Goal: Task Accomplishment & Management: Manage account settings

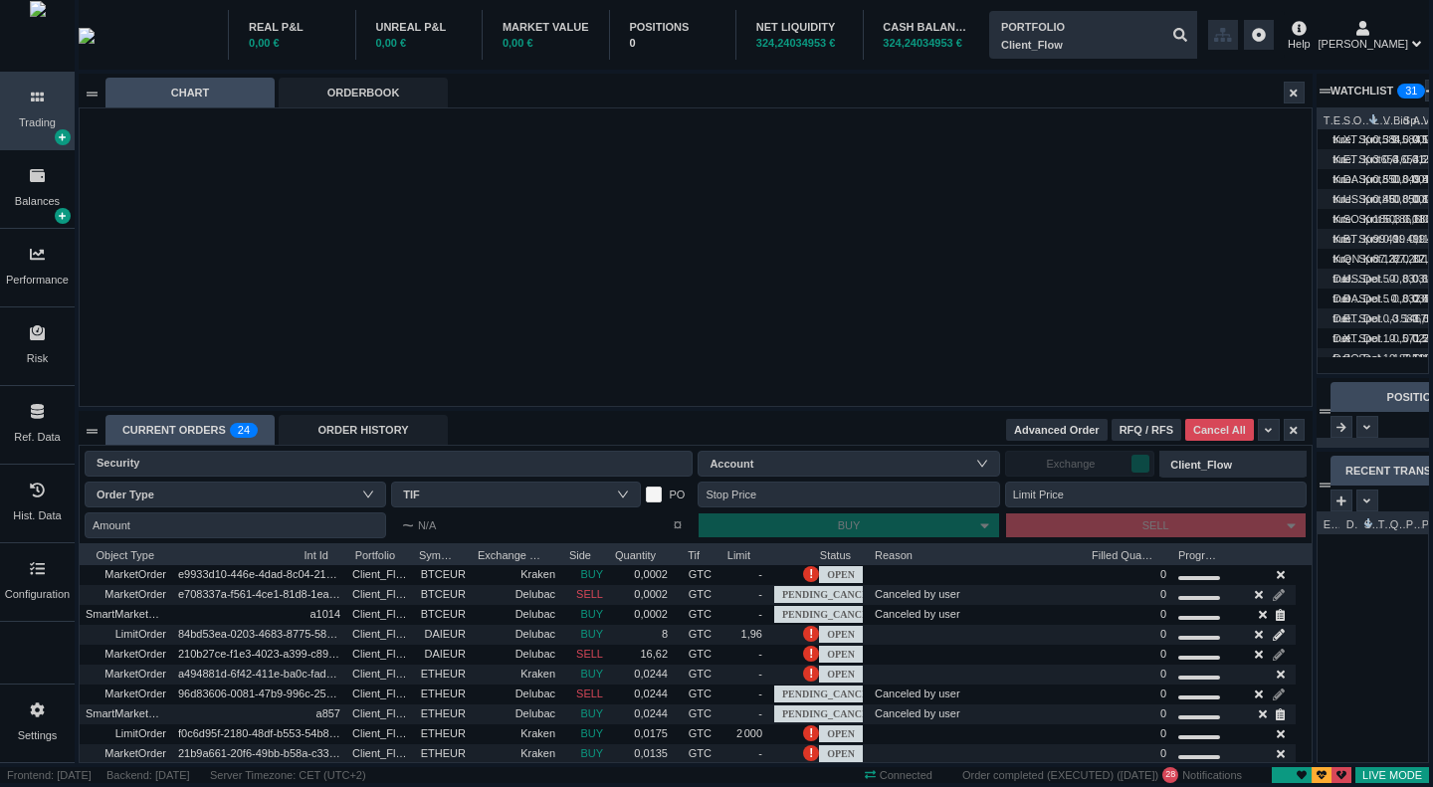
click at [368, 435] on div "ORDER HISTORY" at bounding box center [363, 430] width 169 height 30
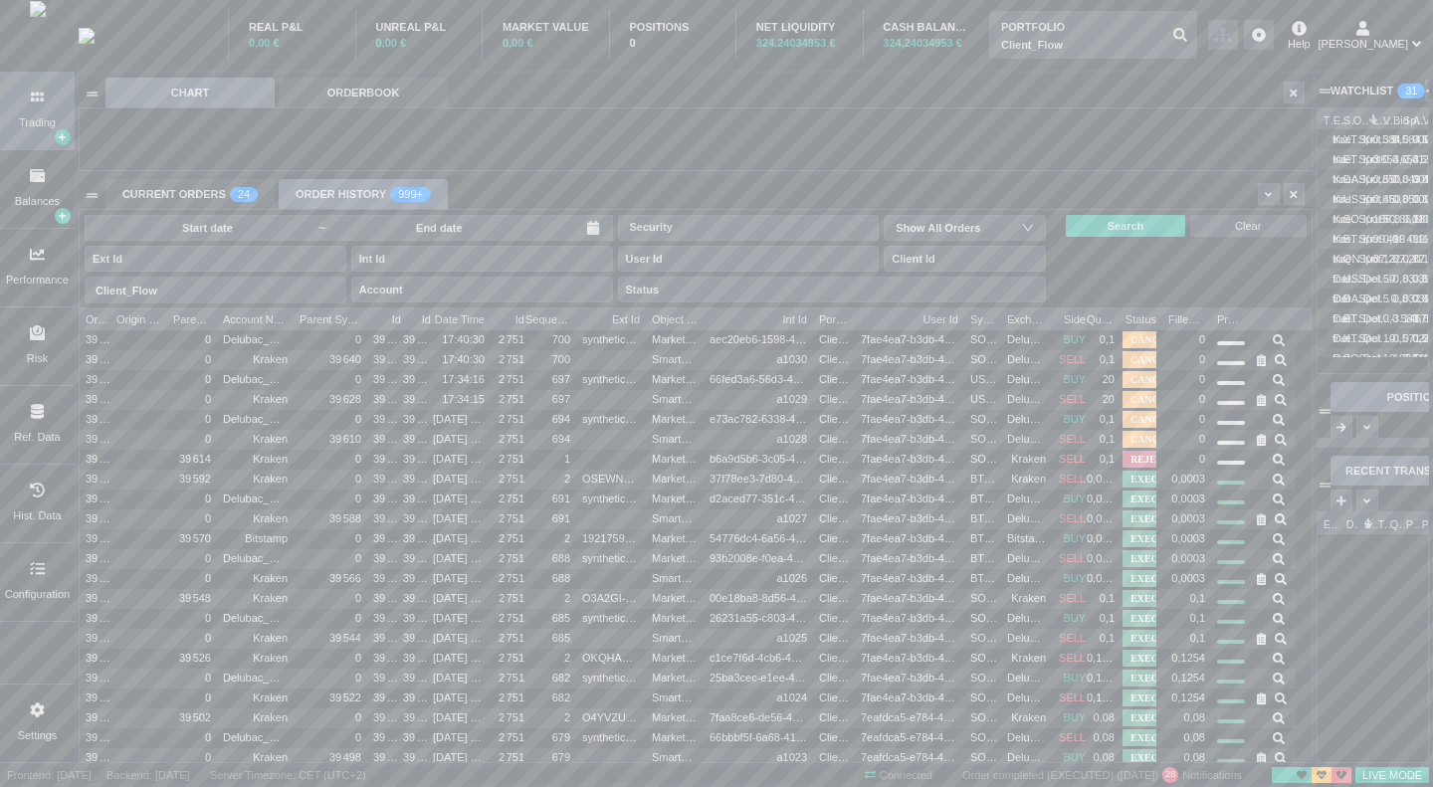
scroll to position [454, 1231]
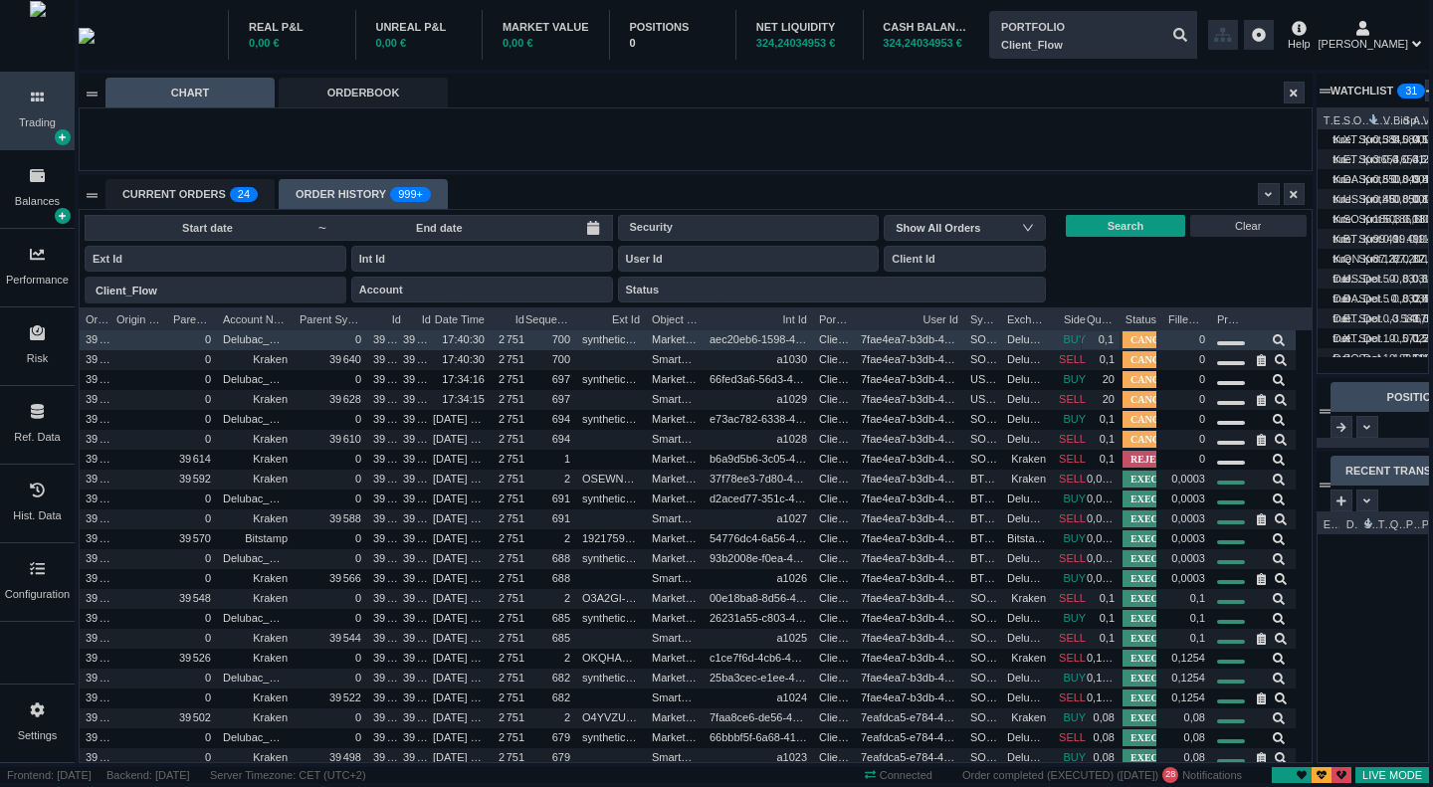
click at [1105, 341] on span "0,1" at bounding box center [1105, 339] width 15 height 12
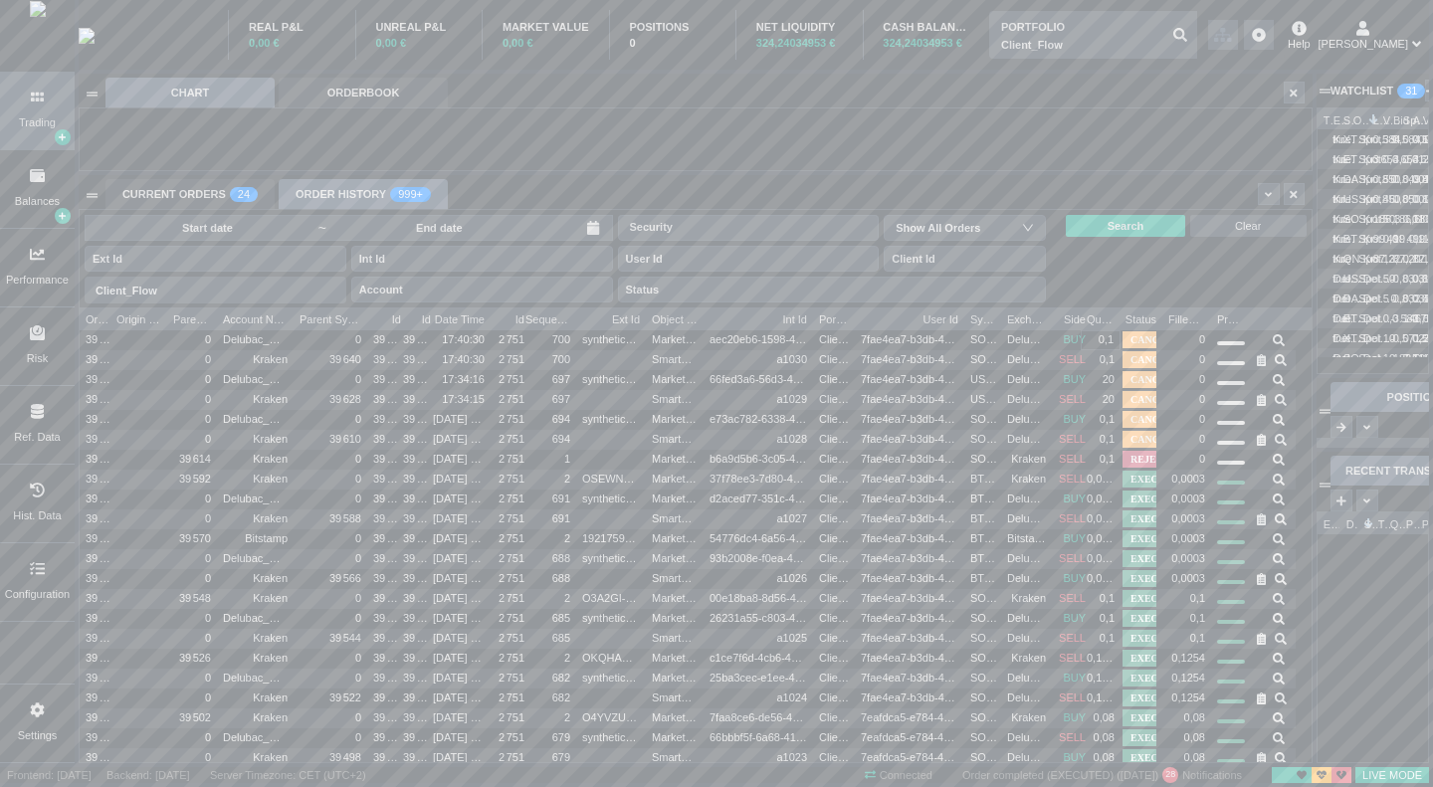
click at [1432, 307] on html "Trading Balances Performance Risk Ref. Data Hist. Data Configuration Settings R…" at bounding box center [716, 393] width 1433 height 787
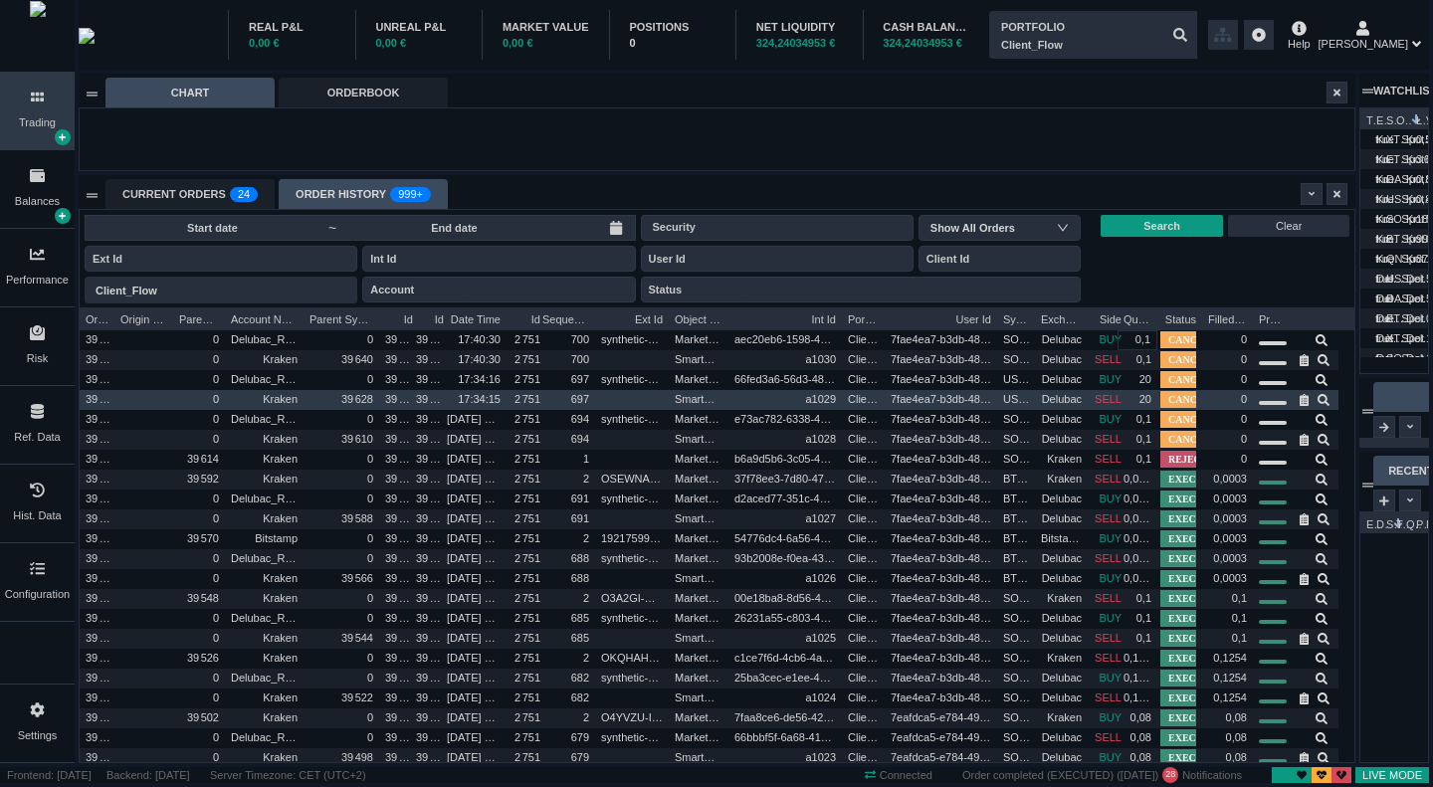
scroll to position [0, 0]
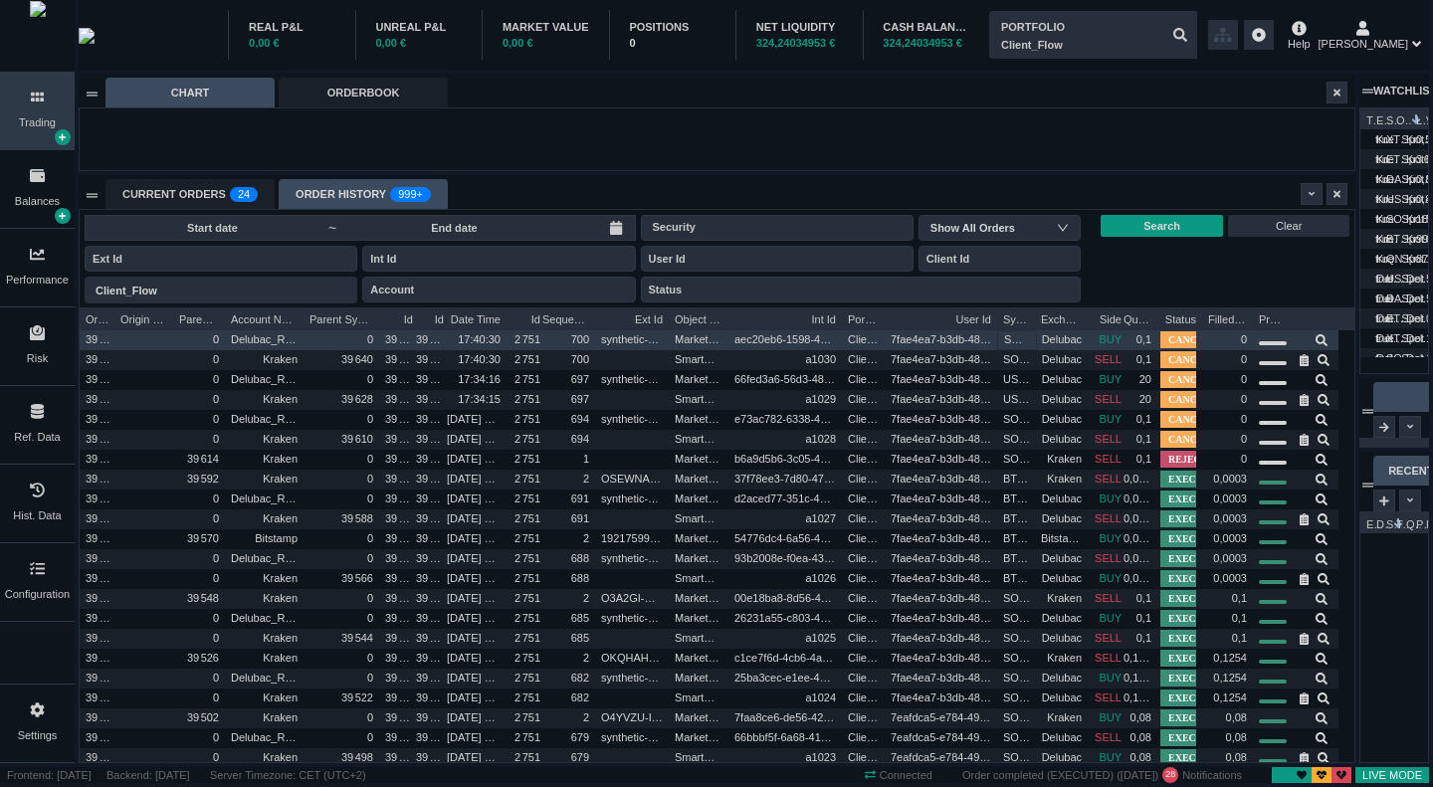
click at [1013, 333] on span "SOLEUR" at bounding box center [1017, 339] width 26 height 23
click at [1019, 341] on span "SOLEUR" at bounding box center [1017, 339] width 26 height 23
click at [1026, 335] on span "SOLEUR" at bounding box center [1017, 339] width 26 height 23
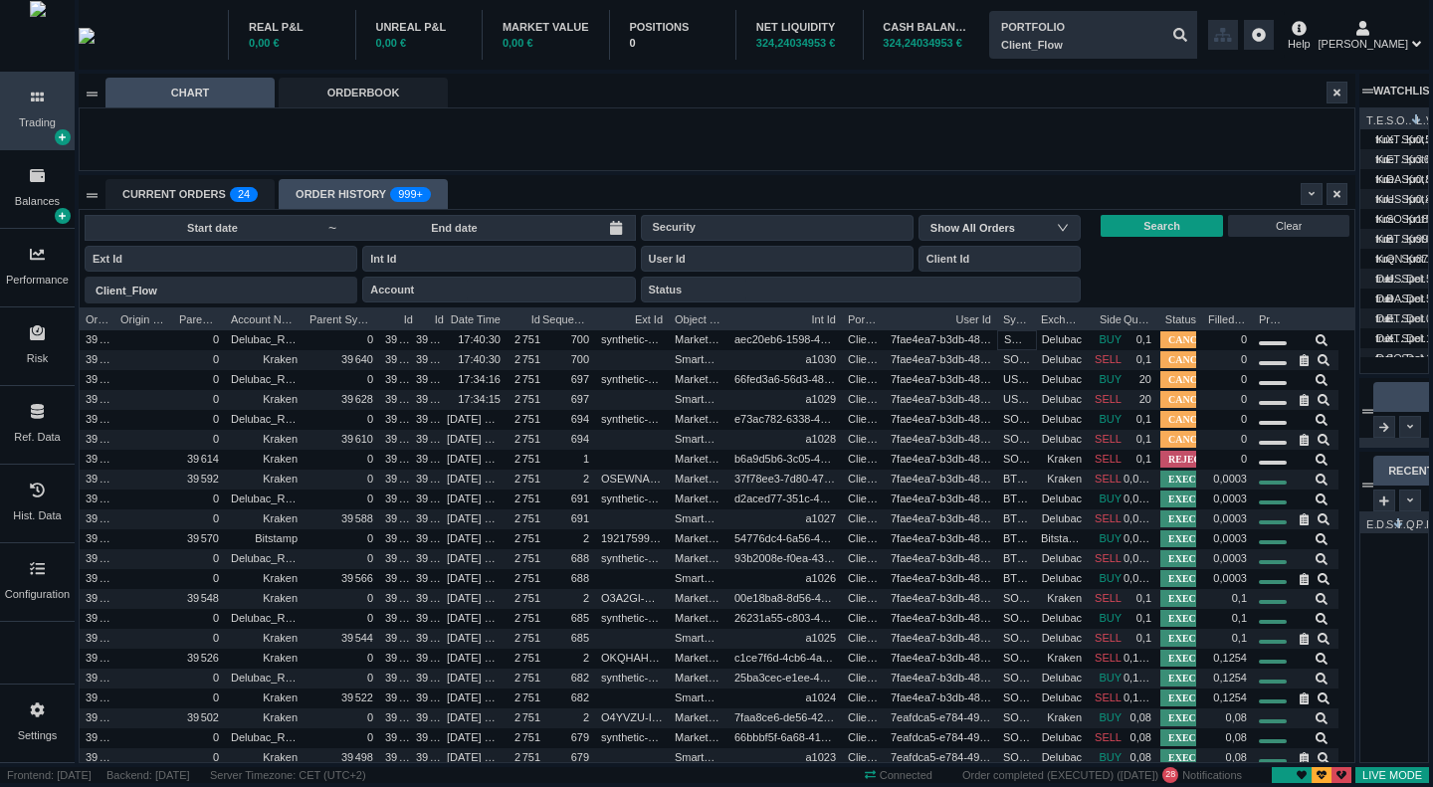
click at [1034, 318] on div at bounding box center [1037, 317] width 8 height 20
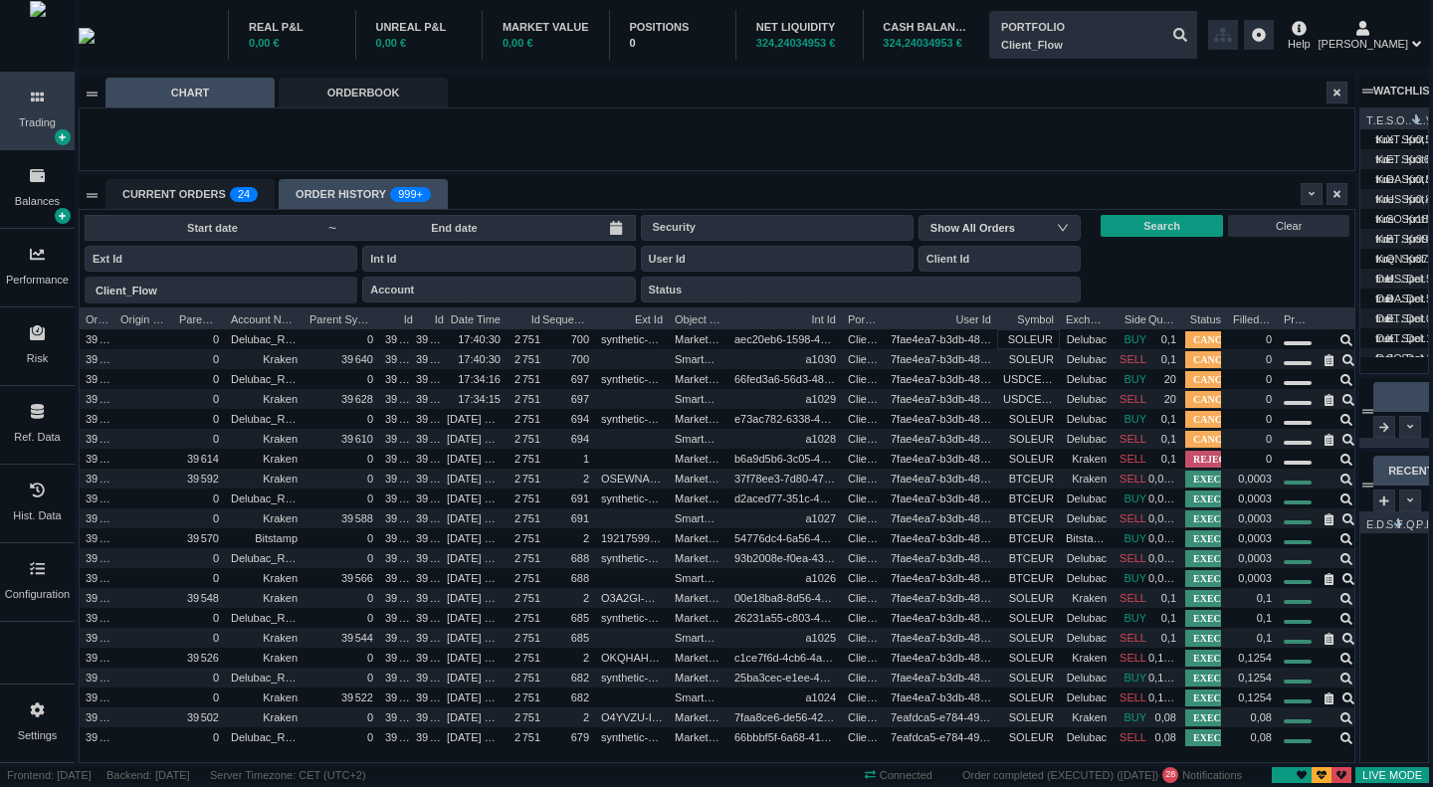
drag, startPoint x: 1036, startPoint y: 318, endPoint x: 1061, endPoint y: 322, distance: 25.2
click at [1061, 322] on div "Order Id Origin Order Int Id Parent Order Id Account Name Parent Synthetic Orde…" at bounding box center [721, 317] width 1283 height 20
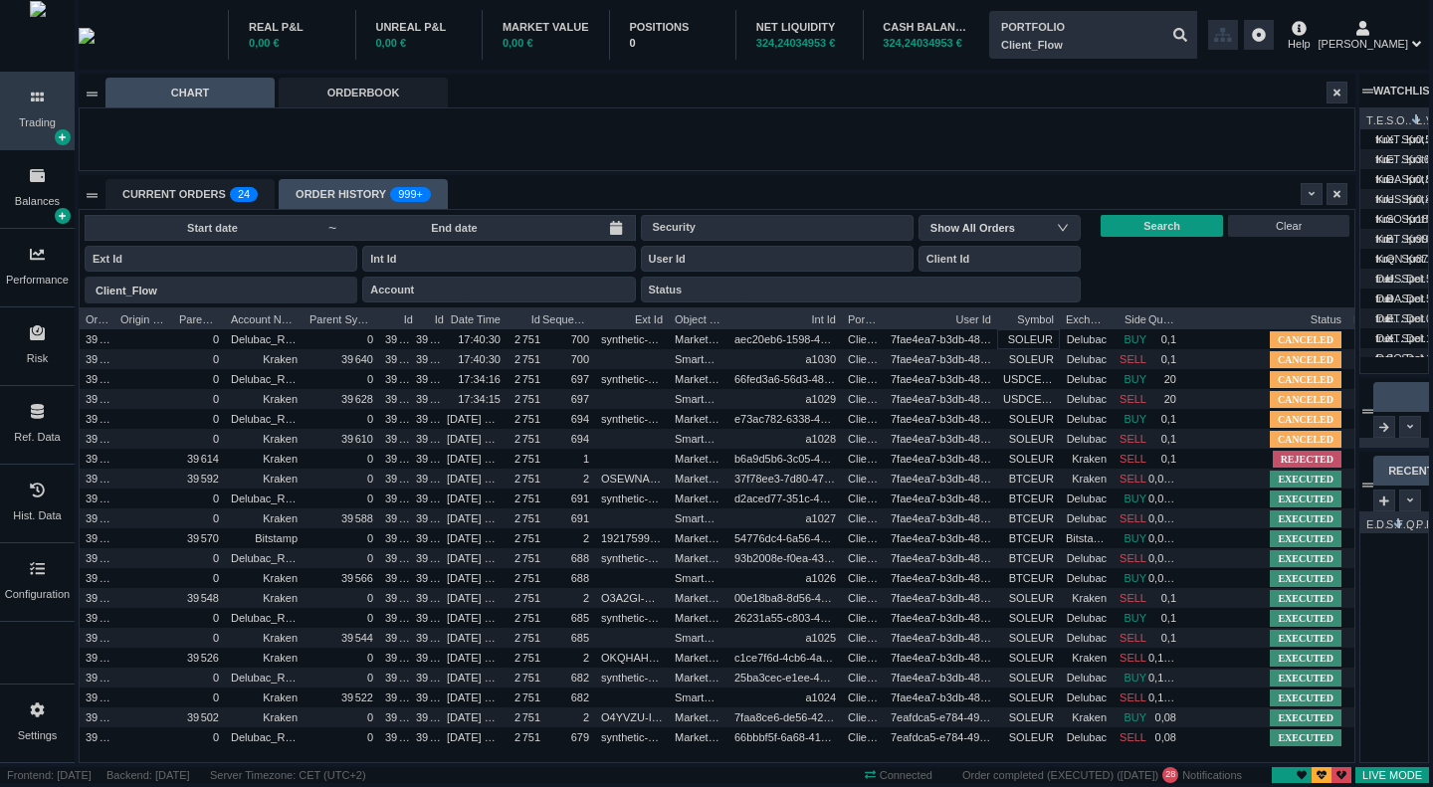
drag, startPoint x: 1226, startPoint y: 319, endPoint x: 1347, endPoint y: 305, distance: 122.2
click at [1347, 305] on div "~ Security Show All Orders Portfolio Client_Flow Client_Flow Account Status Sea…" at bounding box center [717, 486] width 1275 height 552
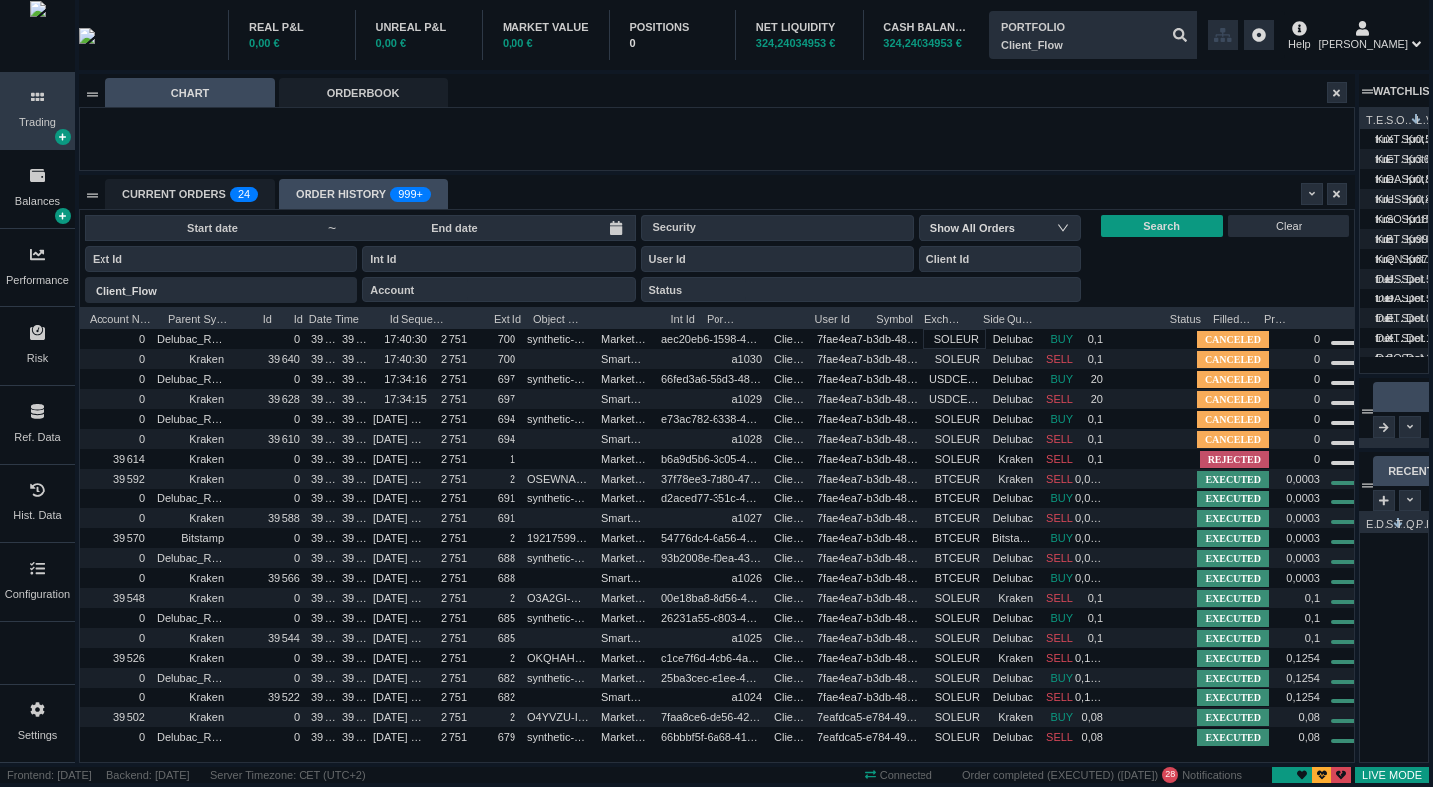
scroll to position [0, 146]
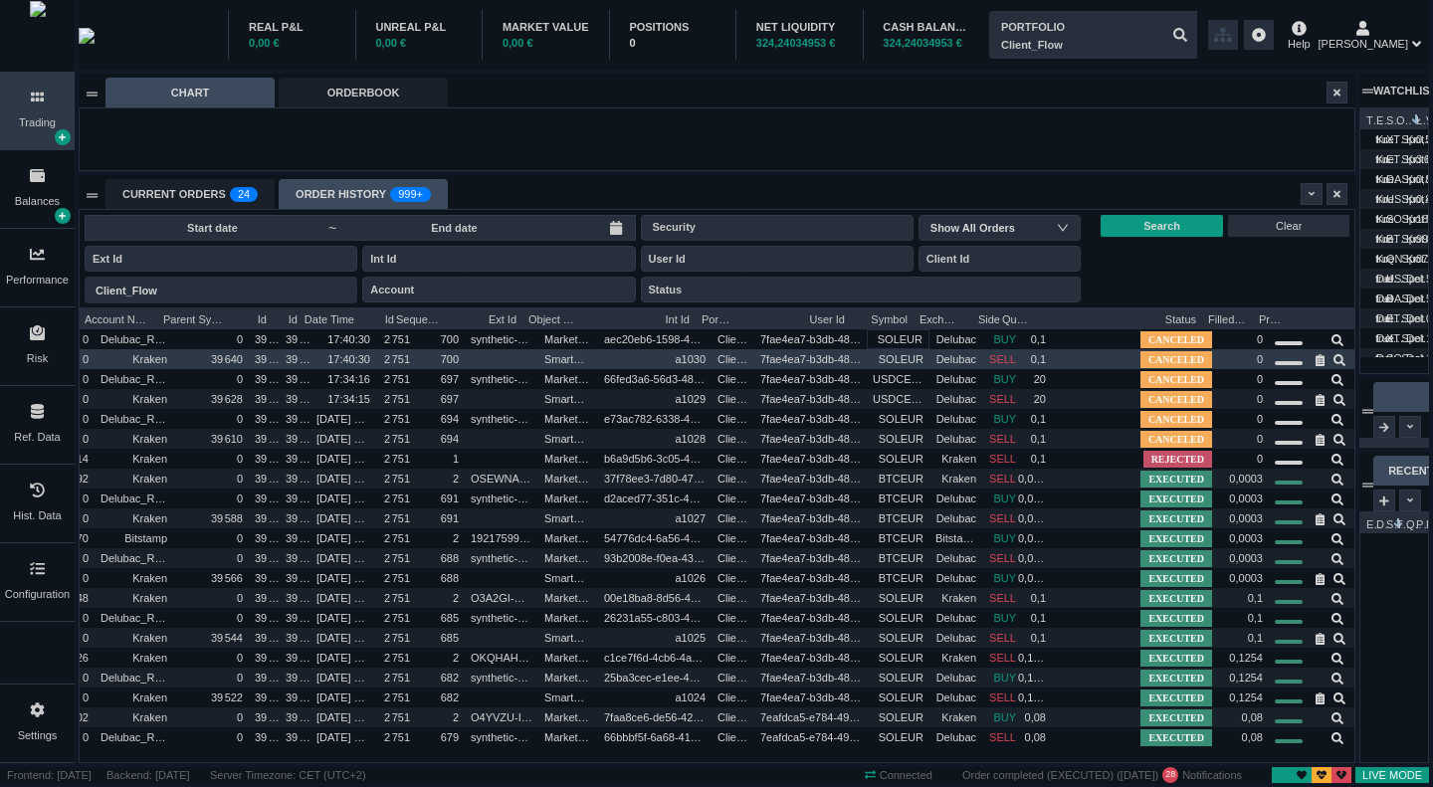
click at [1154, 348] on span "CANCELED" at bounding box center [1176, 339] width 72 height 17
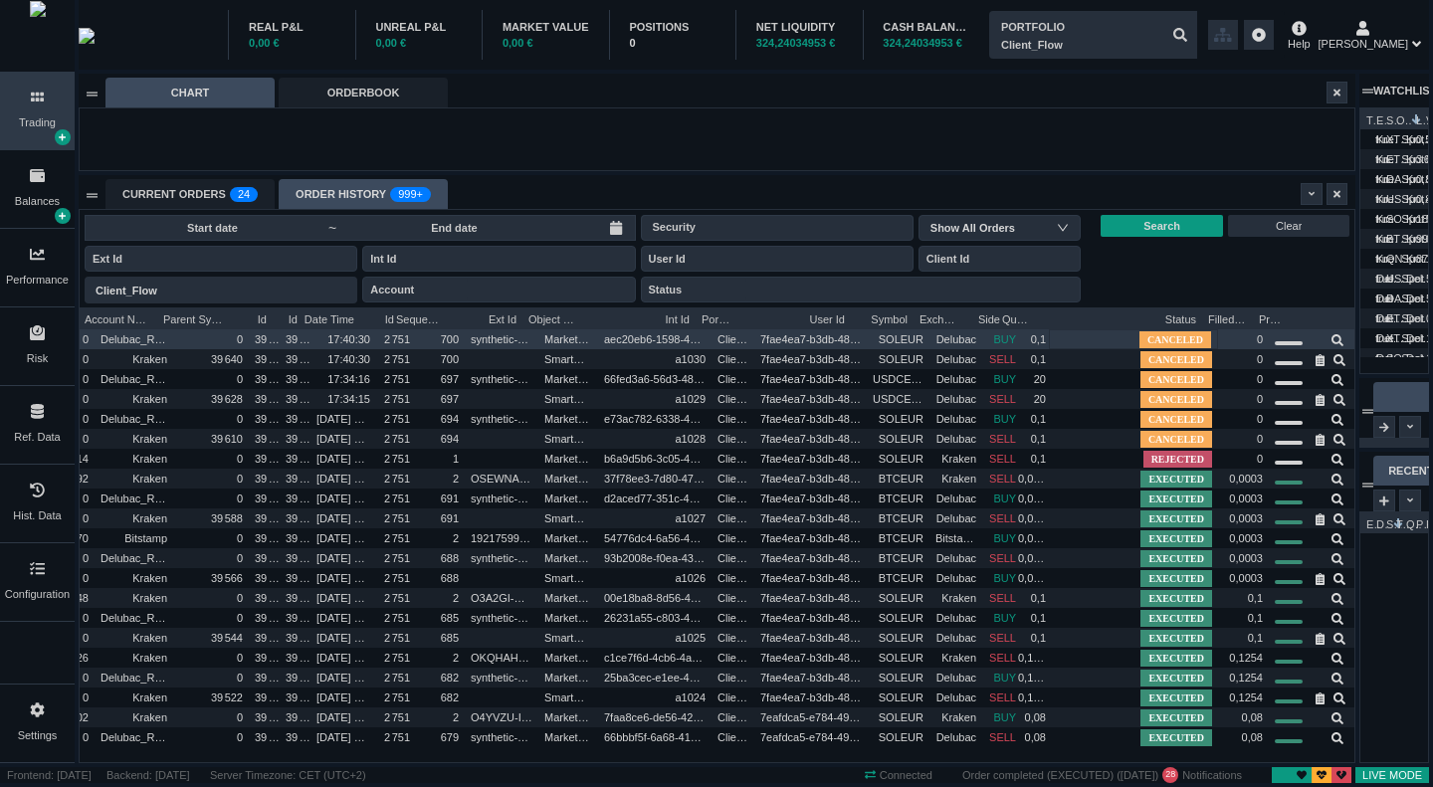
click at [1149, 339] on span "CANCELED" at bounding box center [1175, 339] width 72 height 17
click at [134, 339] on span "Delubac_Retail_Particulier" at bounding box center [165, 339] width 129 height 12
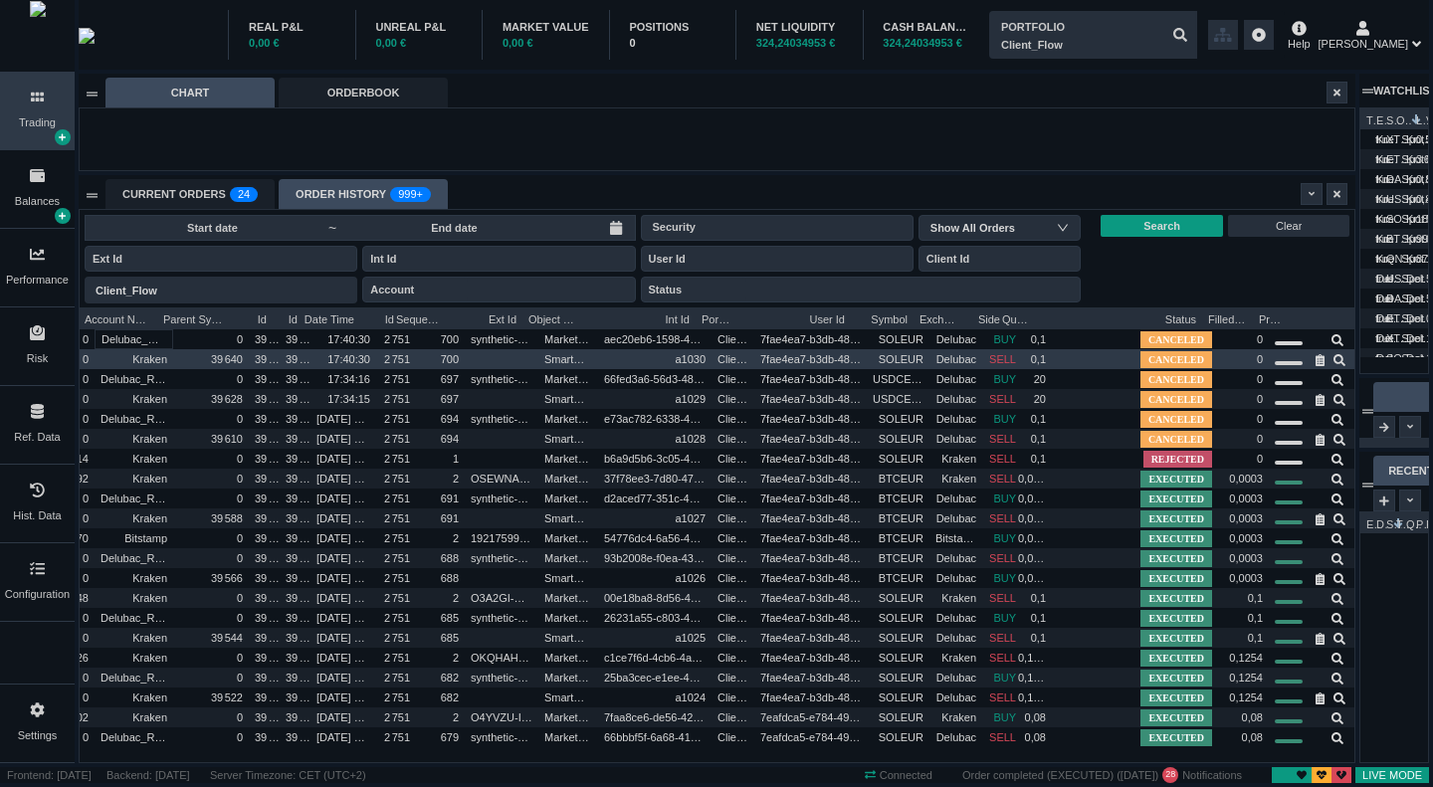
click at [147, 359] on span "Kraken" at bounding box center [149, 359] width 35 height 12
click at [1164, 357] on span "CANCELED" at bounding box center [1176, 359] width 72 height 17
click at [989, 355] on span "SELL" at bounding box center [1002, 359] width 27 height 12
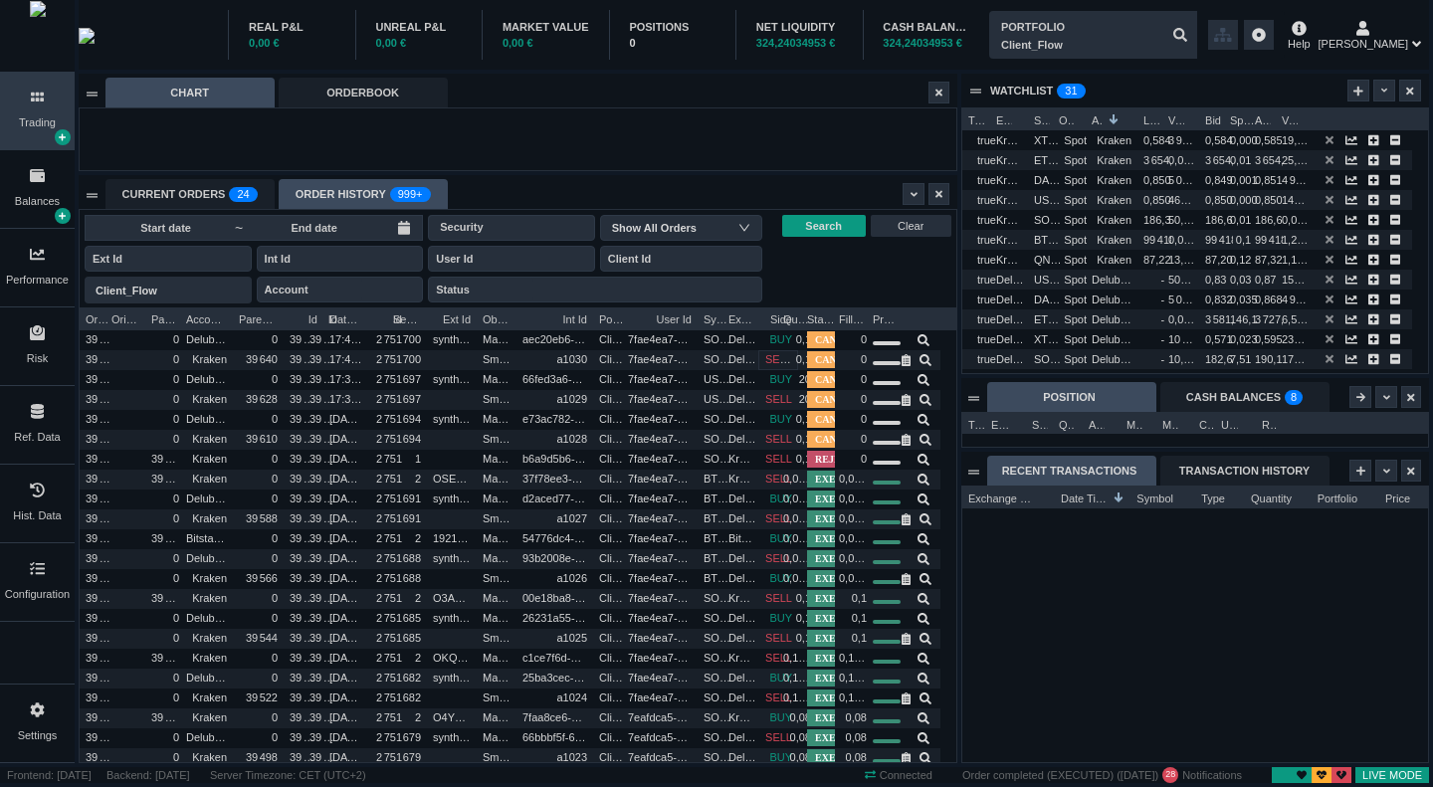
scroll to position [0, 0]
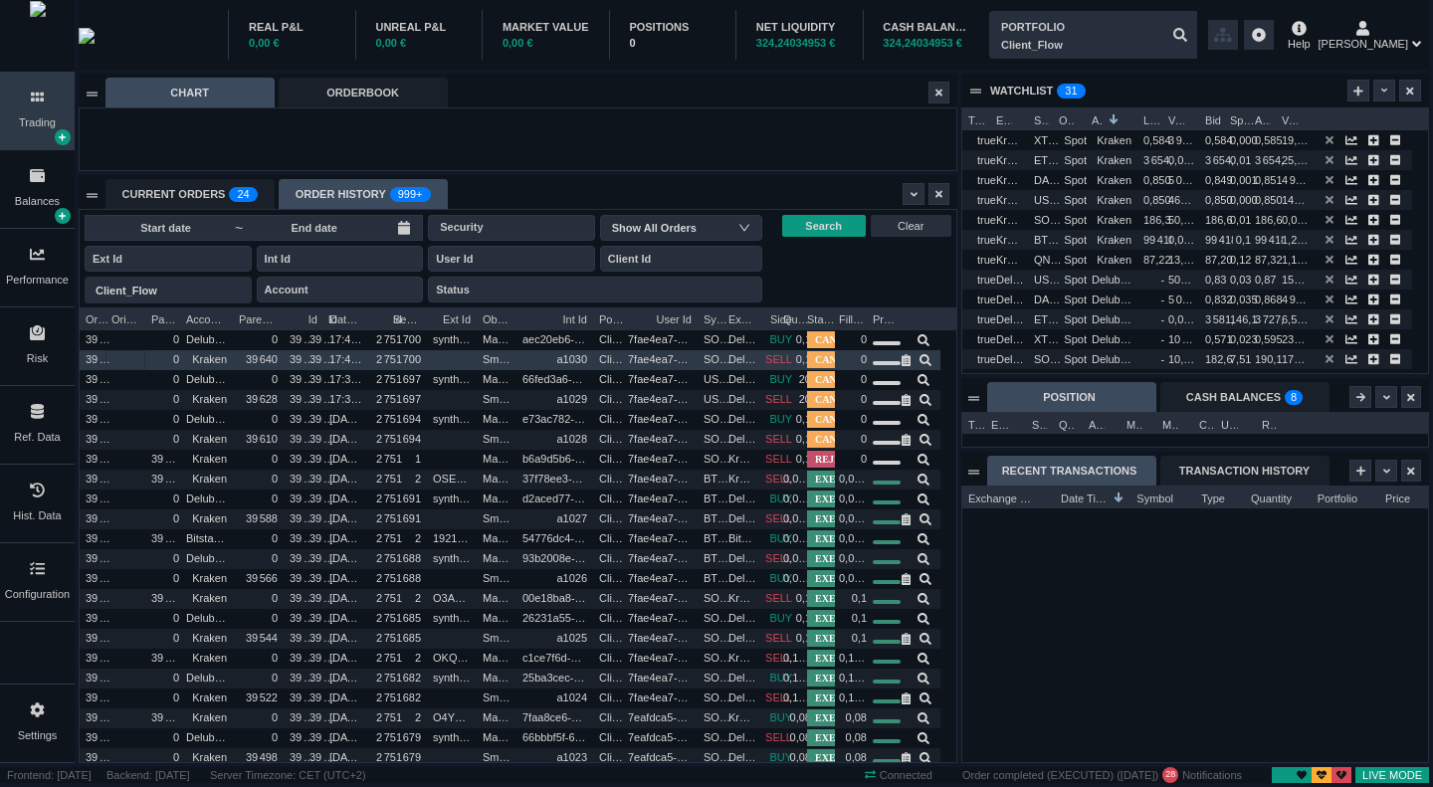
click at [133, 355] on div at bounding box center [125, 360] width 26 height 18
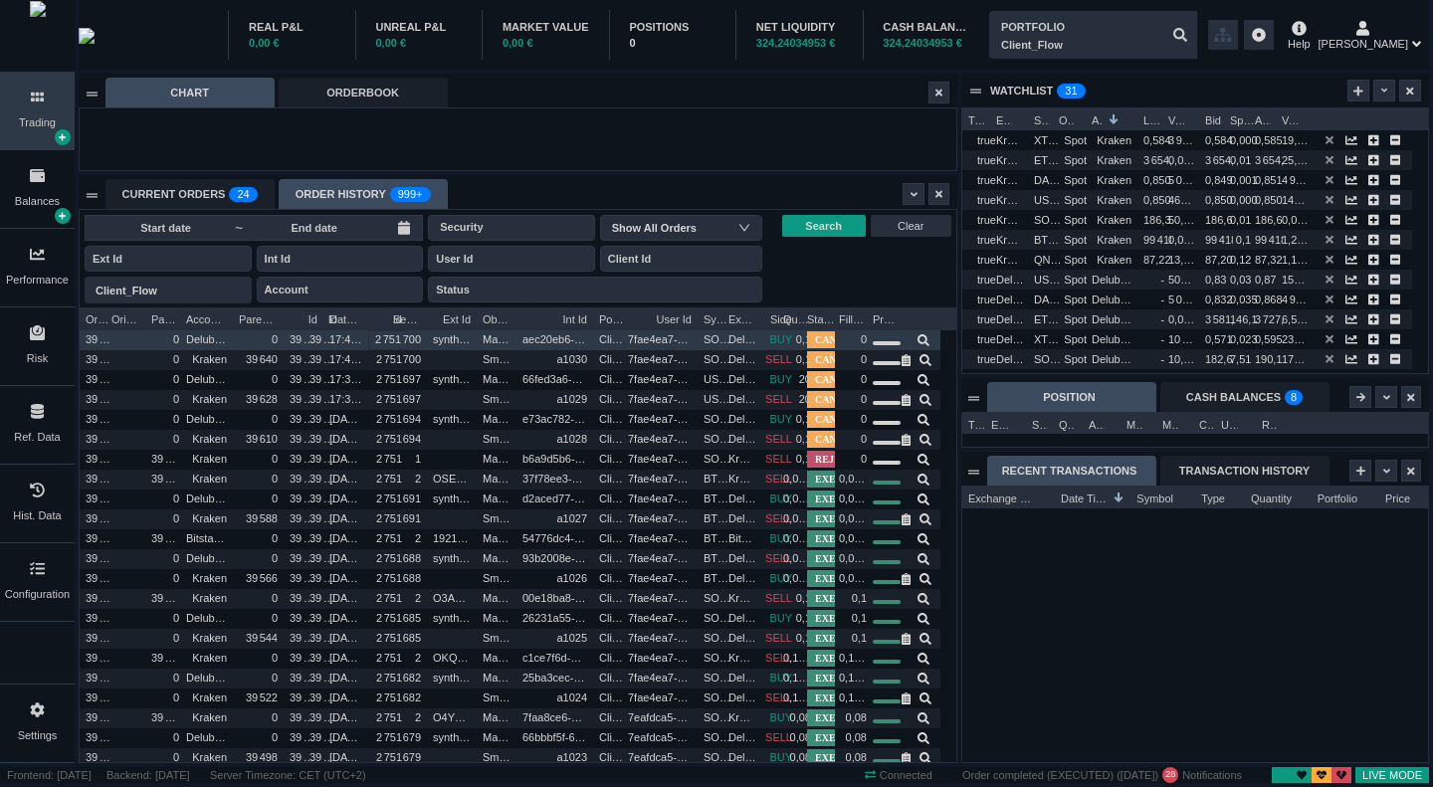
click at [383, 337] on span "2 751" at bounding box center [388, 339] width 26 height 12
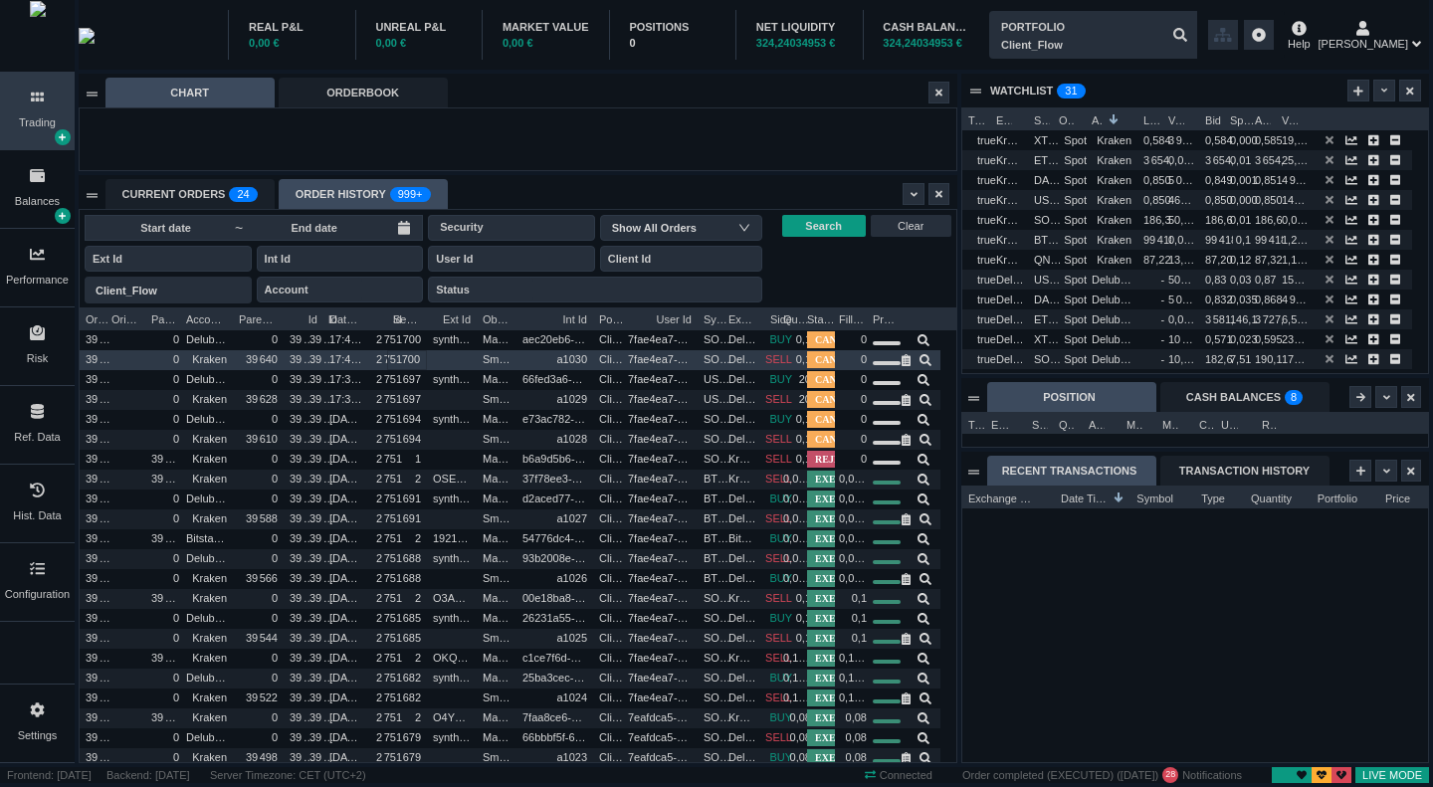
click at [407, 357] on span "700" at bounding box center [411, 359] width 18 height 12
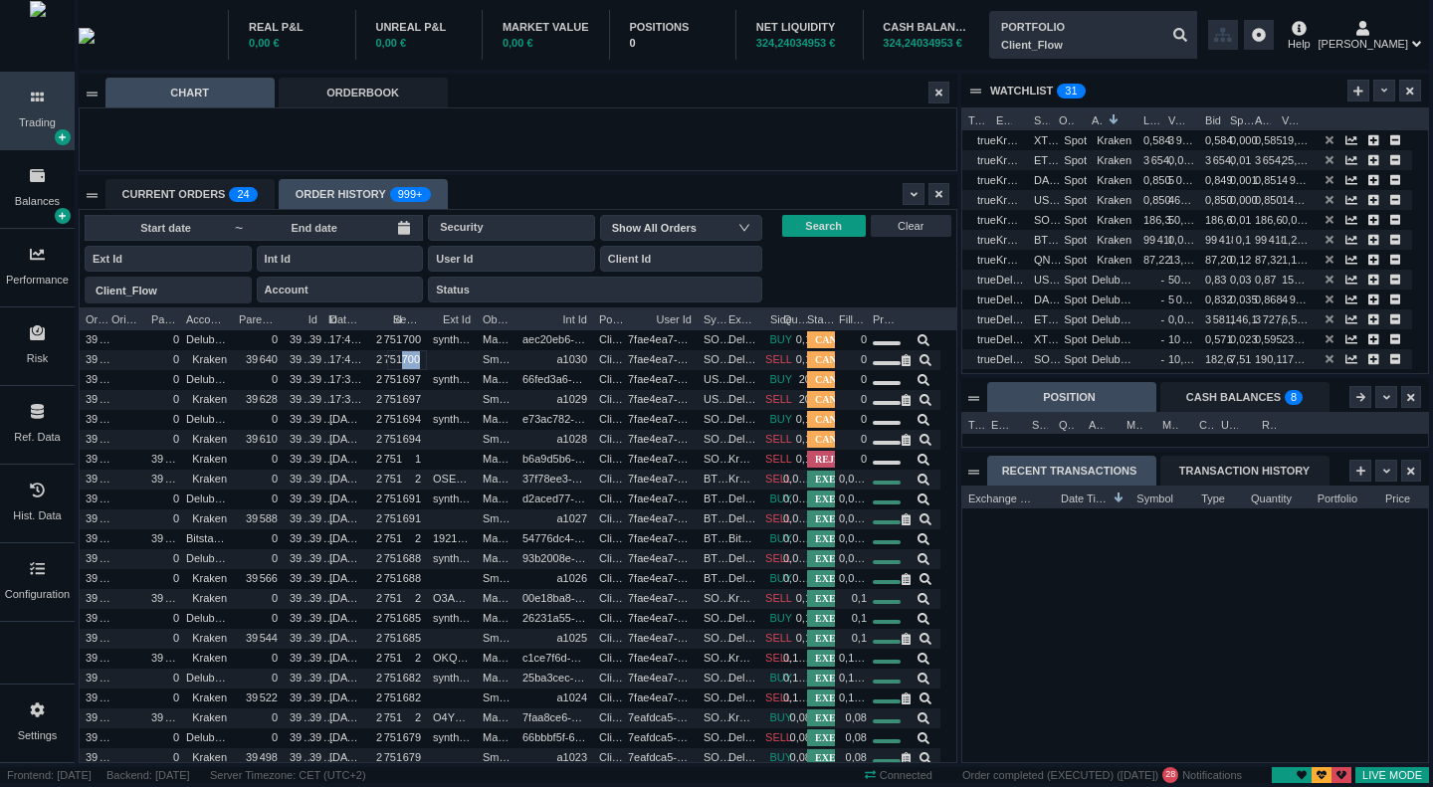
click at [1269, 476] on div "TRANSACTION HISTORY" at bounding box center [1244, 471] width 169 height 30
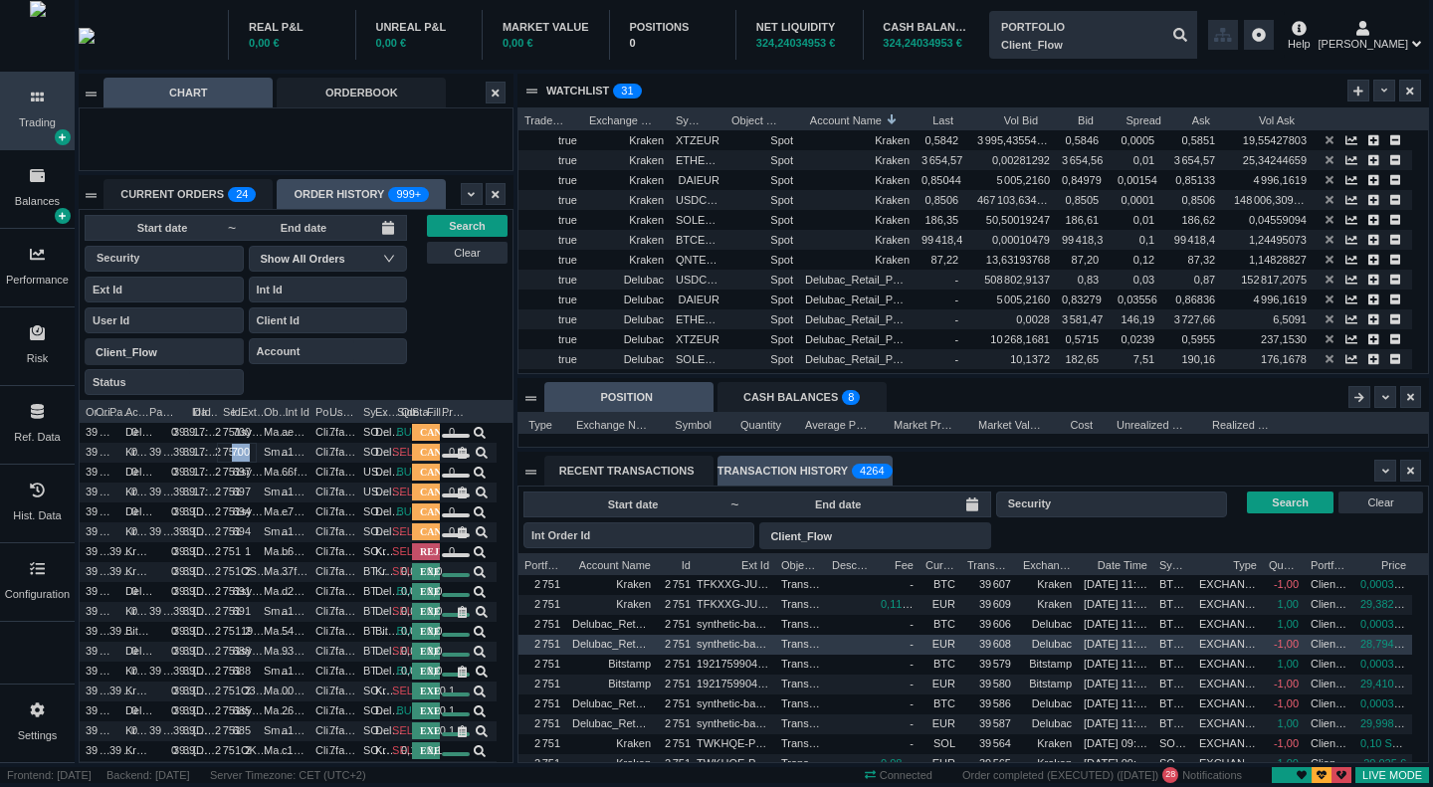
scroll to position [265, 909]
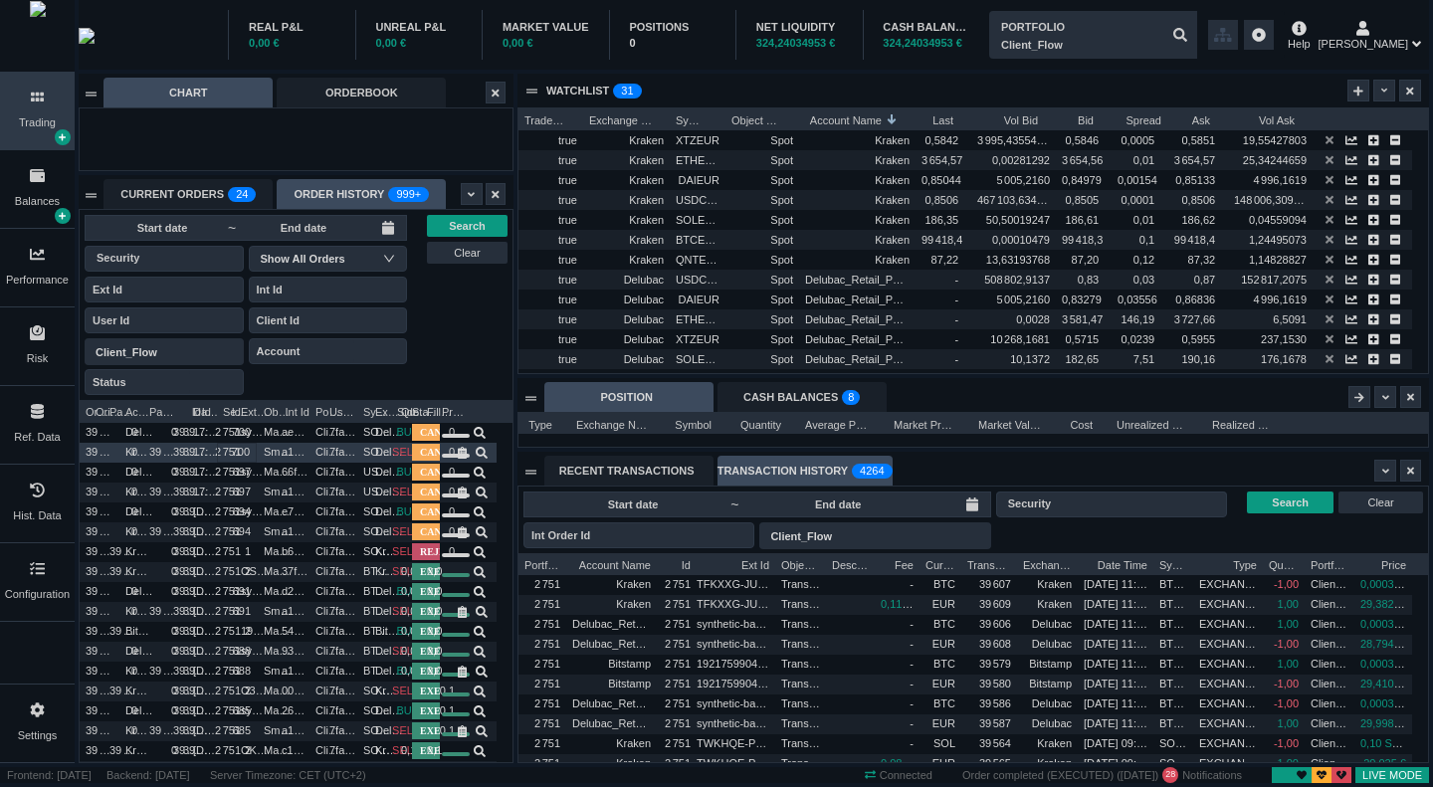
click at [377, 453] on span "Delubac" at bounding box center [395, 452] width 40 height 12
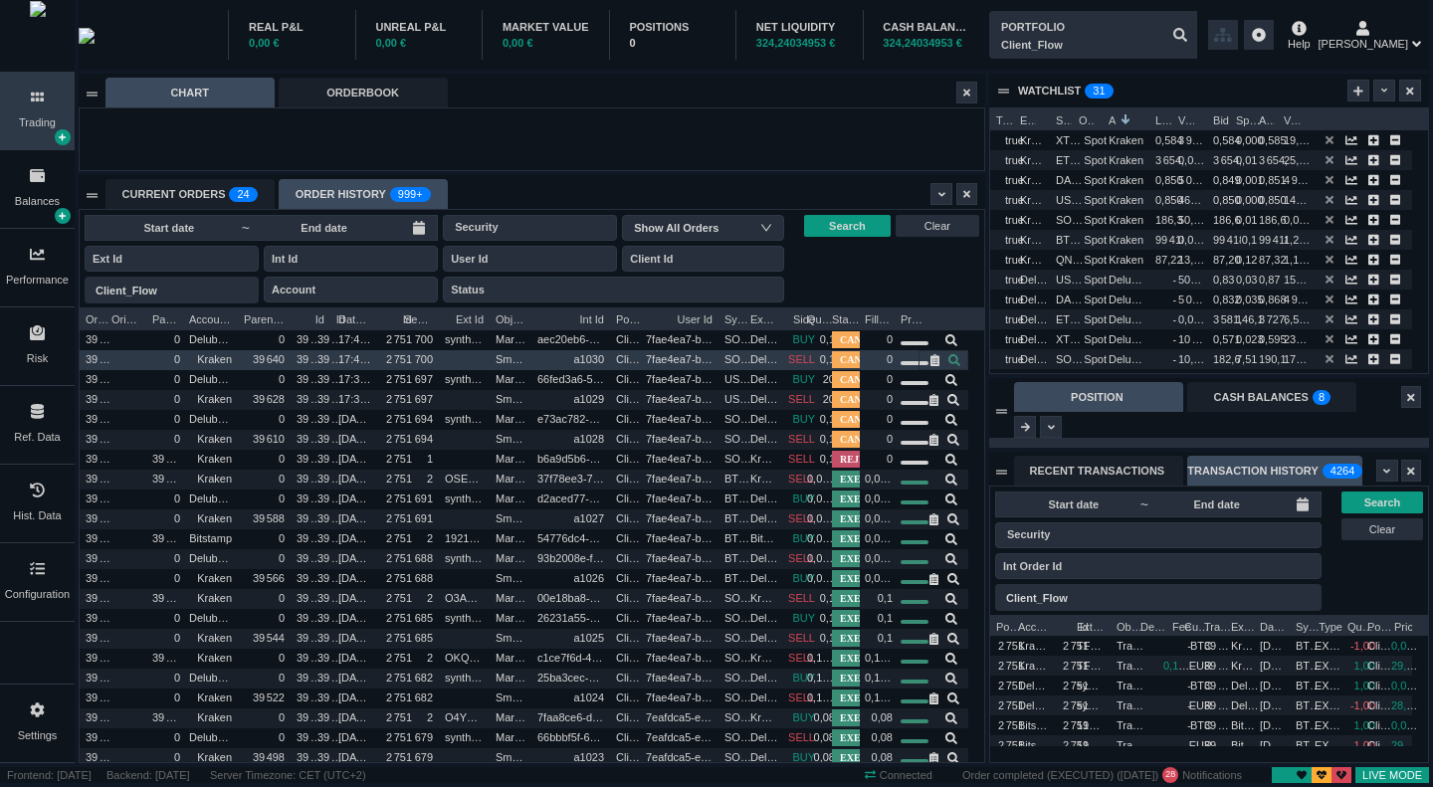
click at [952, 362] on icon at bounding box center [954, 360] width 12 height 12
type input "a1030"
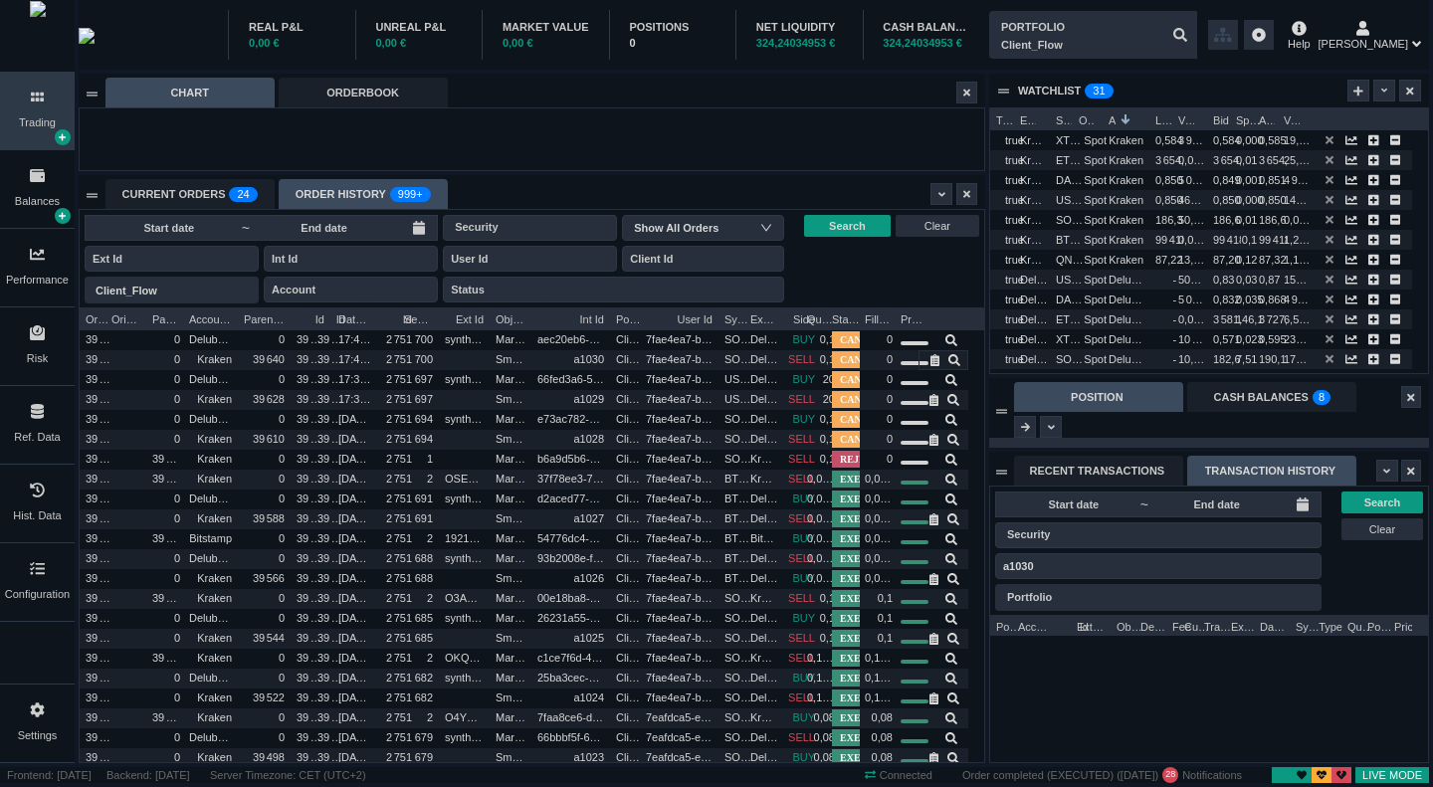
click at [1041, 627] on span "Account Name" at bounding box center [1033, 625] width 31 height 20
click at [1126, 475] on div "RECENT TRANSACTIONS" at bounding box center [1098, 471] width 169 height 30
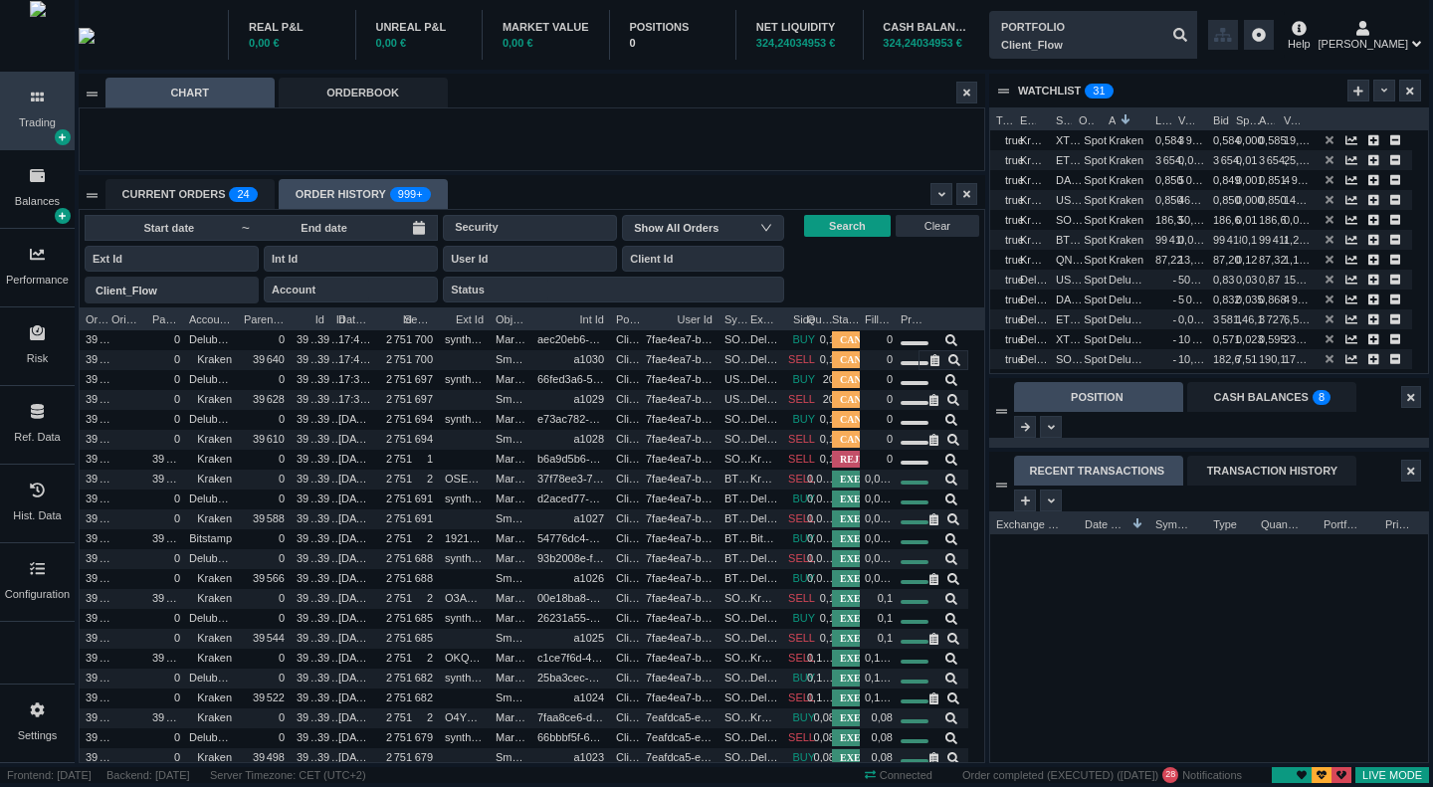
click at [1294, 472] on div "TRANSACTION HISTORY" at bounding box center [1271, 471] width 169 height 30
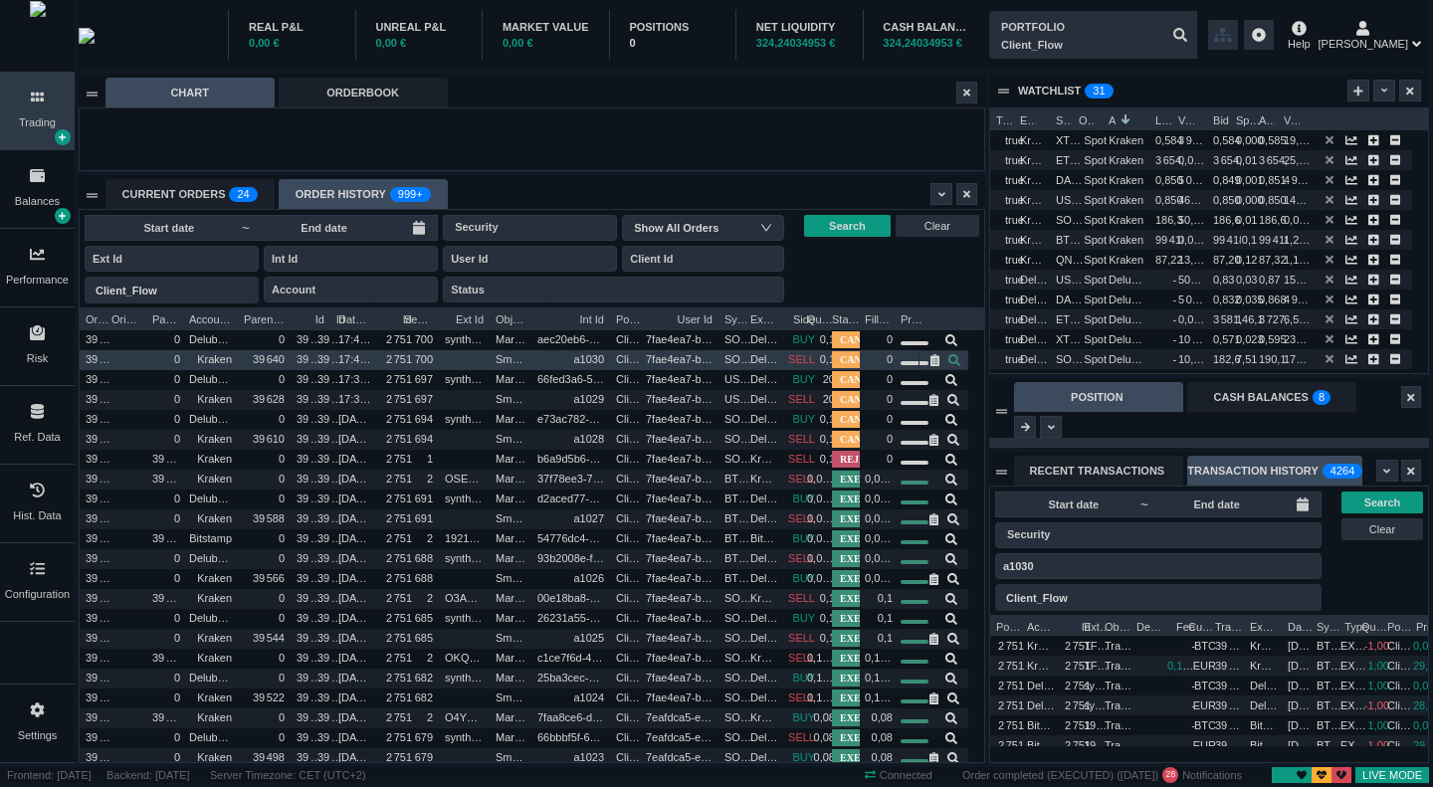
click at [950, 361] on icon at bounding box center [954, 360] width 12 height 12
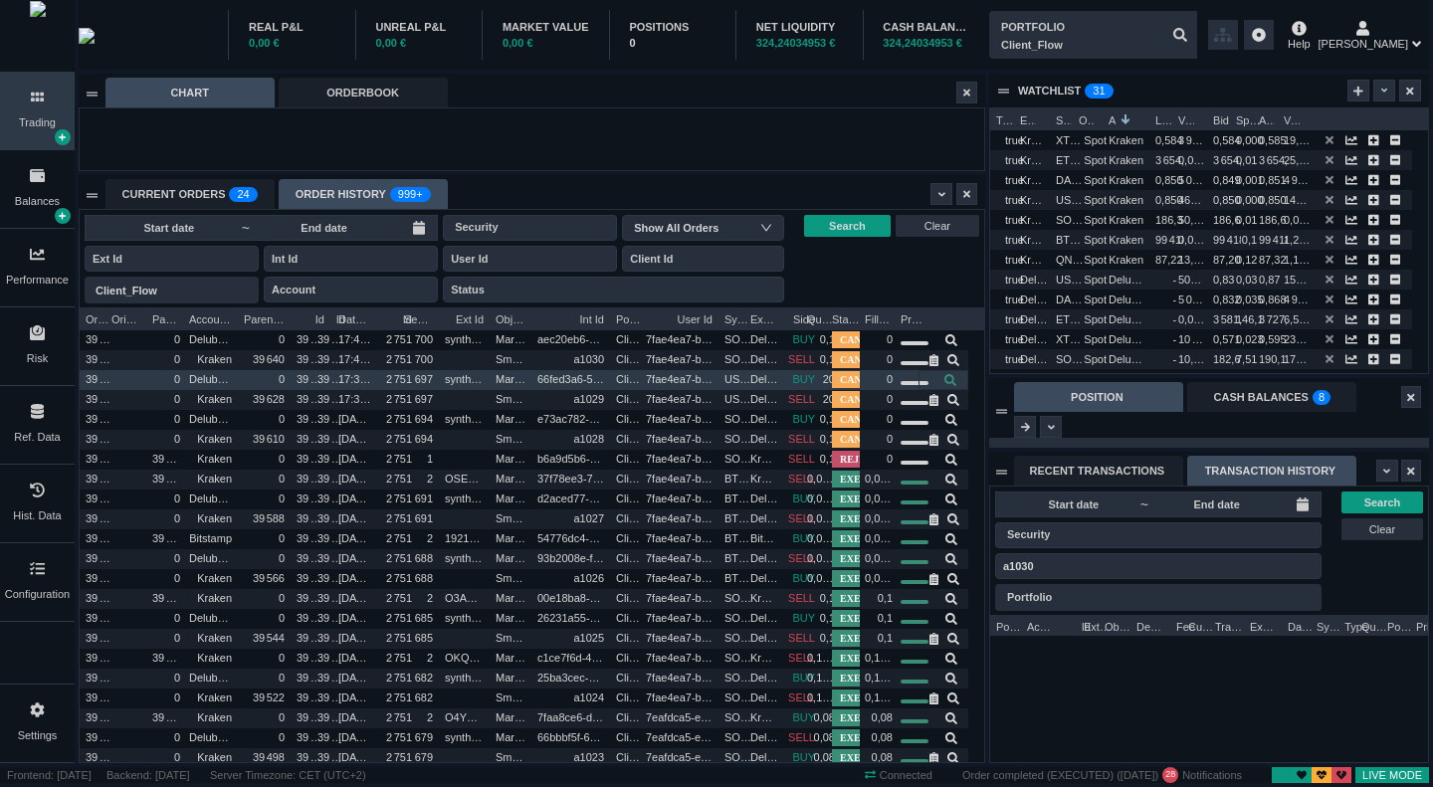
click at [952, 381] on icon at bounding box center [950, 380] width 12 height 12
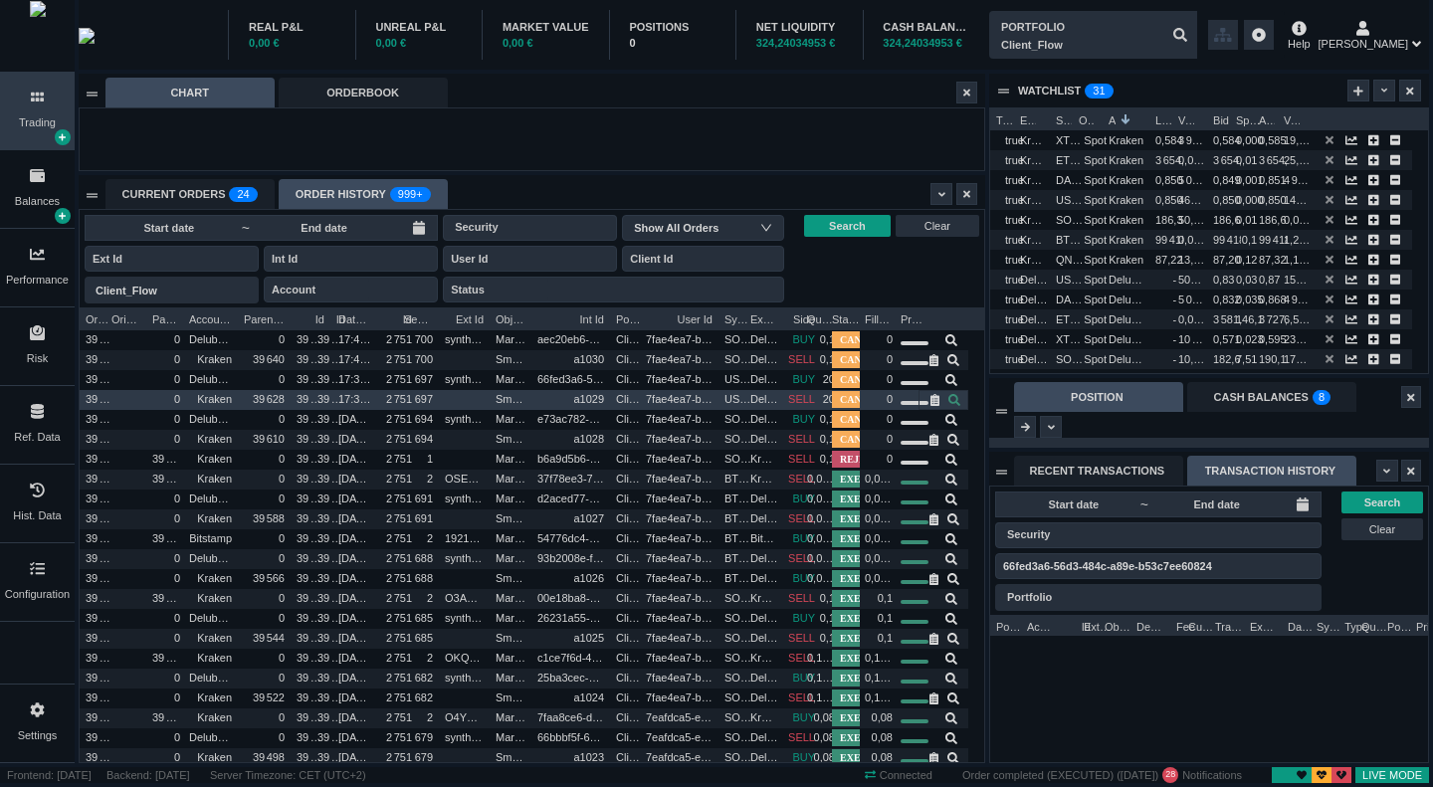
click at [955, 399] on icon at bounding box center [954, 400] width 12 height 12
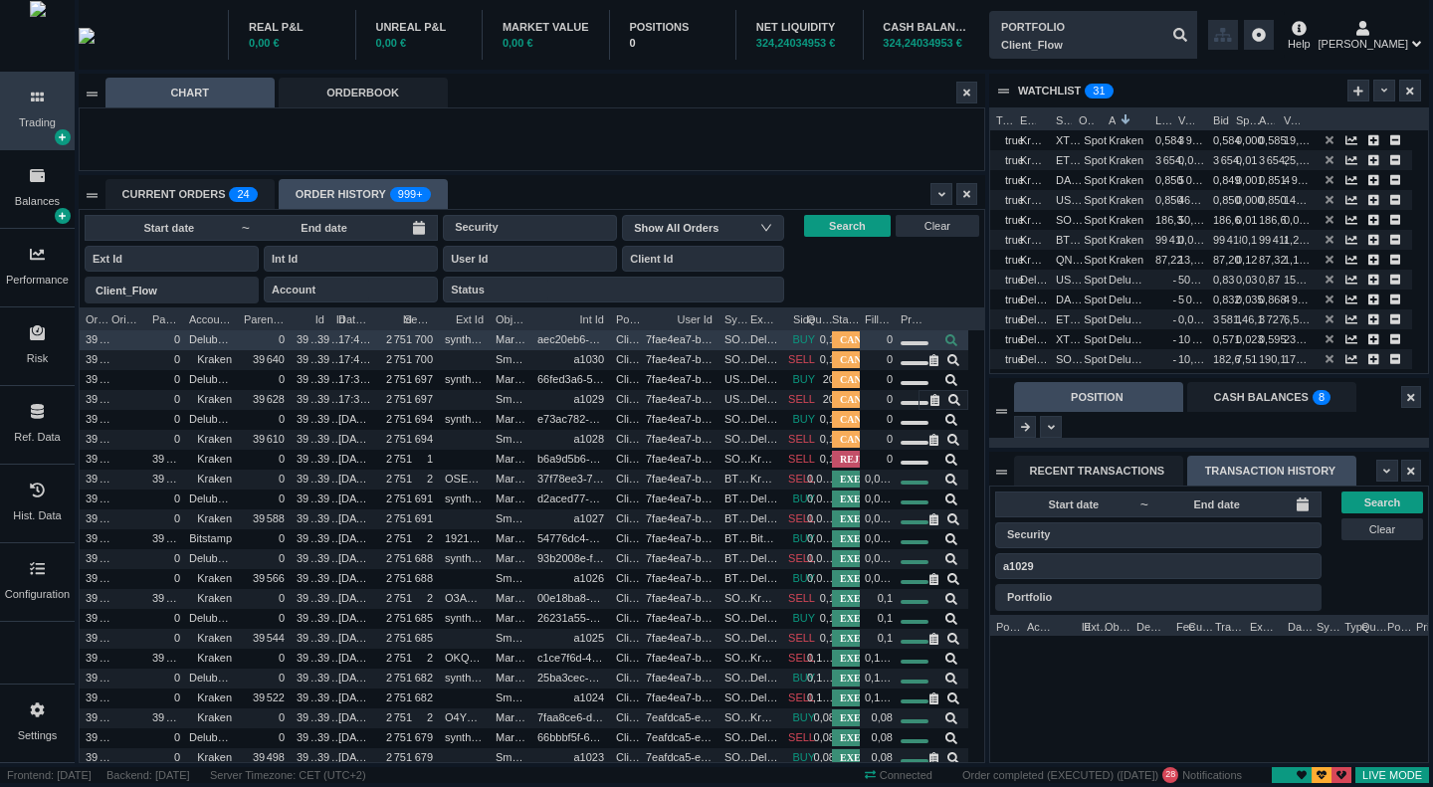
click at [955, 345] on icon at bounding box center [951, 340] width 12 height 12
type input "aec20eb6-1598-4507-aaab-5df2e7474ff4"
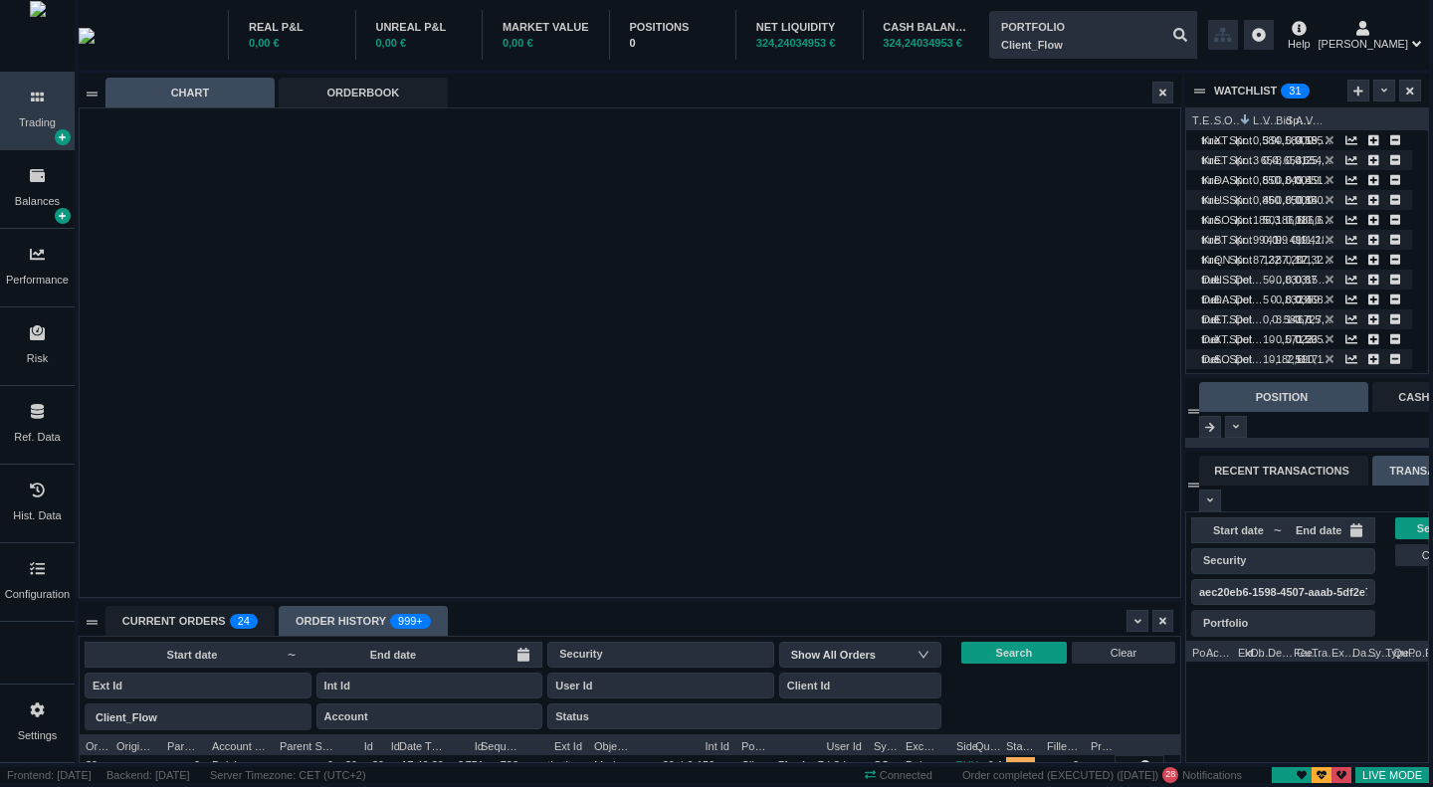
click at [919, 27] on div "CASH BALANCE" at bounding box center [926, 27] width 87 height 17
click at [1168, 43] on input "text" at bounding box center [1093, 35] width 208 height 48
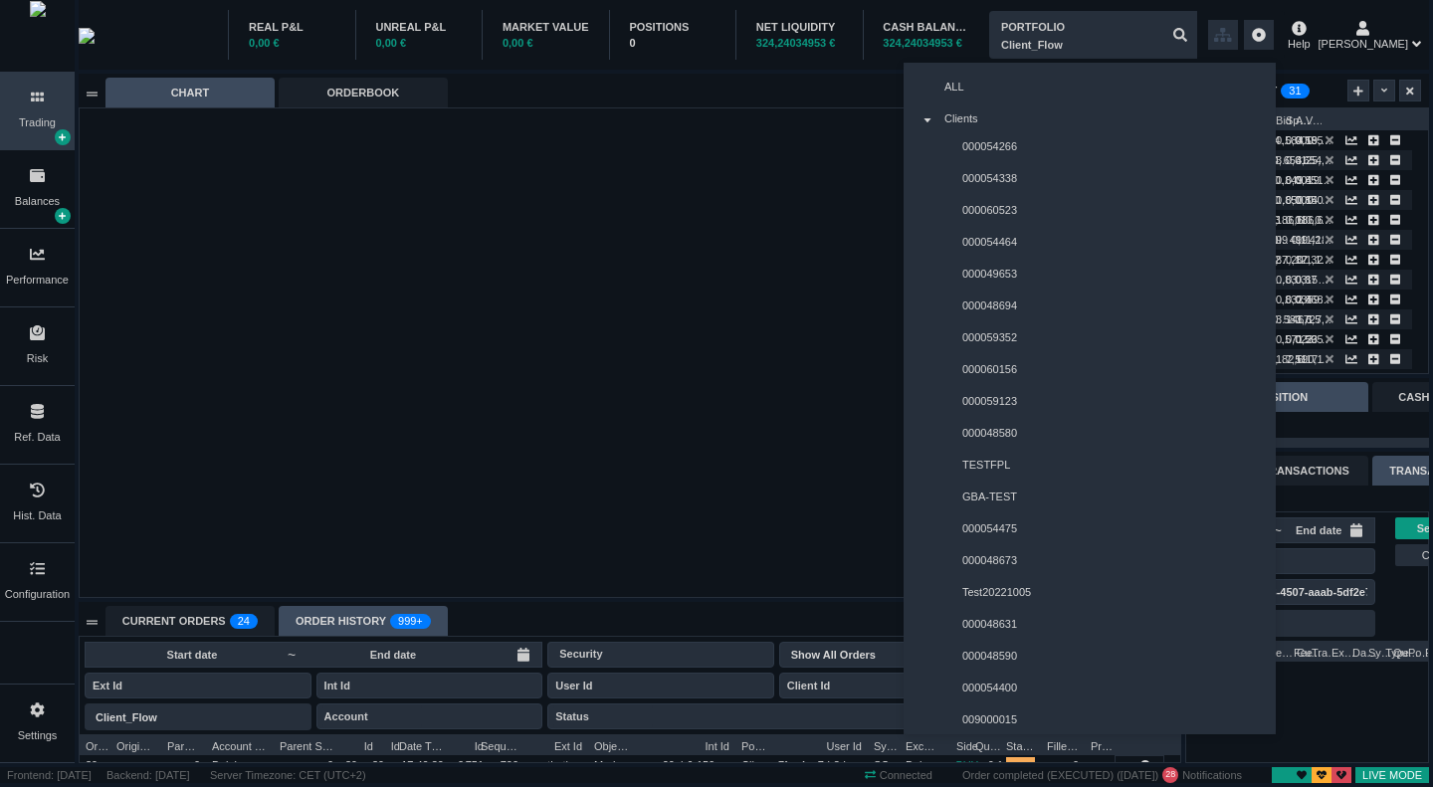
click at [666, 32] on div "POSITIONS" at bounding box center [672, 27] width 87 height 17
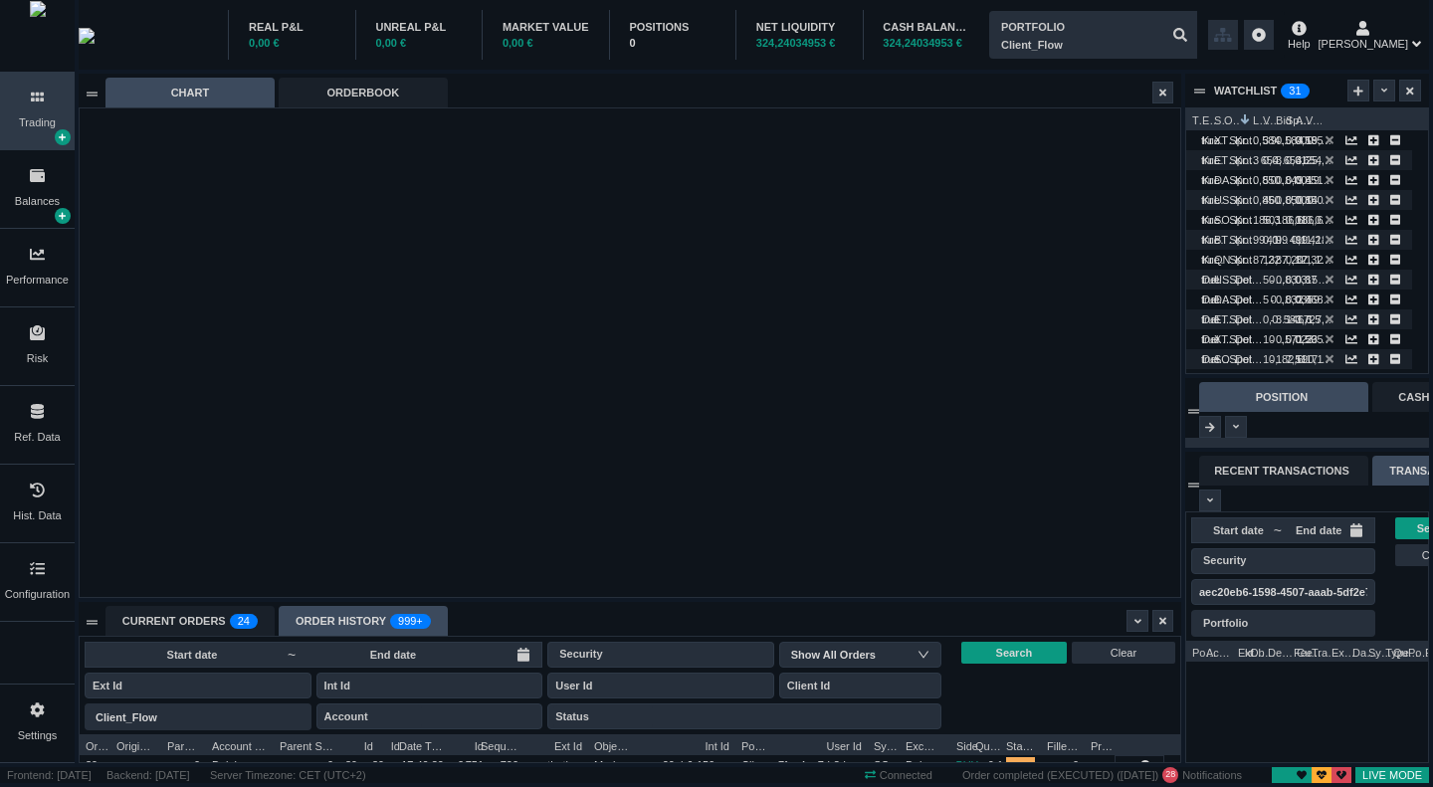
click at [44, 197] on div "Balances" at bounding box center [37, 201] width 45 height 17
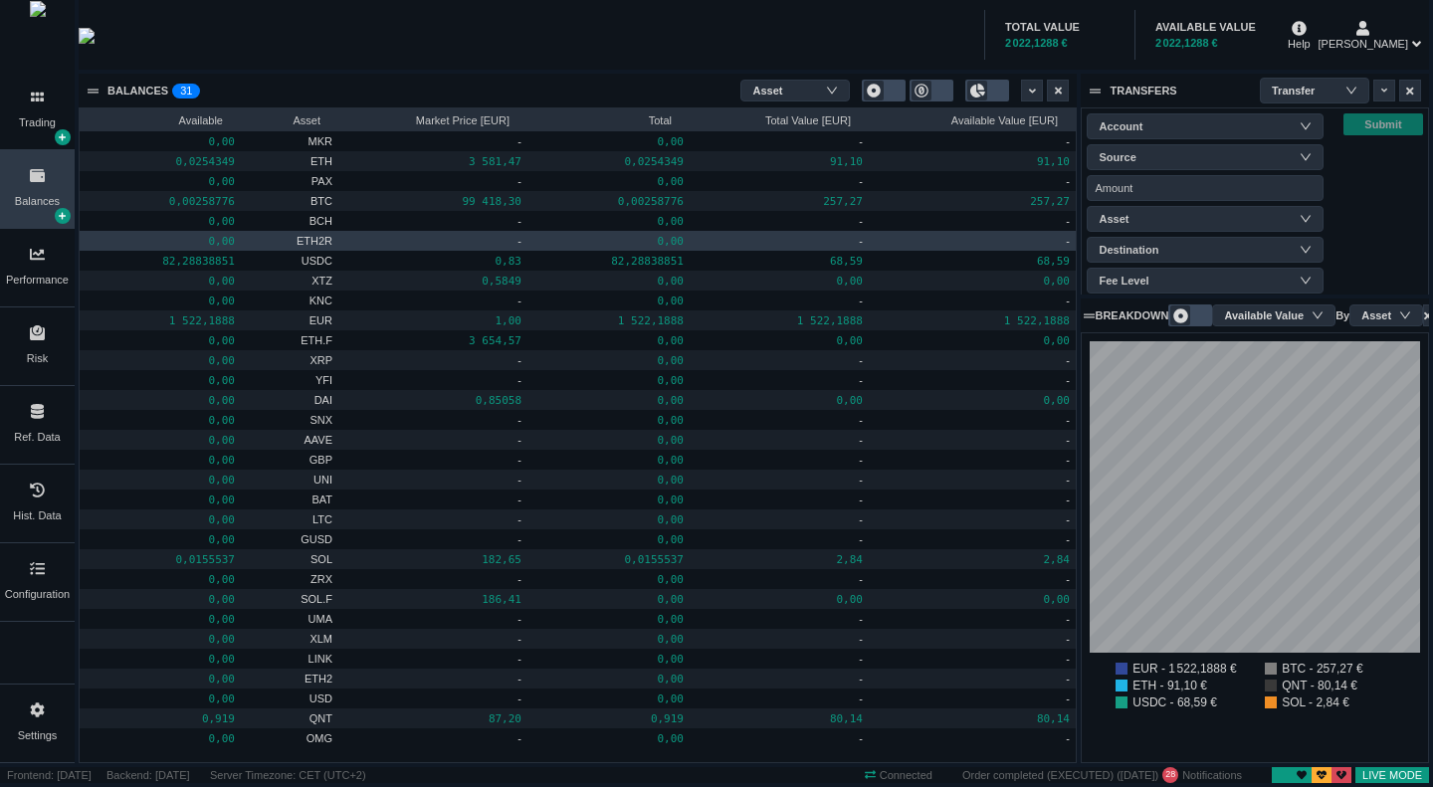
scroll to position [429, 345]
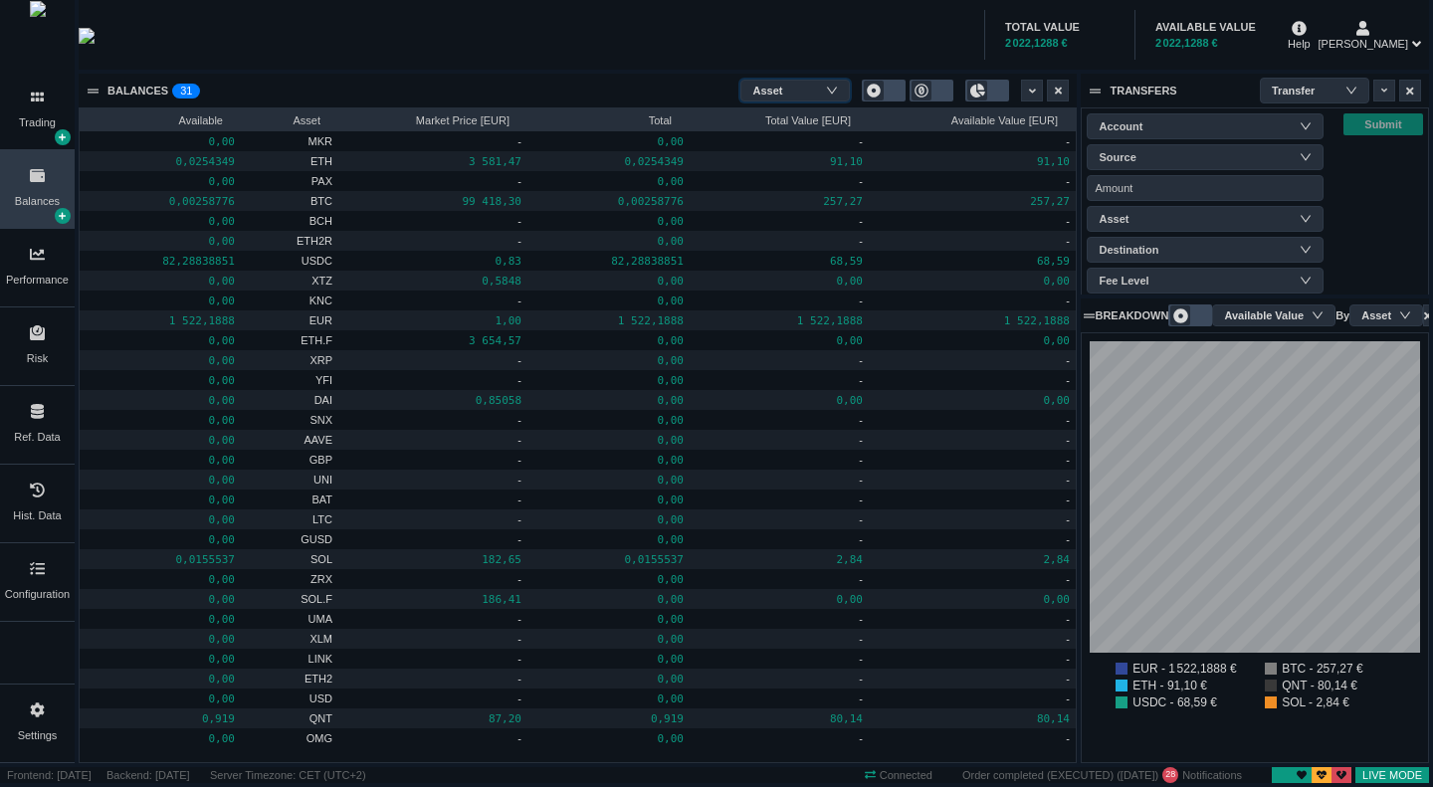
click at [800, 90] on div "Aggregation Asset" at bounding box center [795, 91] width 86 height 26
click at [777, 161] on li "Account" at bounding box center [794, 155] width 109 height 32
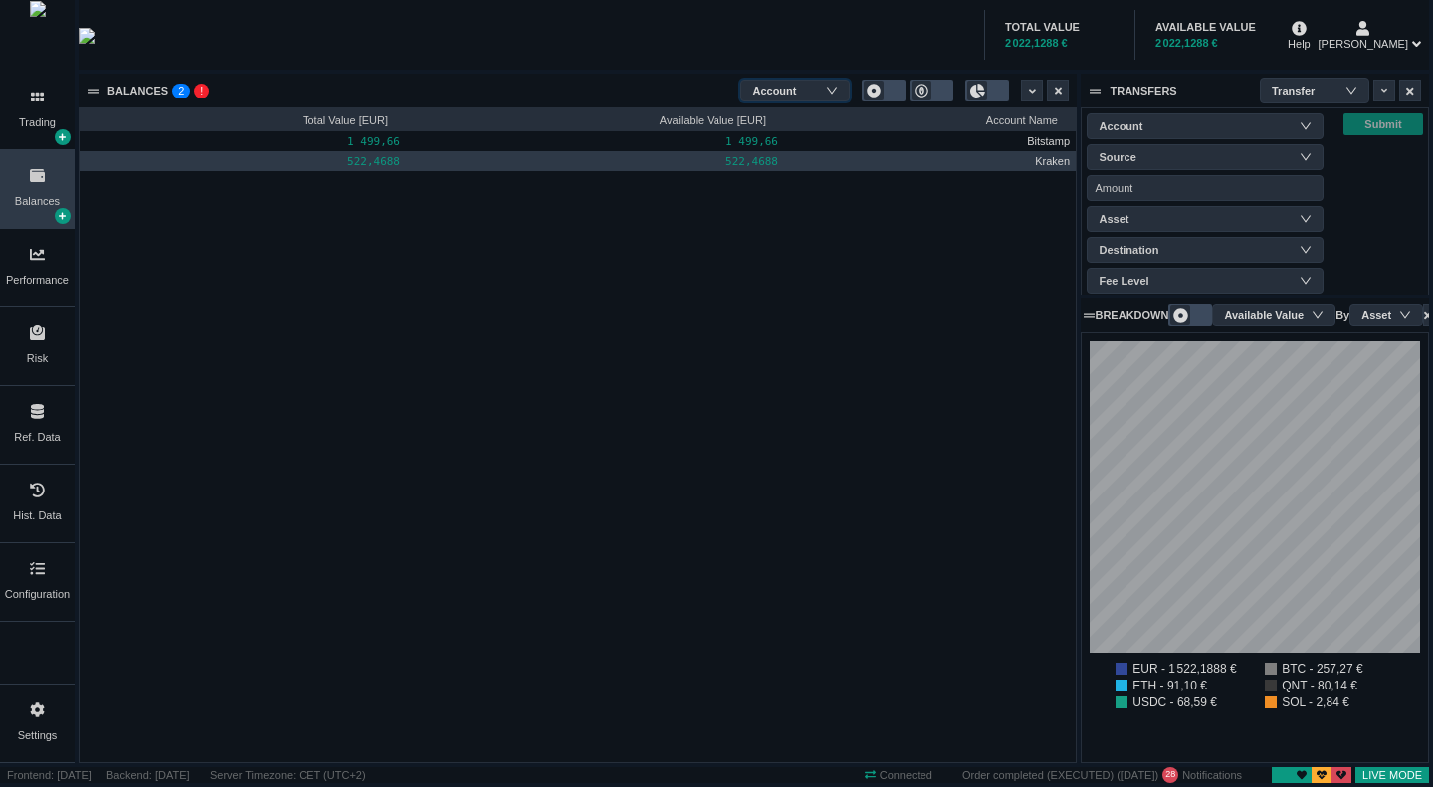
scroll to position [654, 996]
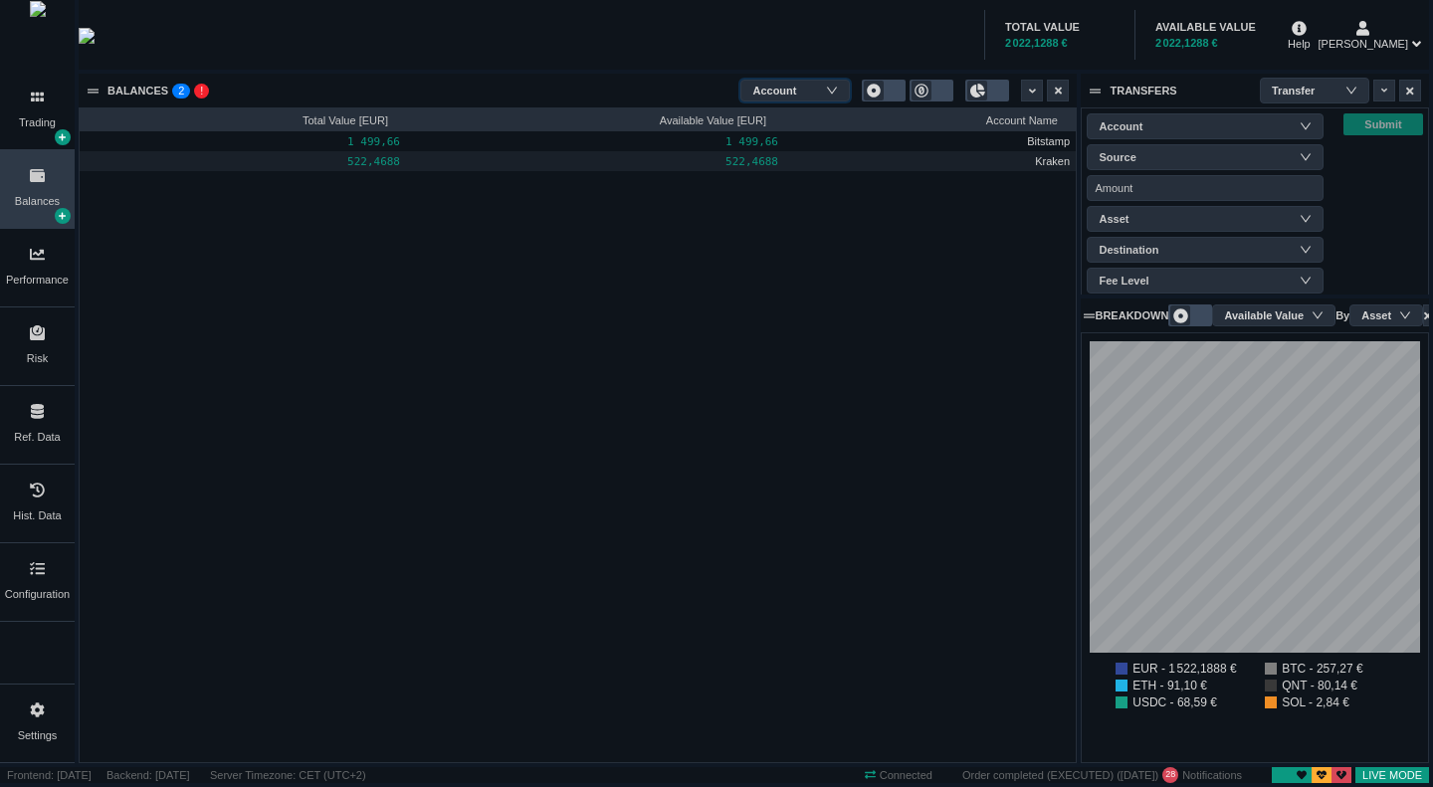
click at [796, 93] on div "Account" at bounding box center [784, 91] width 64 height 30
click at [625, 38] on div "TOTAL VALUE 2 022,1288 € AVAILABLE VALUE 2 022,1288 €" at bounding box center [756, 35] width 1057 height 70
drag, startPoint x: 28, startPoint y: 128, endPoint x: 122, endPoint y: 151, distance: 97.3
click at [28, 127] on div "Trading" at bounding box center [37, 122] width 37 height 17
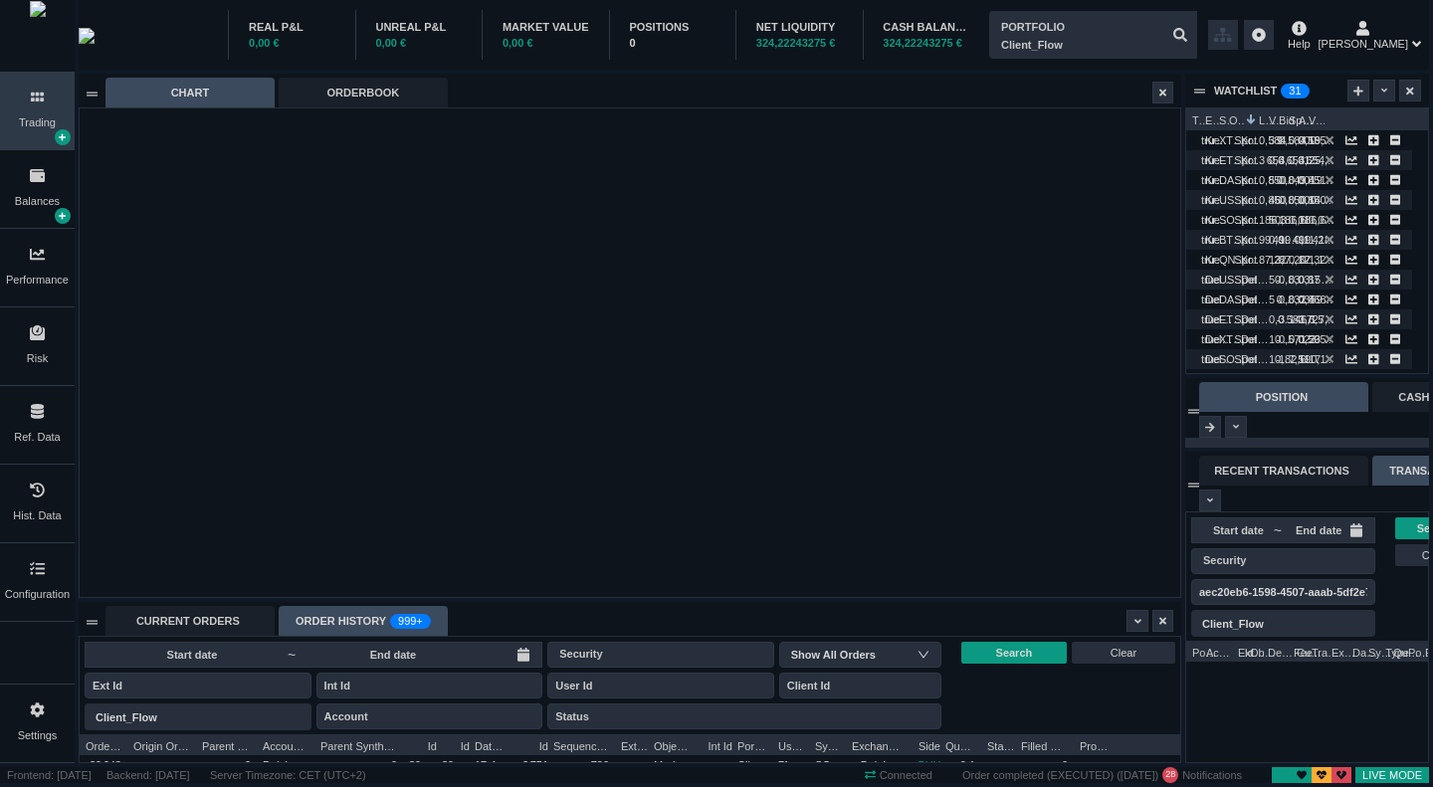
scroll to position [10, 10]
drag, startPoint x: 370, startPoint y: 611, endPoint x: 382, endPoint y: 611, distance: 11.9
click at [372, 611] on div "ORDER HISTORY 999+" at bounding box center [363, 621] width 169 height 30
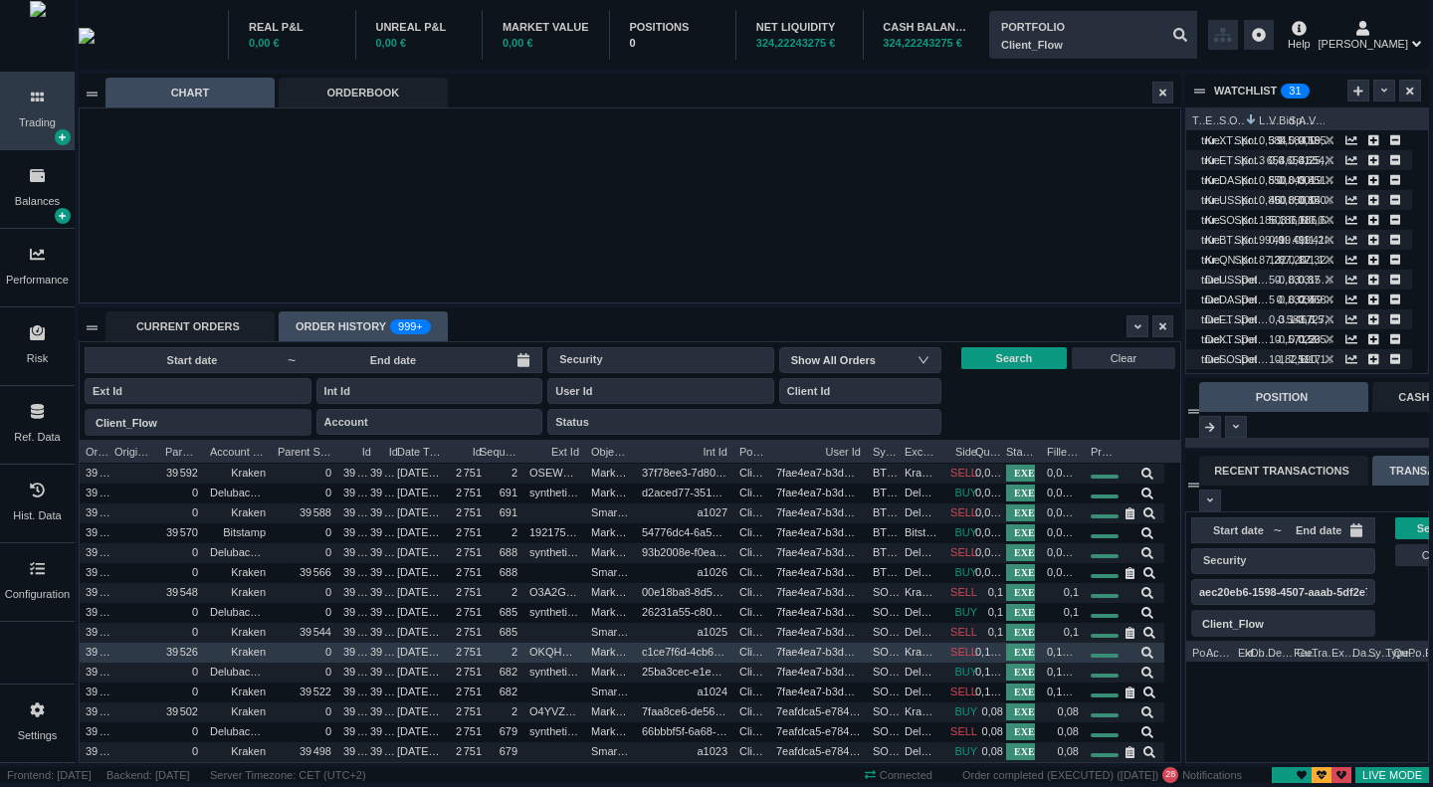
scroll to position [199, 0]
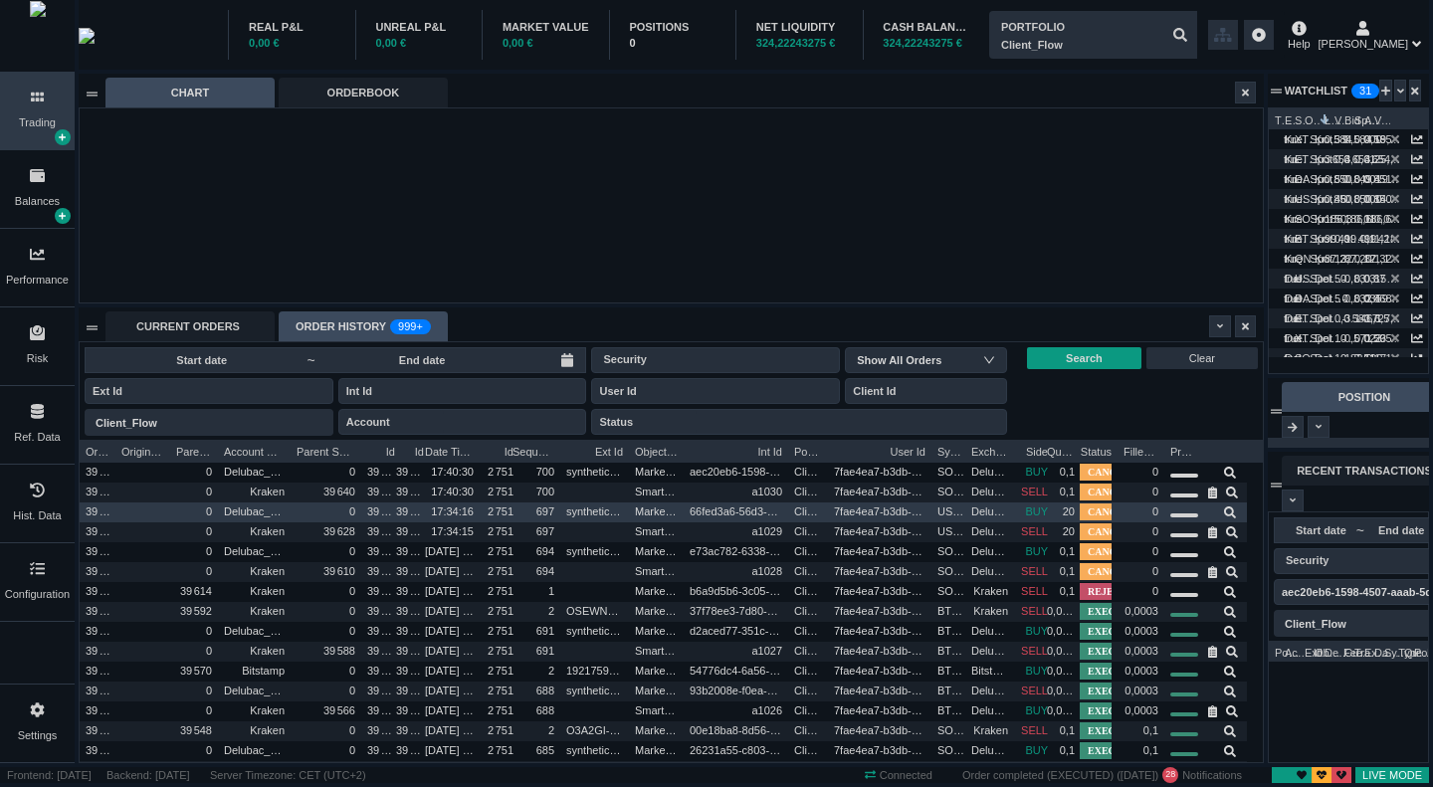
click at [295, 507] on div "0" at bounding box center [326, 512] width 71 height 20
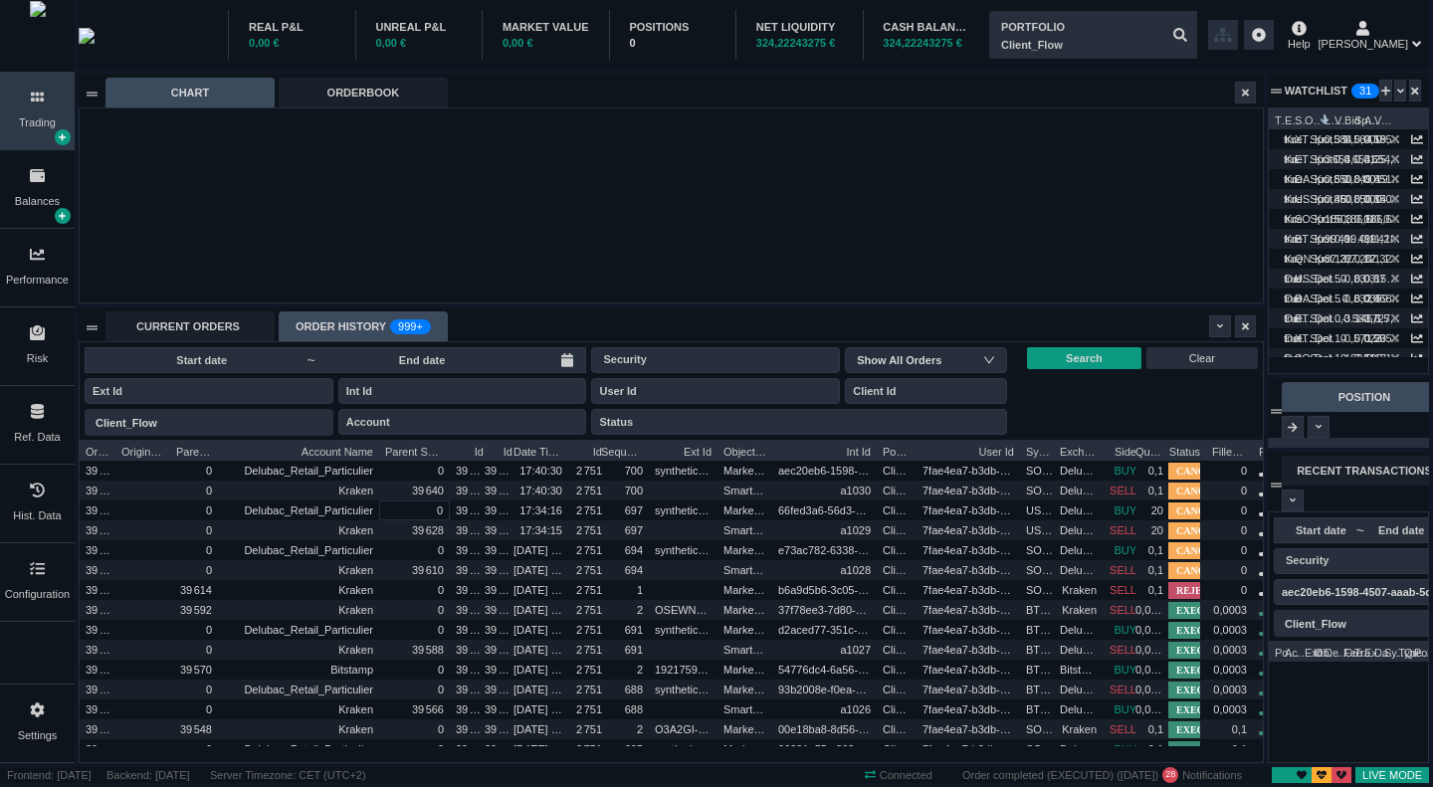
drag, startPoint x: 290, startPoint y: 447, endPoint x: 378, endPoint y: 432, distance: 89.8
click at [378, 432] on div "~ Security Show All Orders Portfolio Client_Flow Client_Flow Account Status Sea…" at bounding box center [671, 552] width 1183 height 420
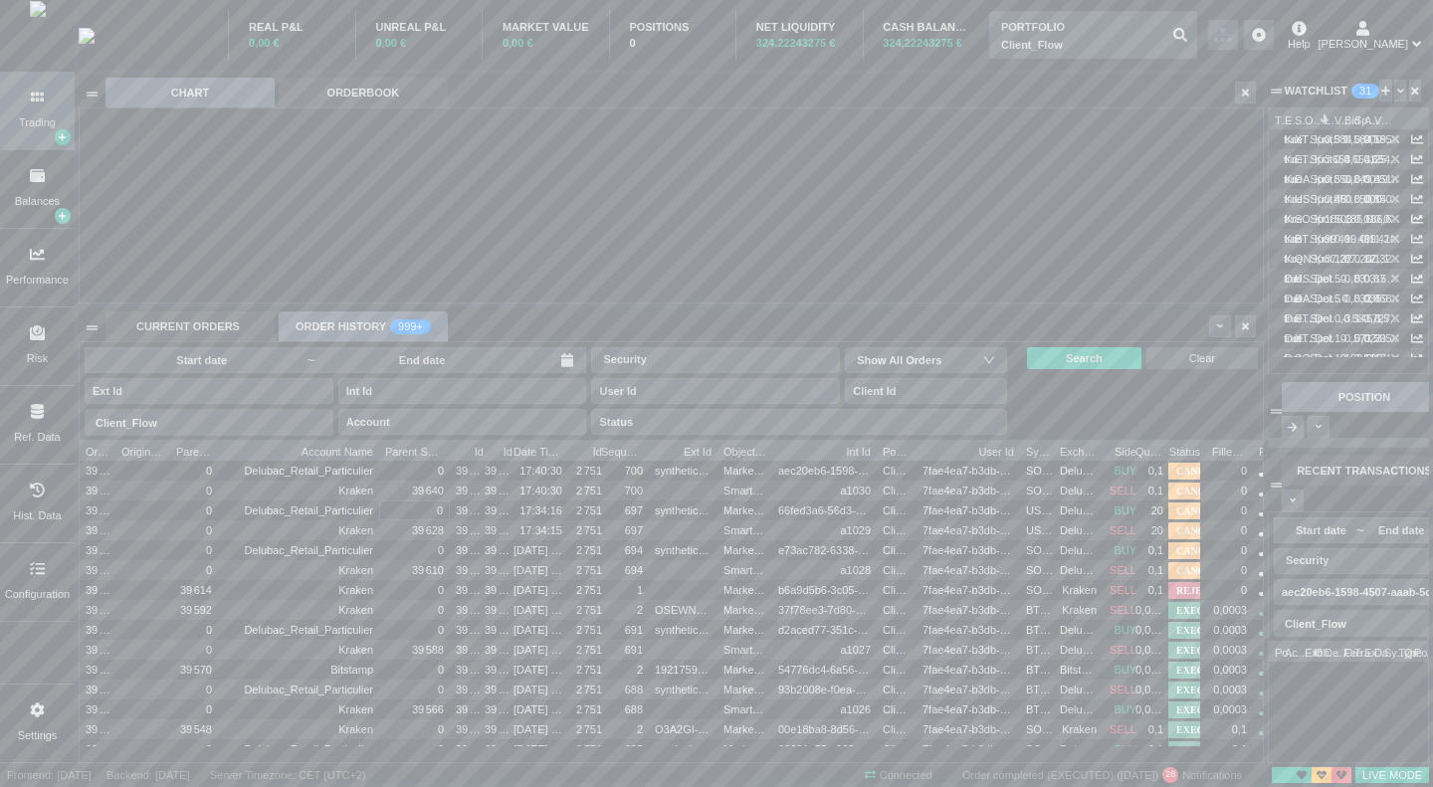
click at [1432, 489] on html "Trading Balances Performance Risk Ref. Data Hist. Data Configuration Settings R…" at bounding box center [716, 393] width 1433 height 787
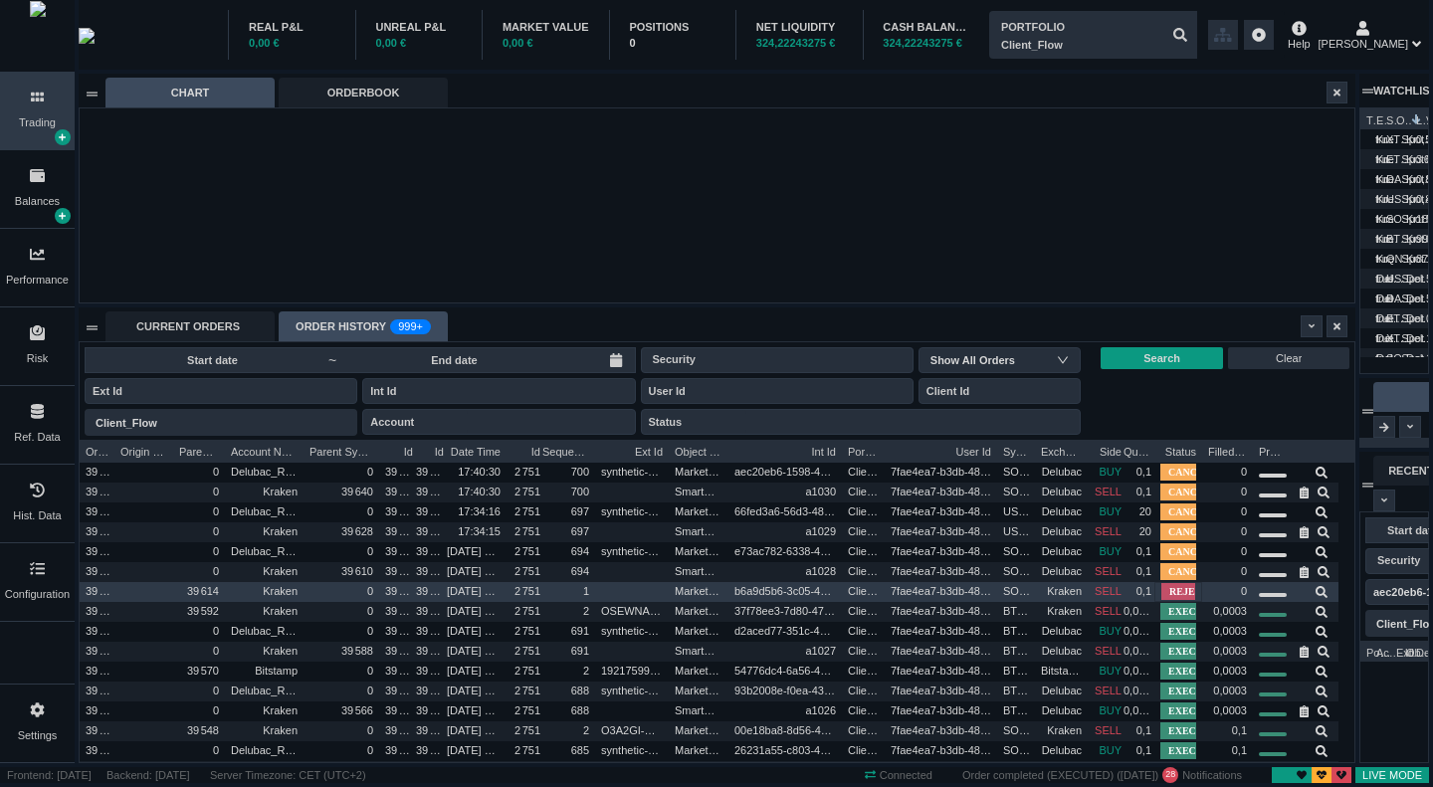
click at [1171, 595] on span "REJECTED" at bounding box center [1195, 591] width 69 height 17
click at [1322, 592] on icon at bounding box center [1321, 592] width 12 height 12
type input "b6a9d5b6-3c05-4885-b549-bd02af188ec7"
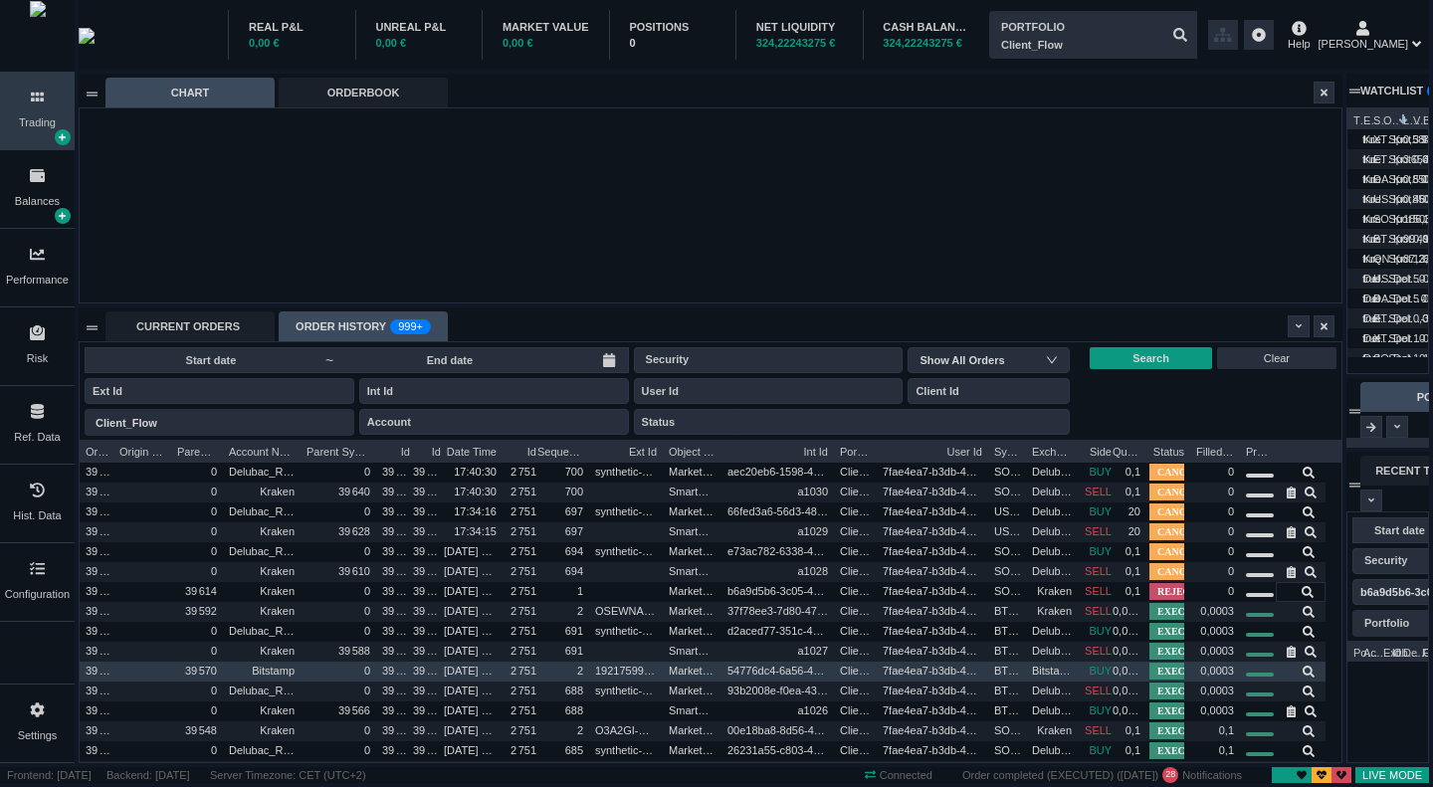
scroll to position [121, 81]
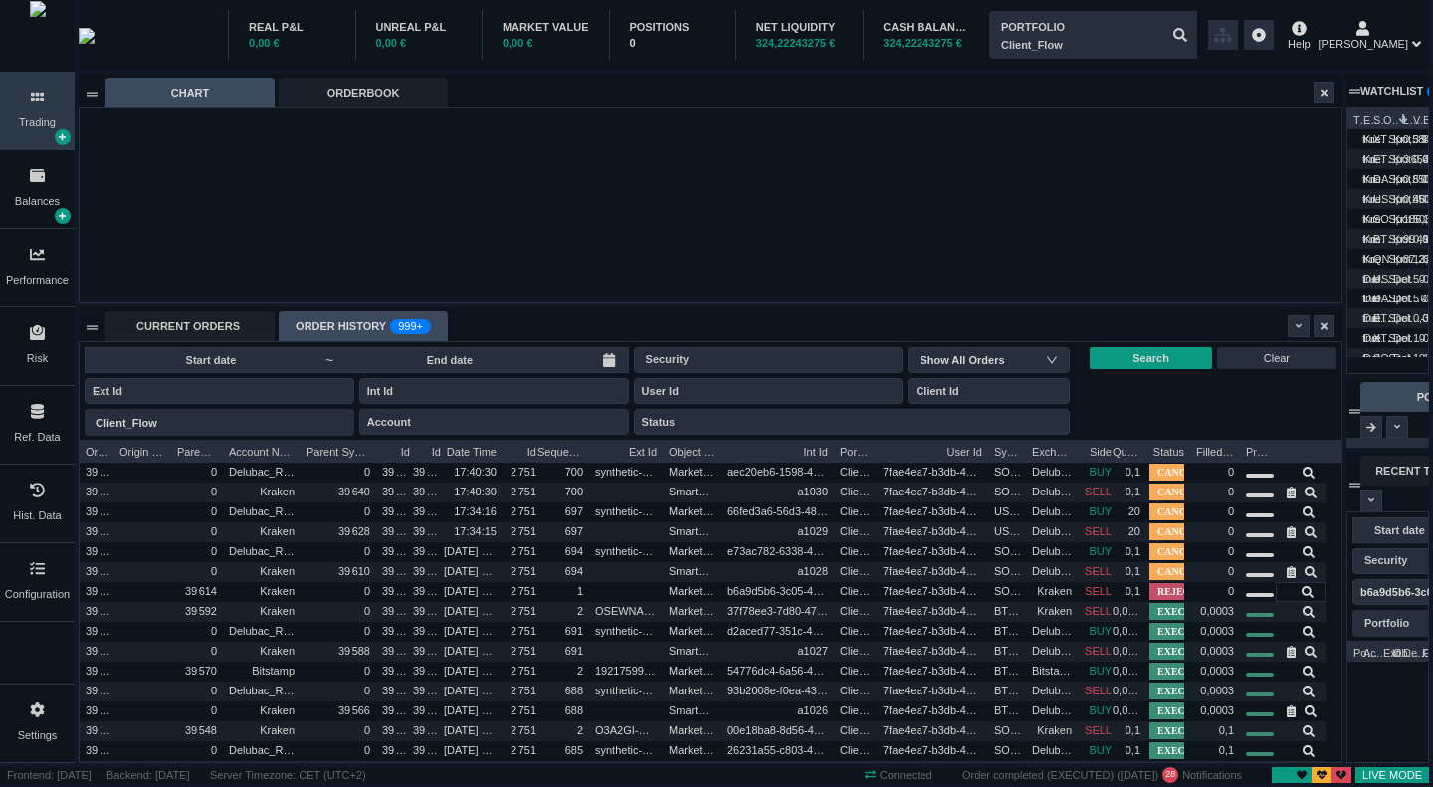
click at [1296, 324] on icon at bounding box center [1298, 326] width 7 height 11
drag, startPoint x: 1180, startPoint y: 366, endPoint x: 1195, endPoint y: 391, distance: 29.0
click at [1195, 391] on ul "Export CSV (first 1K rows) Table Settings" at bounding box center [1214, 377] width 186 height 72
click at [1189, 388] on li "Table Settings" at bounding box center [1214, 393] width 186 height 32
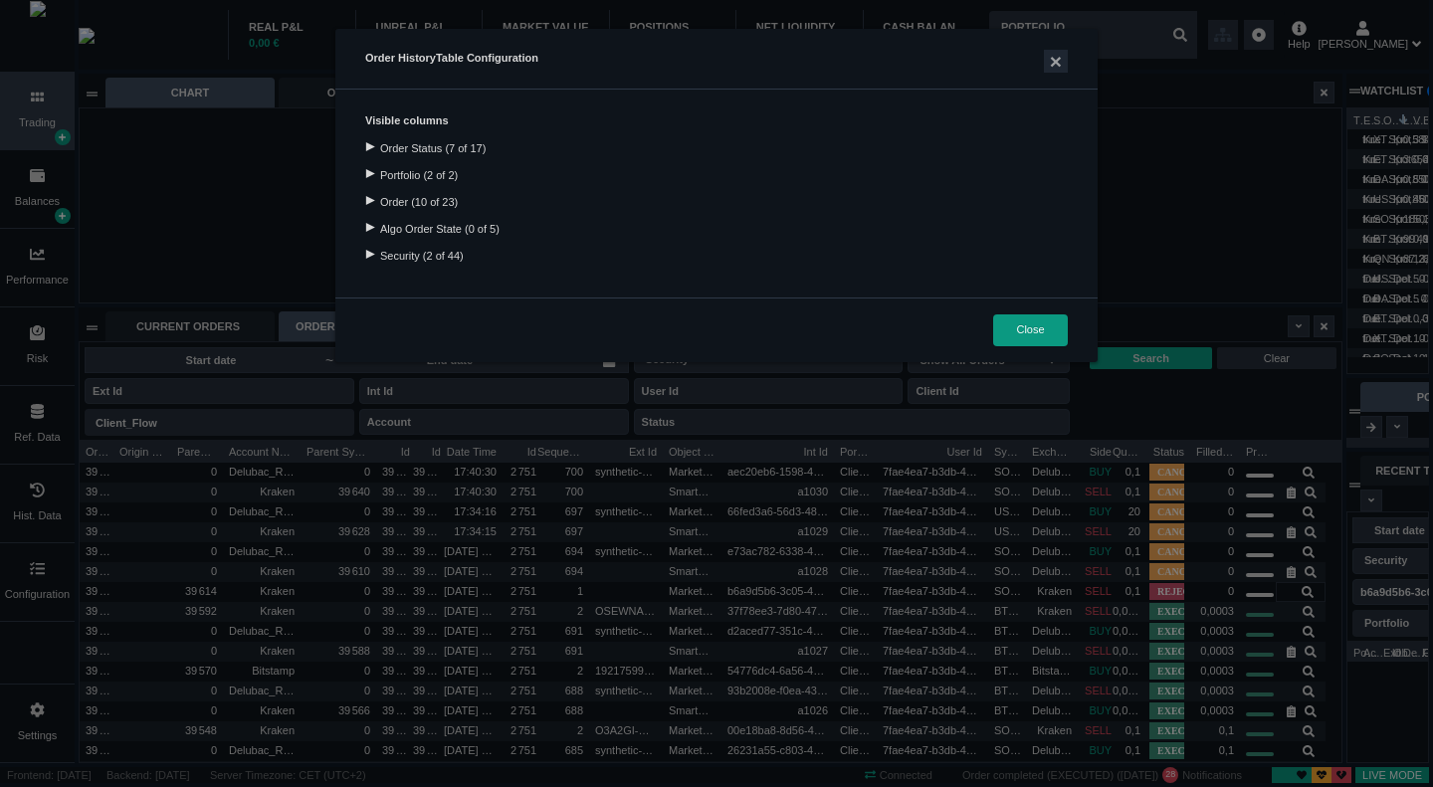
click at [370, 146] on div at bounding box center [369, 146] width 27 height 9
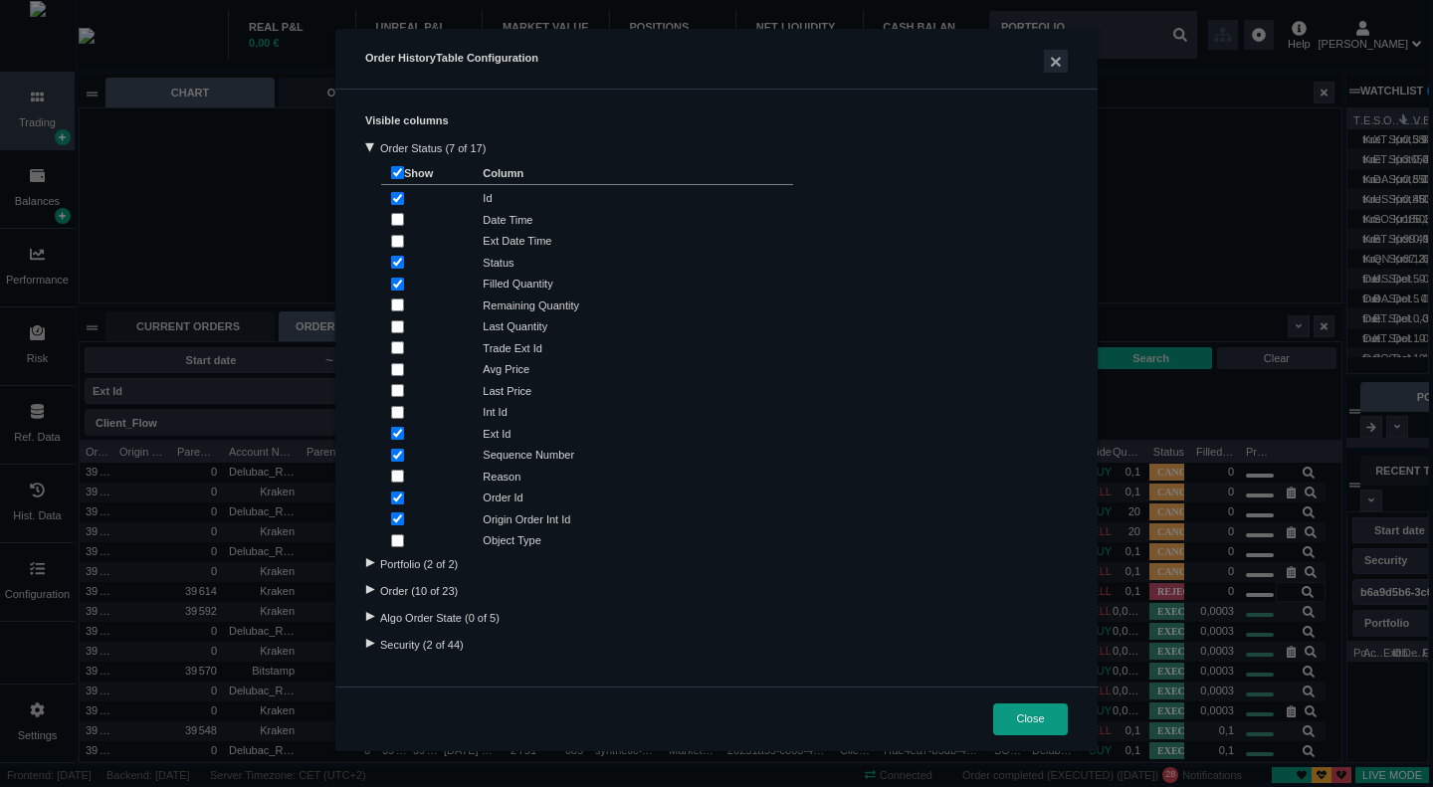
click at [369, 590] on div at bounding box center [369, 589] width 27 height 9
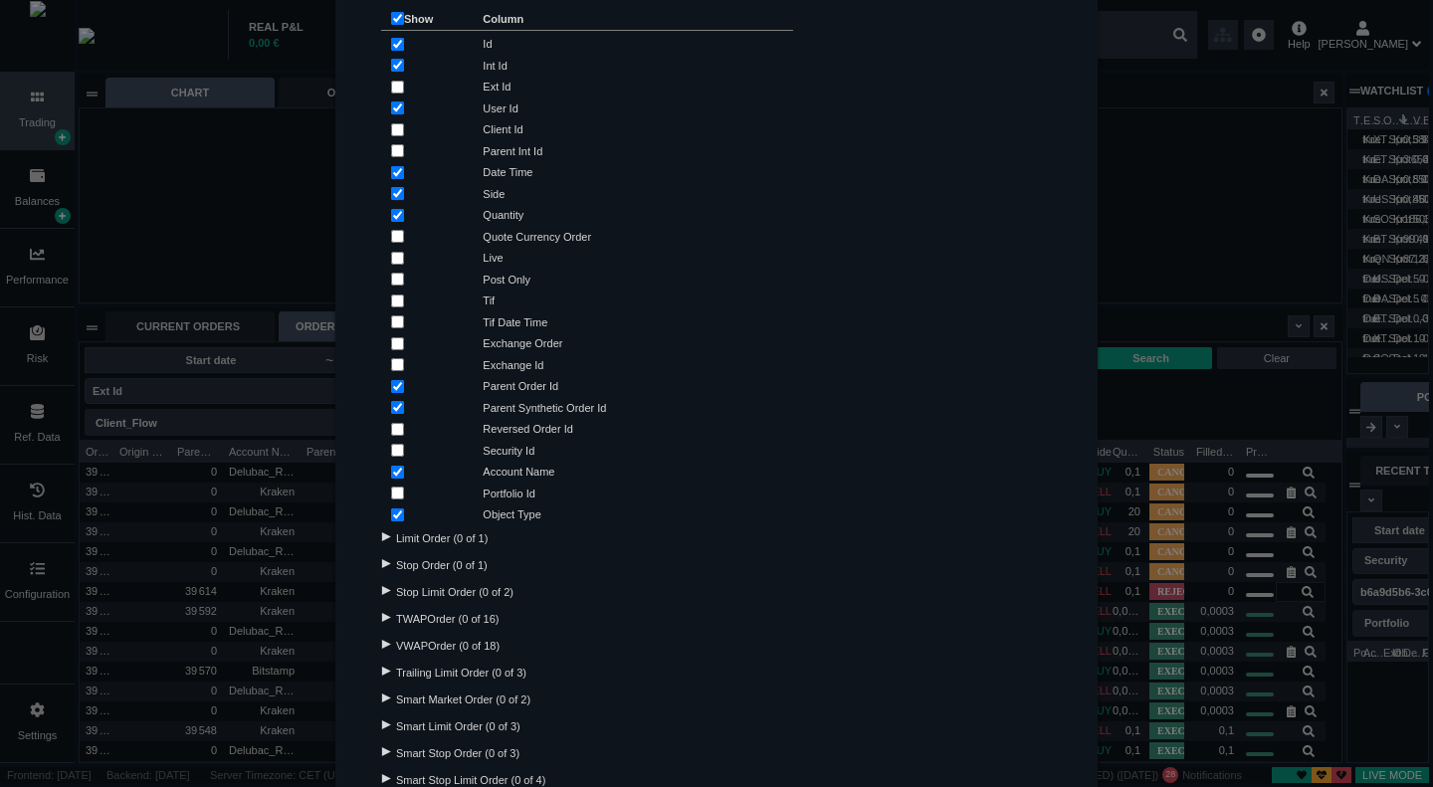
scroll to position [796, 0]
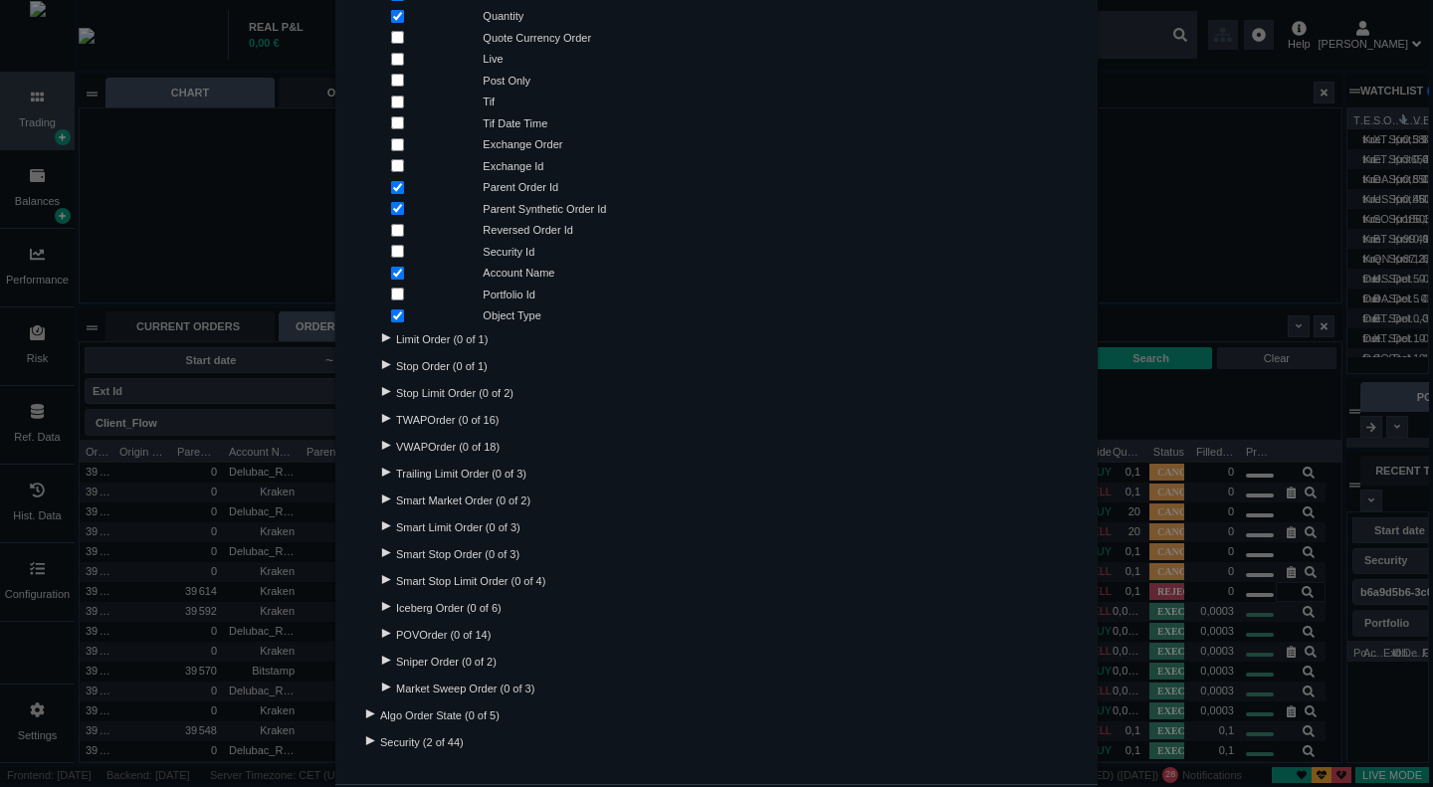
click at [365, 707] on div "Algo Order State (0 of 5)" at bounding box center [716, 713] width 702 height 27
click at [363, 711] on div at bounding box center [369, 713] width 27 height 9
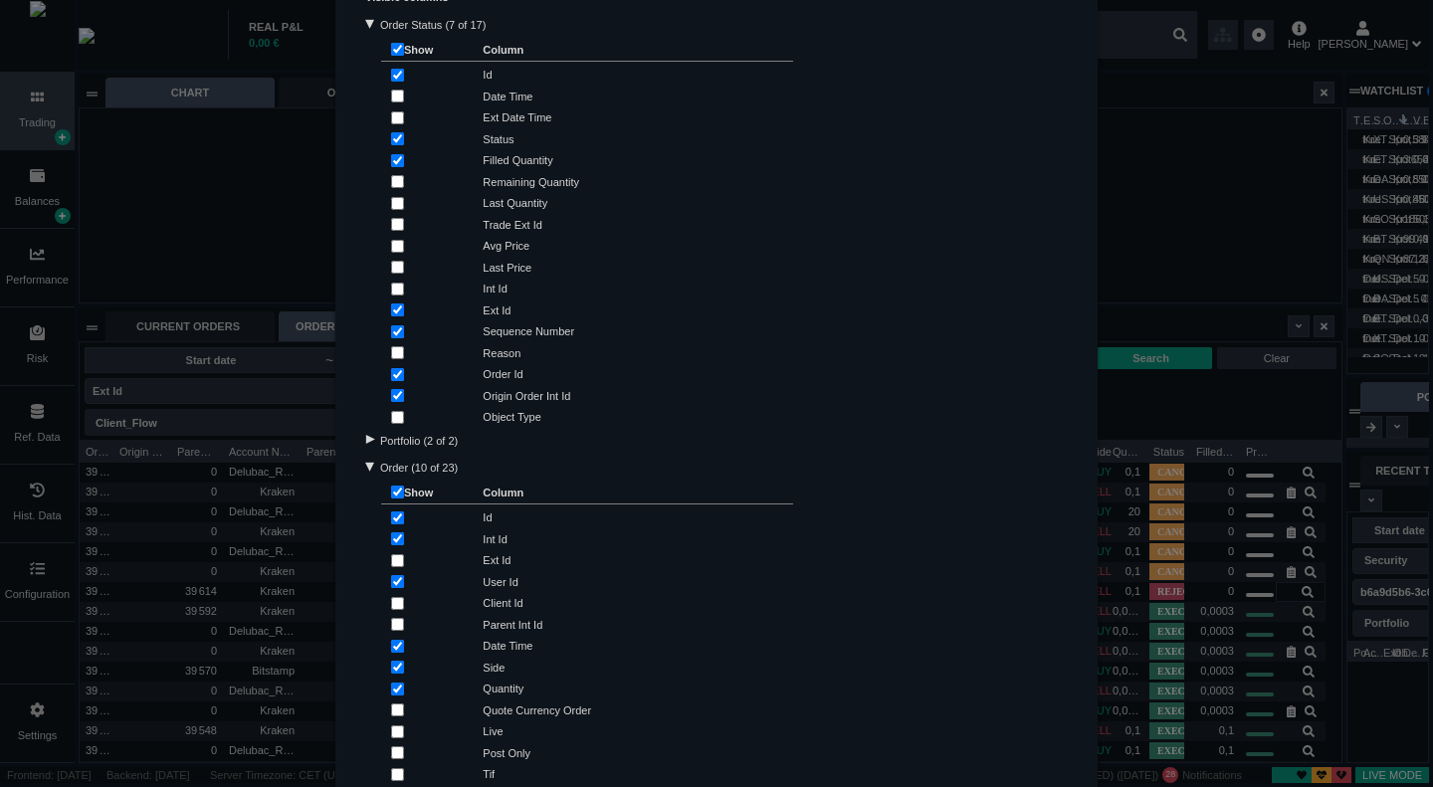
scroll to position [99, 0]
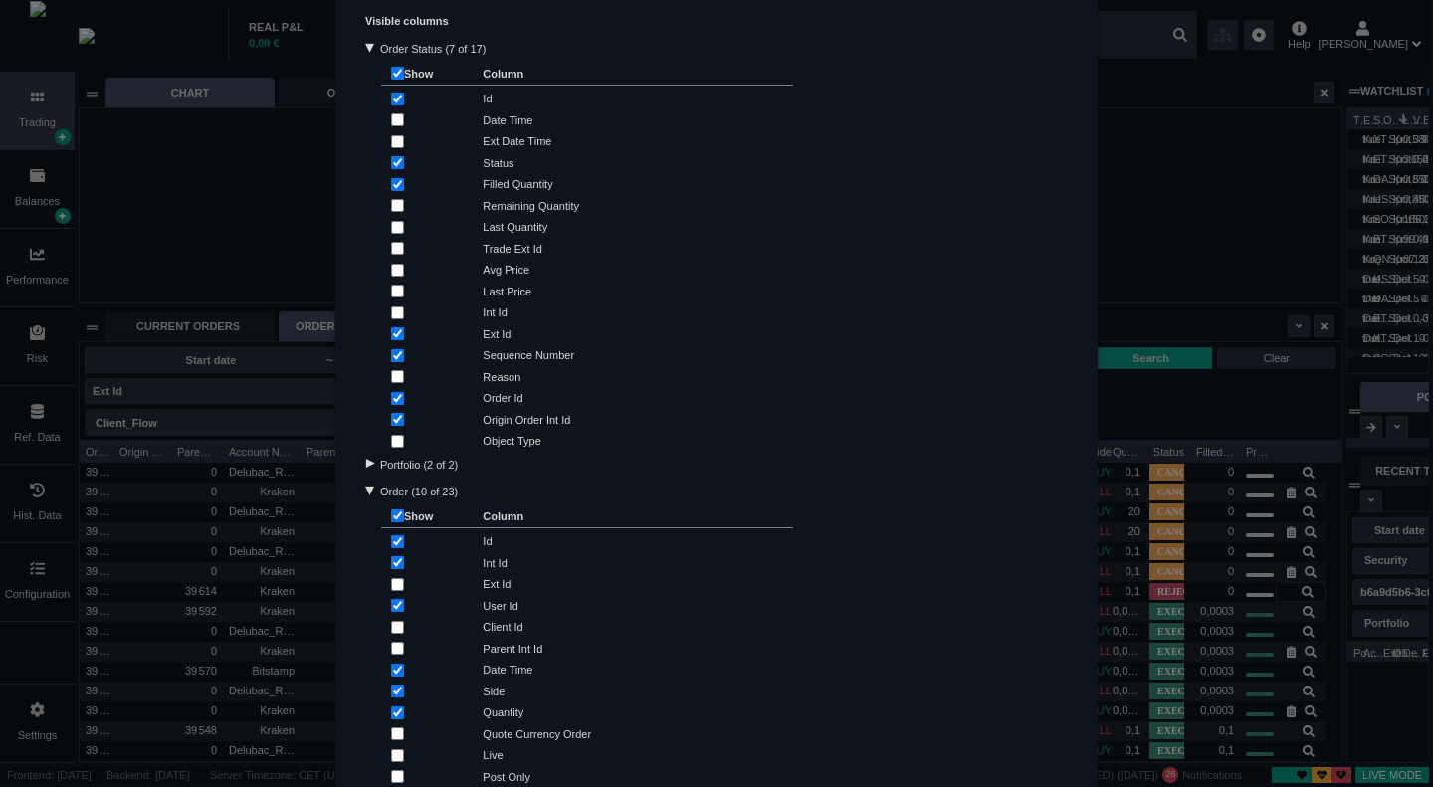
click at [391, 379] on input "checkbox" at bounding box center [397, 376] width 13 height 13
checkbox input "true"
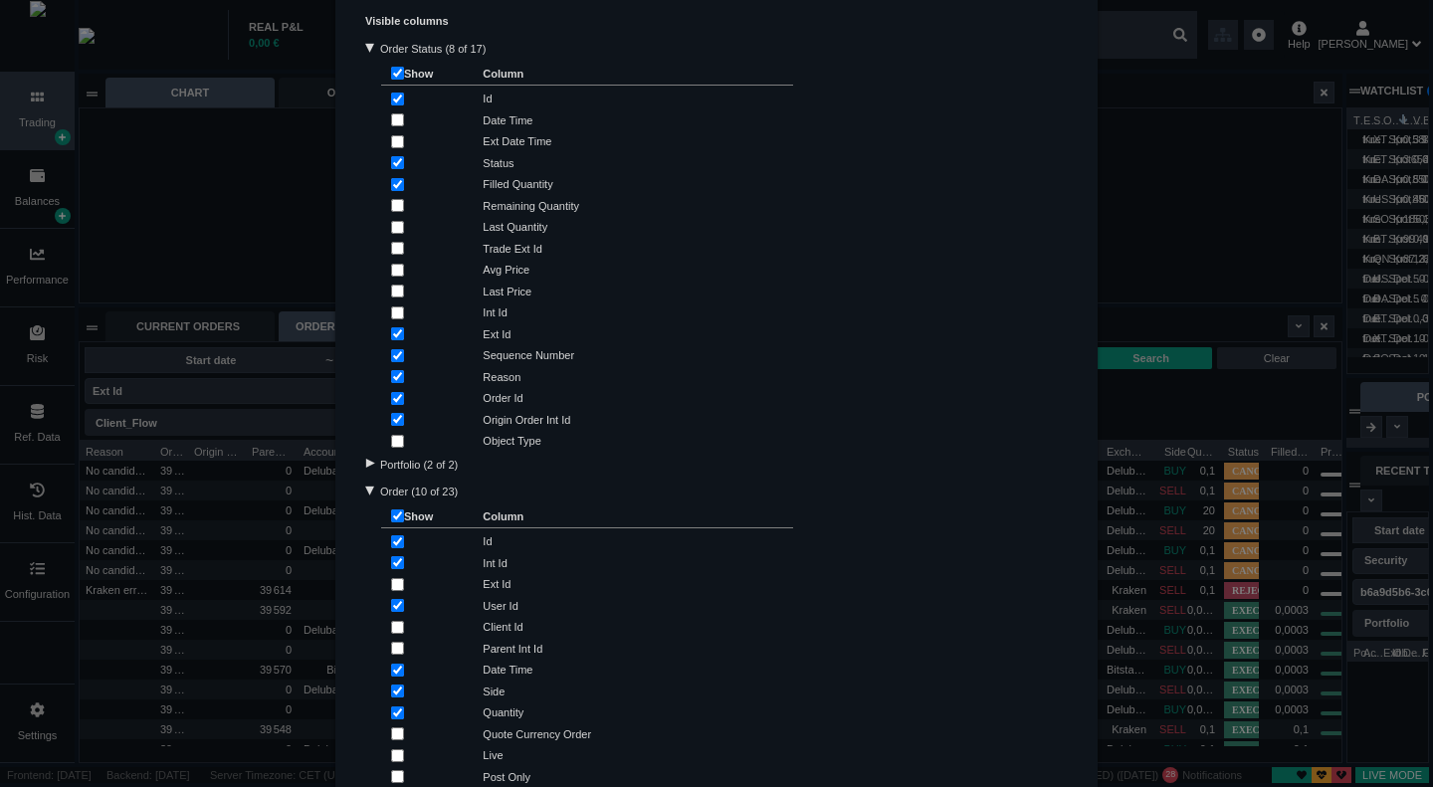
click at [1164, 242] on div "Order History Table Configuration × Visible columns Order Status (8 of 17) Show…" at bounding box center [716, 393] width 1433 height 787
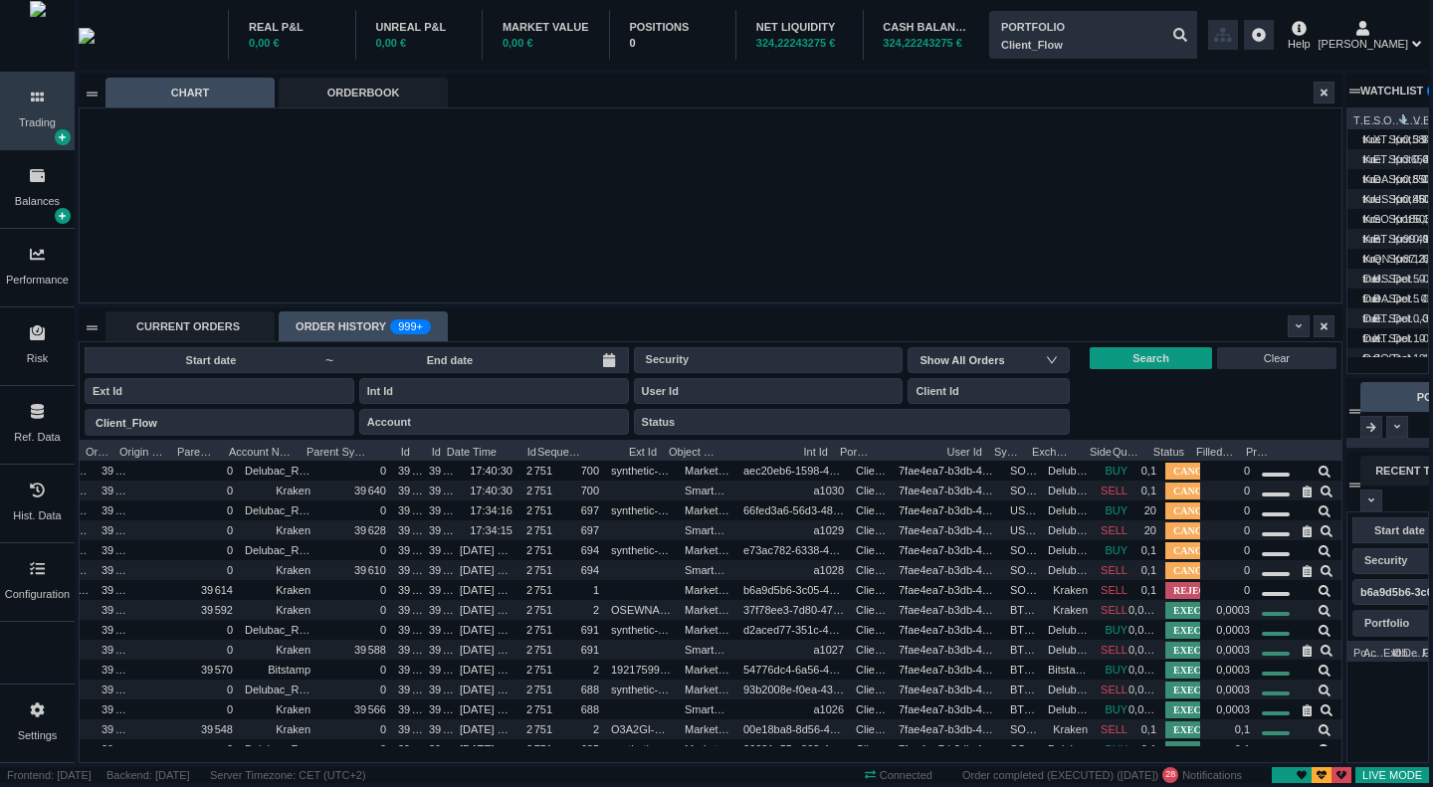
scroll to position [0, 0]
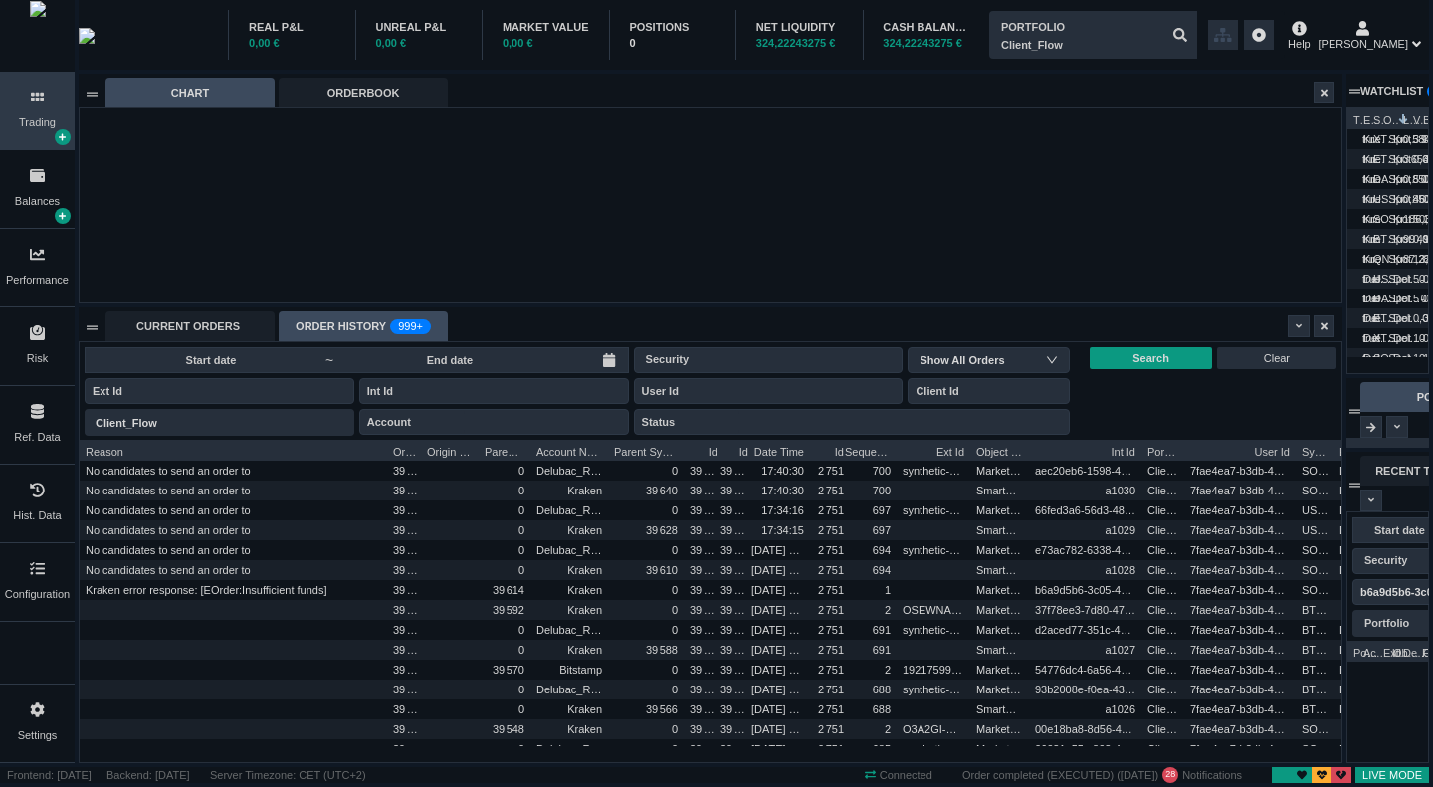
drag, startPoint x: 153, startPoint y: 450, endPoint x: 386, endPoint y: 457, distance: 232.9
click at [386, 457] on div at bounding box center [387, 450] width 8 height 20
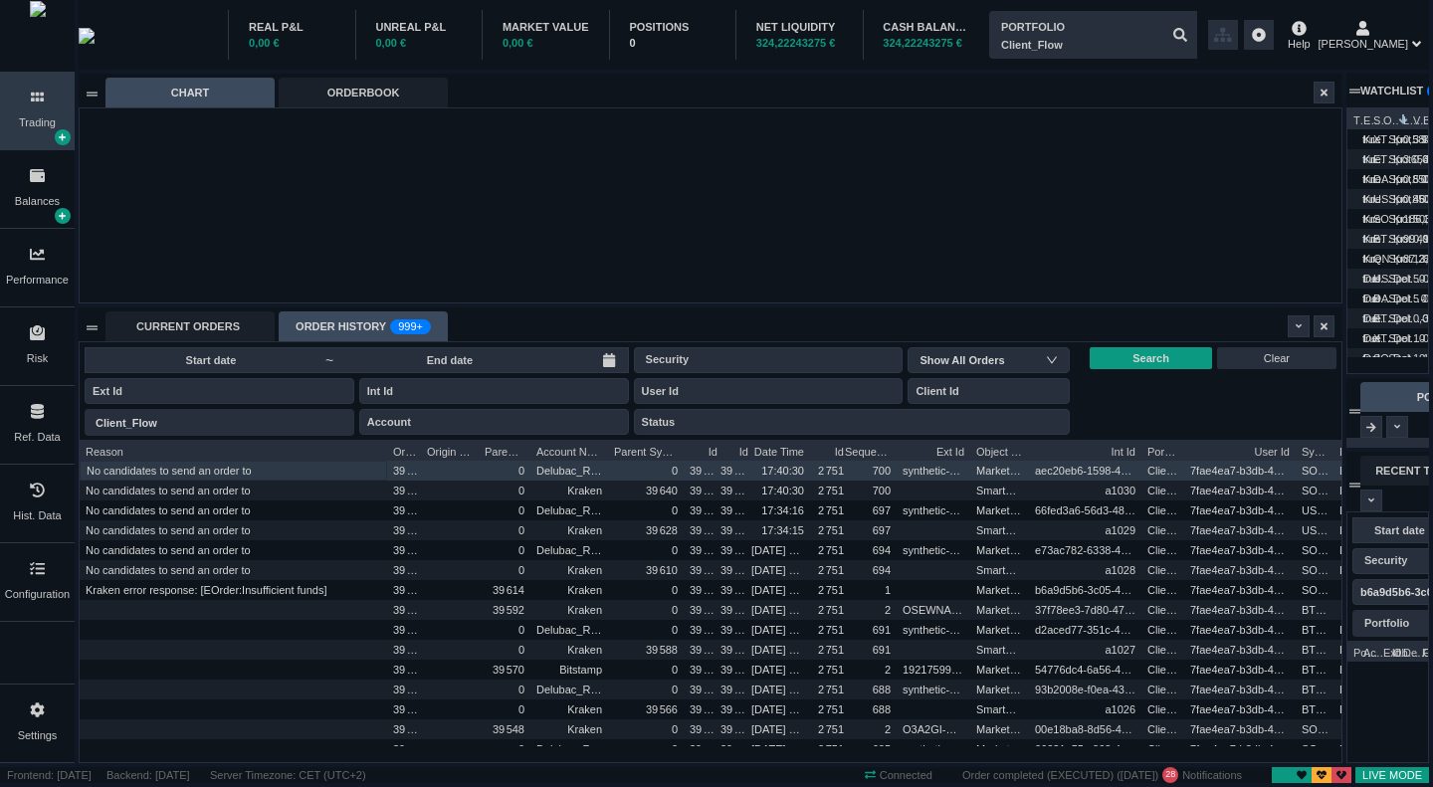
click at [267, 464] on span "No candidates to send an order to" at bounding box center [234, 471] width 294 height 23
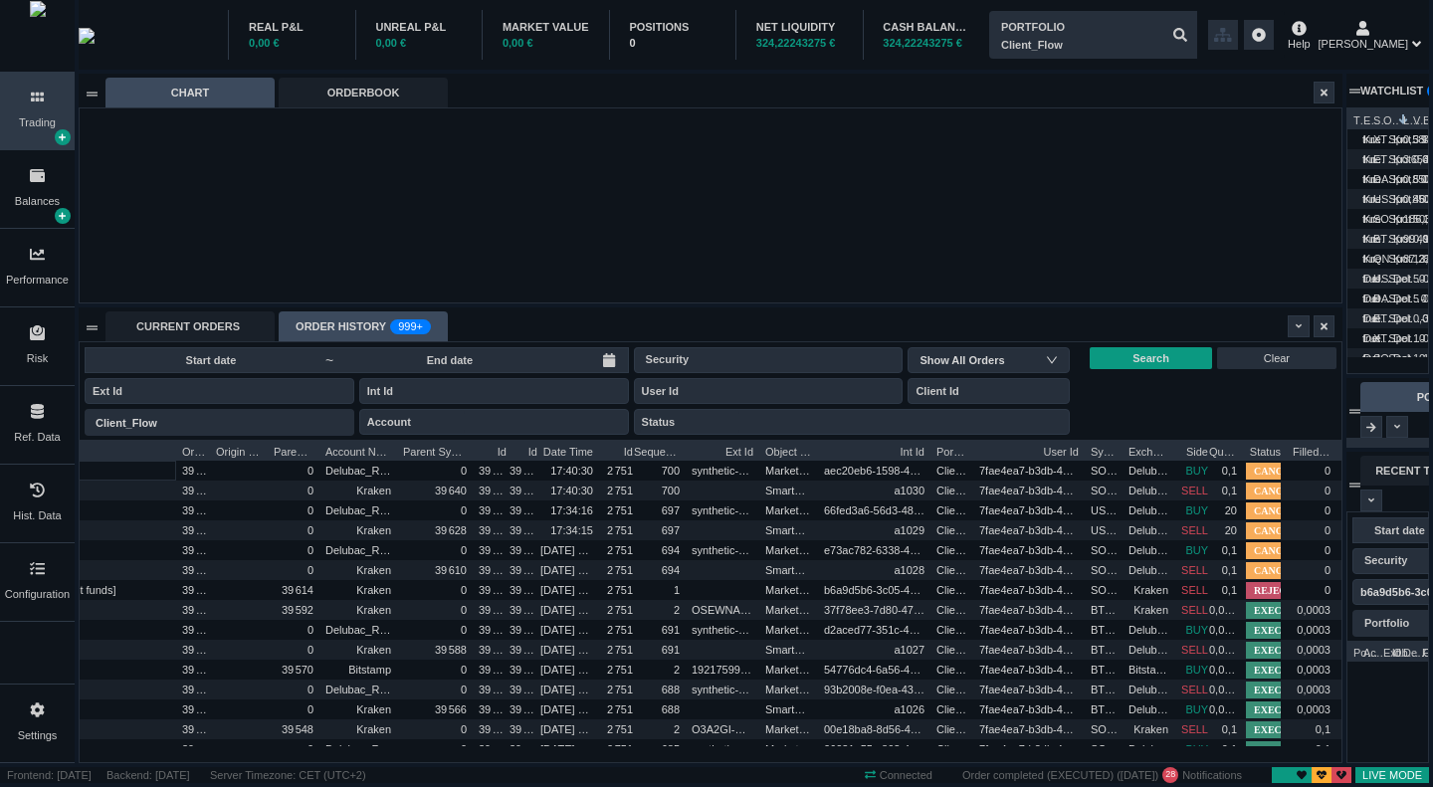
scroll to position [0, 221]
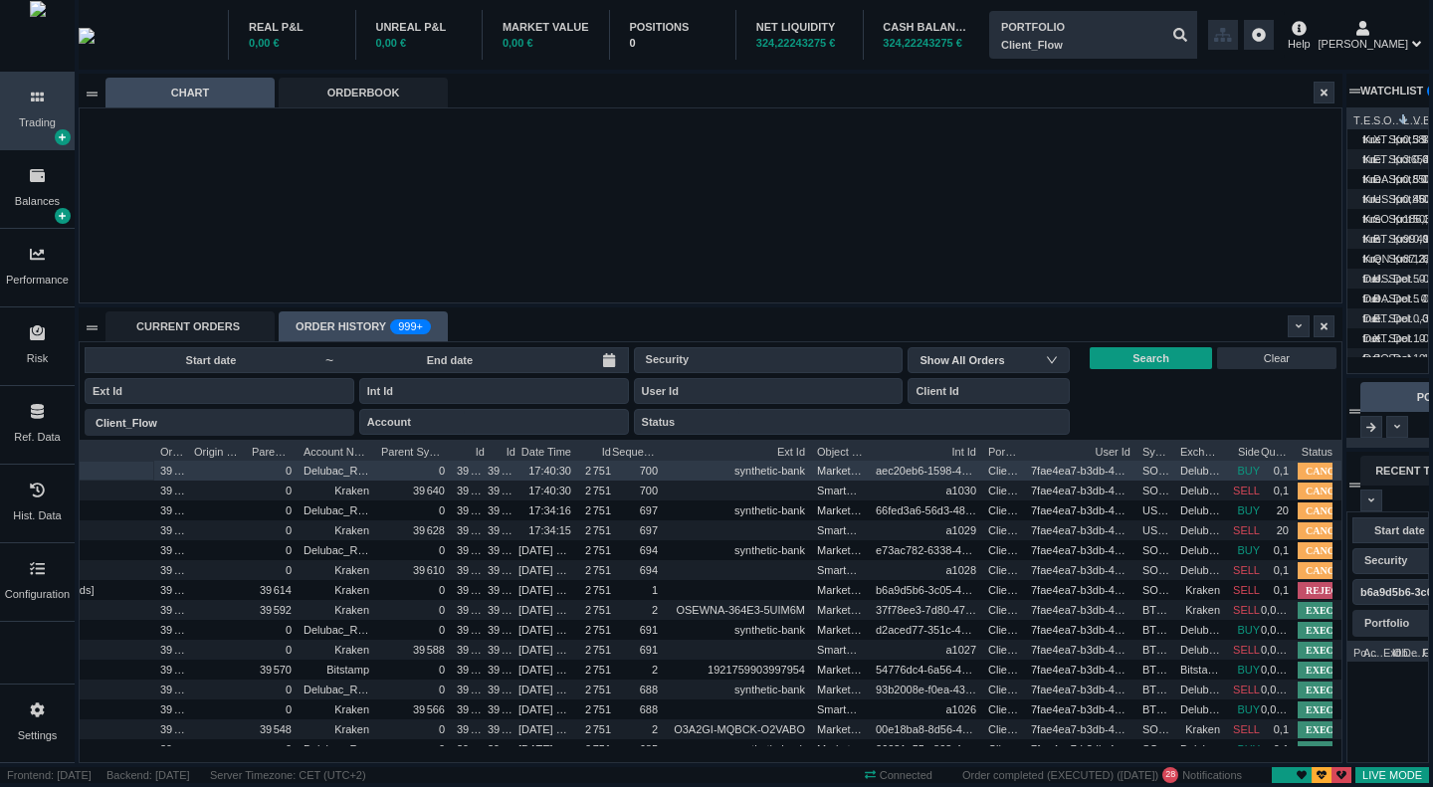
drag, startPoint x: 736, startPoint y: 448, endPoint x: 810, endPoint y: 461, distance: 74.8
click at [810, 461] on div "Order Id Origin Order Int Id Parent Order Id Account Name Parent Synthetic Orde…" at bounding box center [711, 601] width 1262 height 322
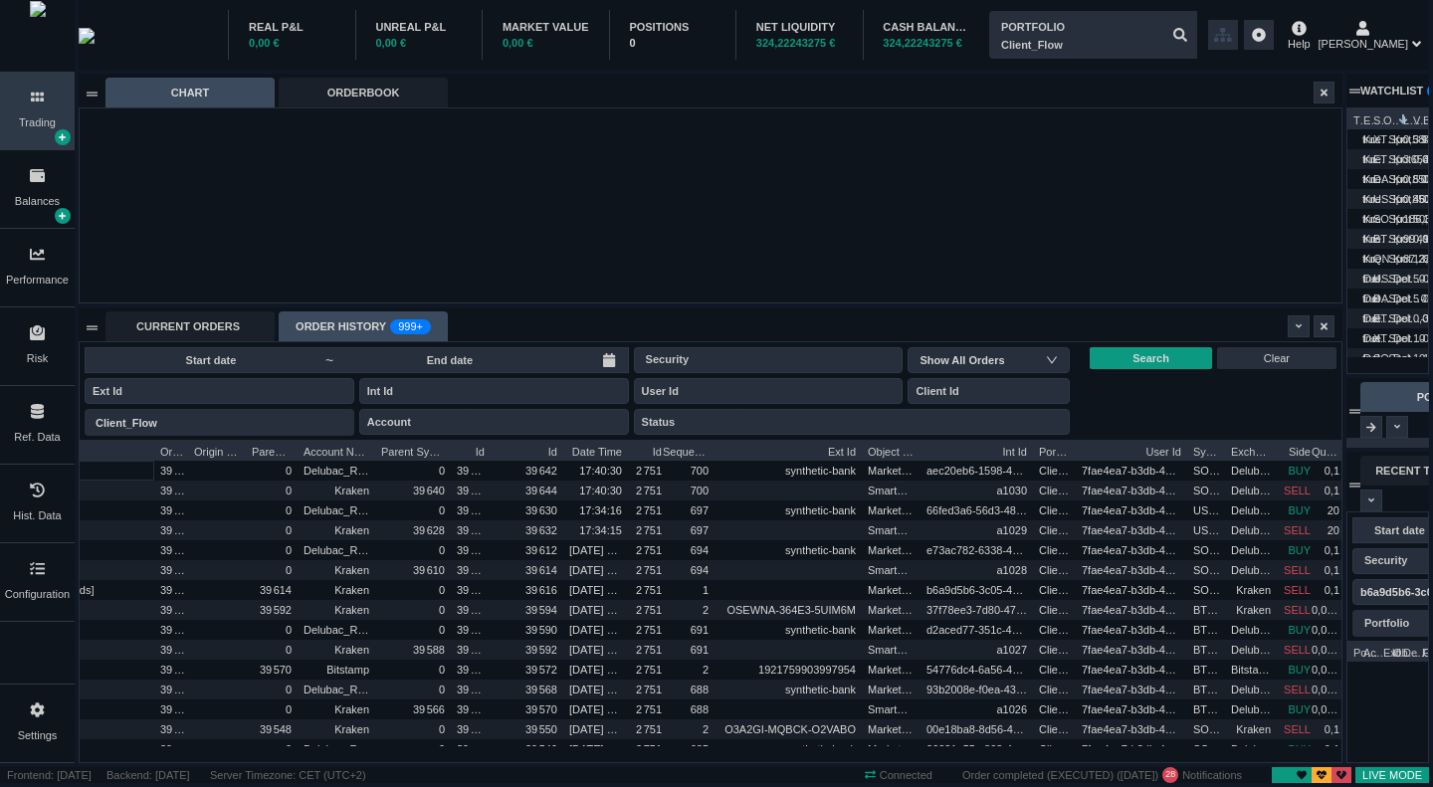
drag, startPoint x: 519, startPoint y: 449, endPoint x: 570, endPoint y: 456, distance: 51.2
click at [570, 456] on div "Order Id Origin Order Int Id Parent Order Id Account Name Parent Synthetic Orde…" at bounding box center [685, 450] width 1677 height 20
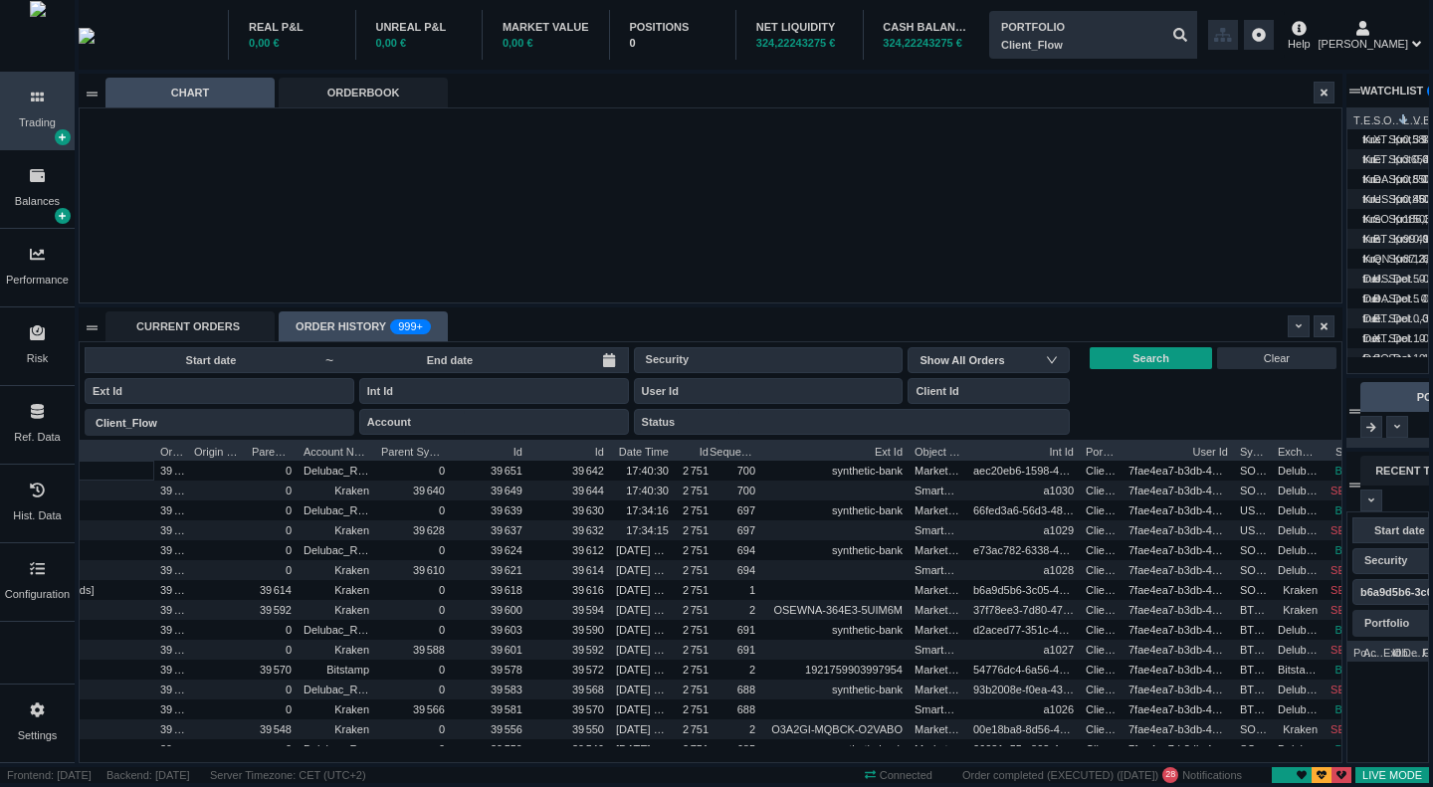
drag, startPoint x: 490, startPoint y: 449, endPoint x: 536, endPoint y: 454, distance: 47.0
click at [536, 454] on div "Order Id Origin Order Int Id Parent Order Id Account Name Parent Synthetic Orde…" at bounding box center [709, 450] width 1724 height 20
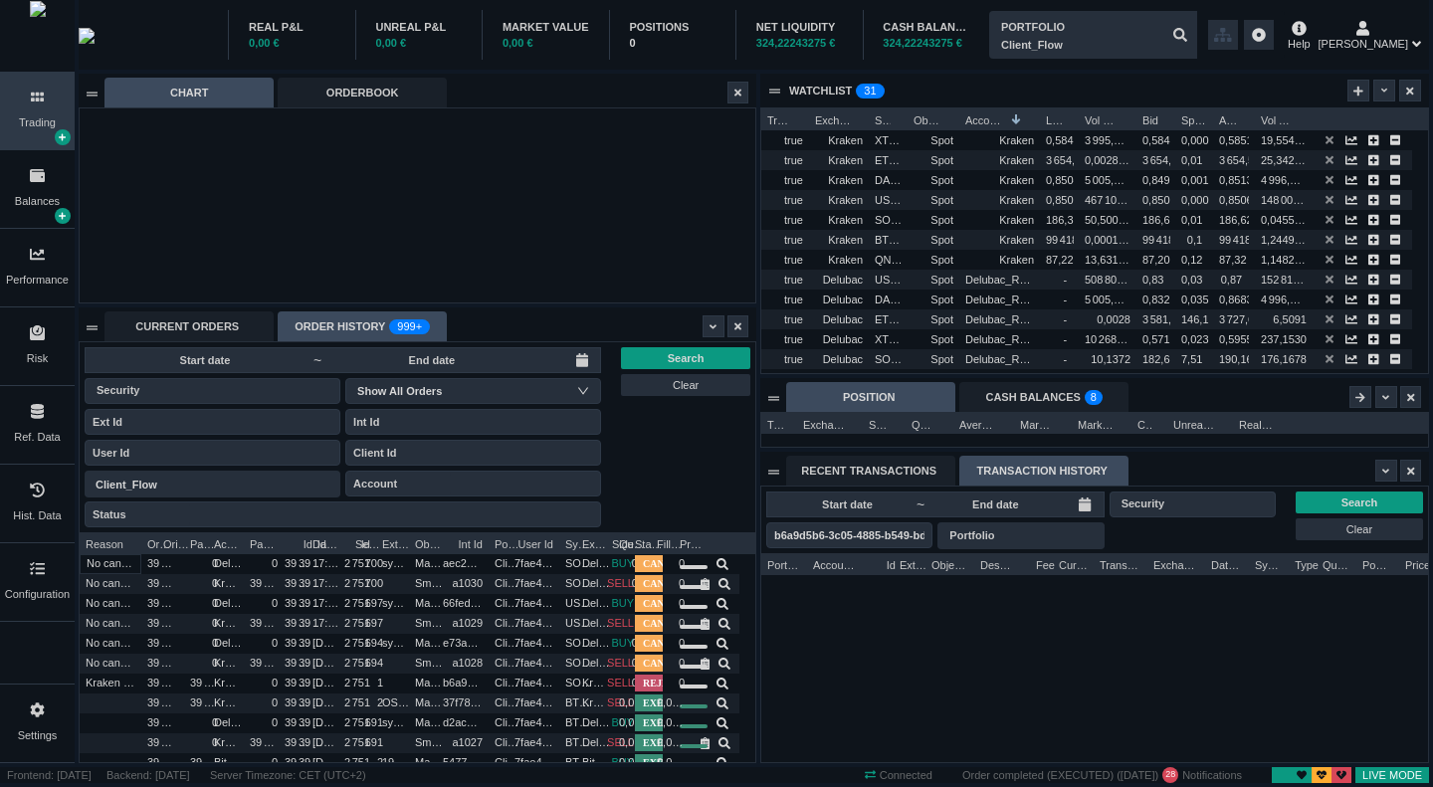
scroll to position [229, 676]
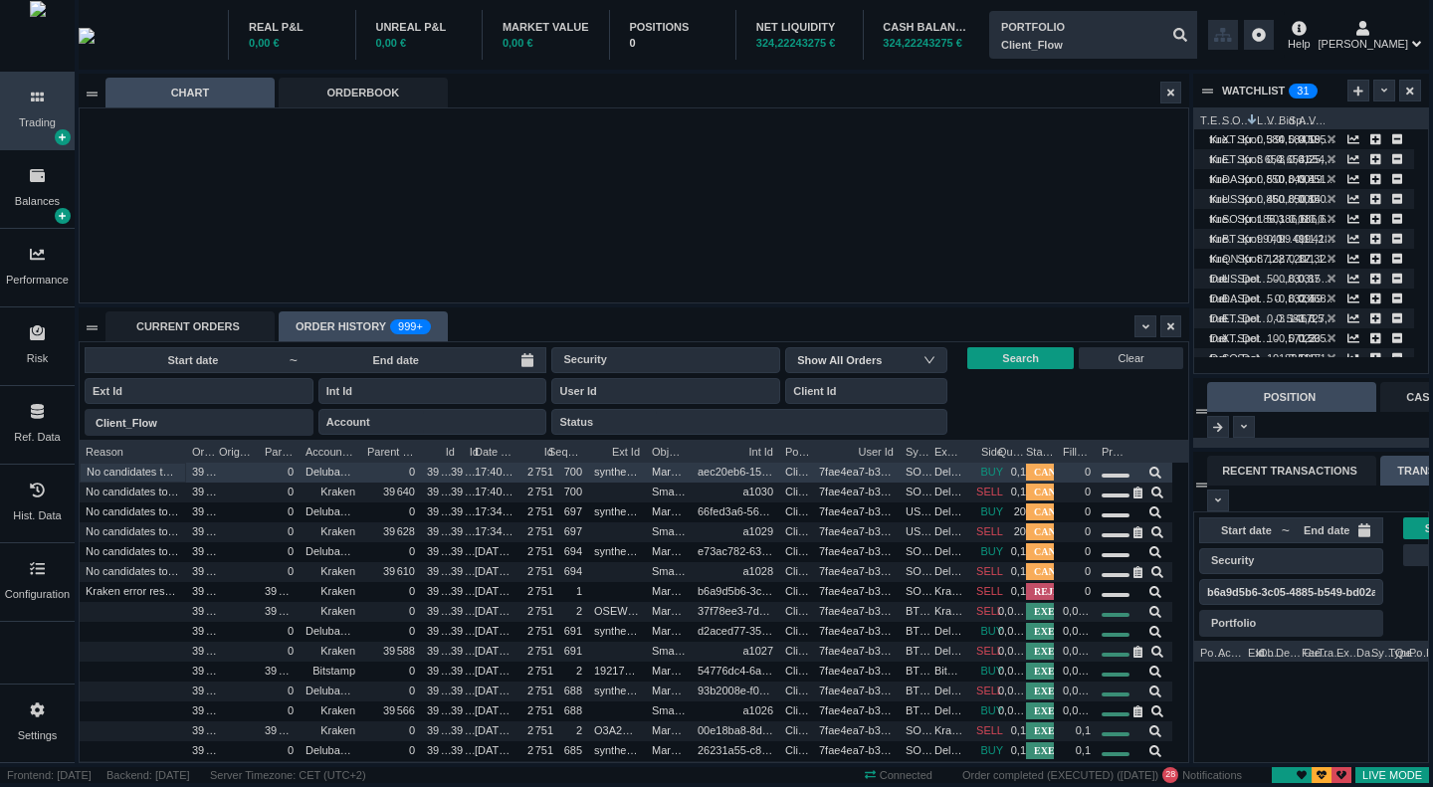
click at [121, 475] on span "No candidates to send an order to" at bounding box center [133, 472] width 93 height 23
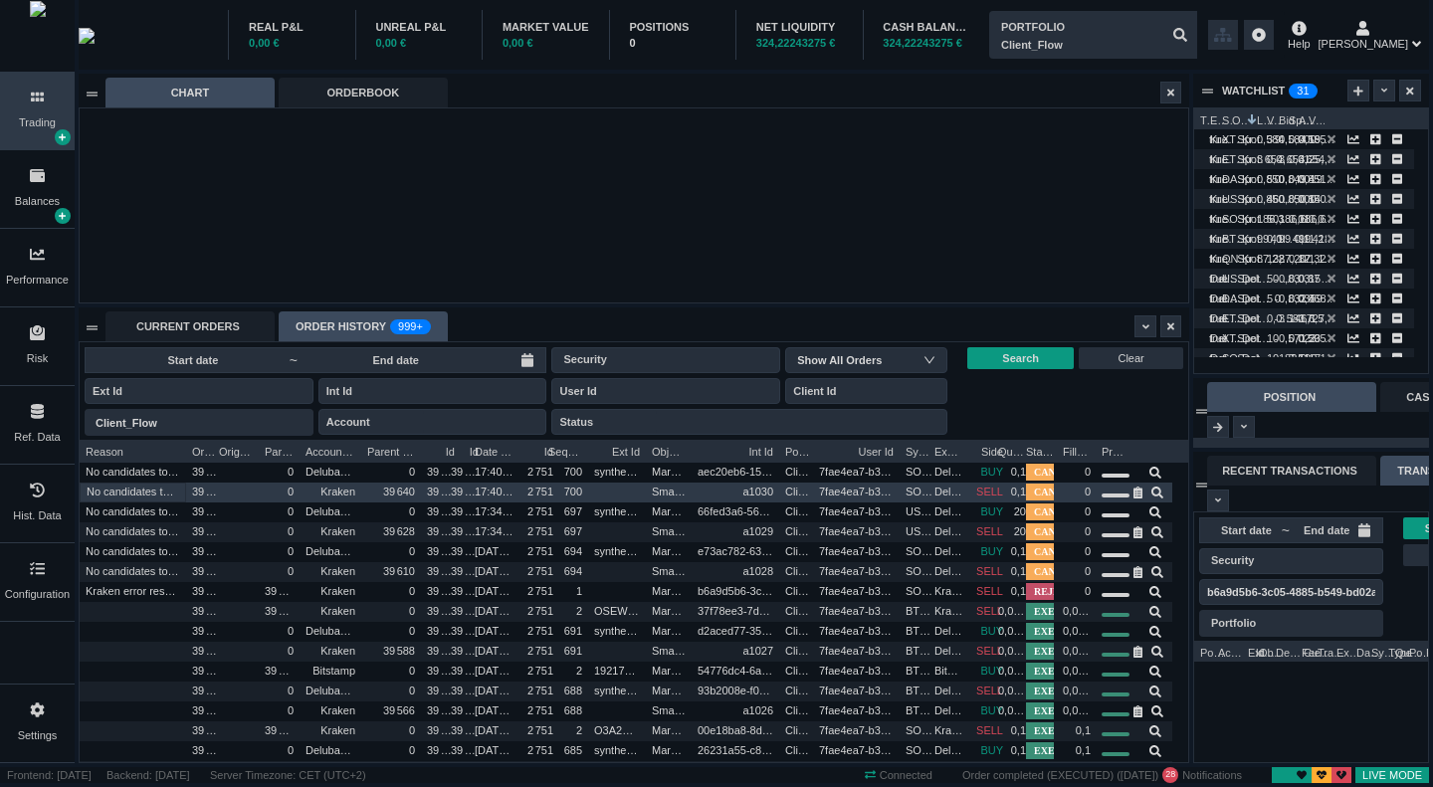
click at [127, 492] on span "No candidates to send an order to" at bounding box center [133, 492] width 93 height 23
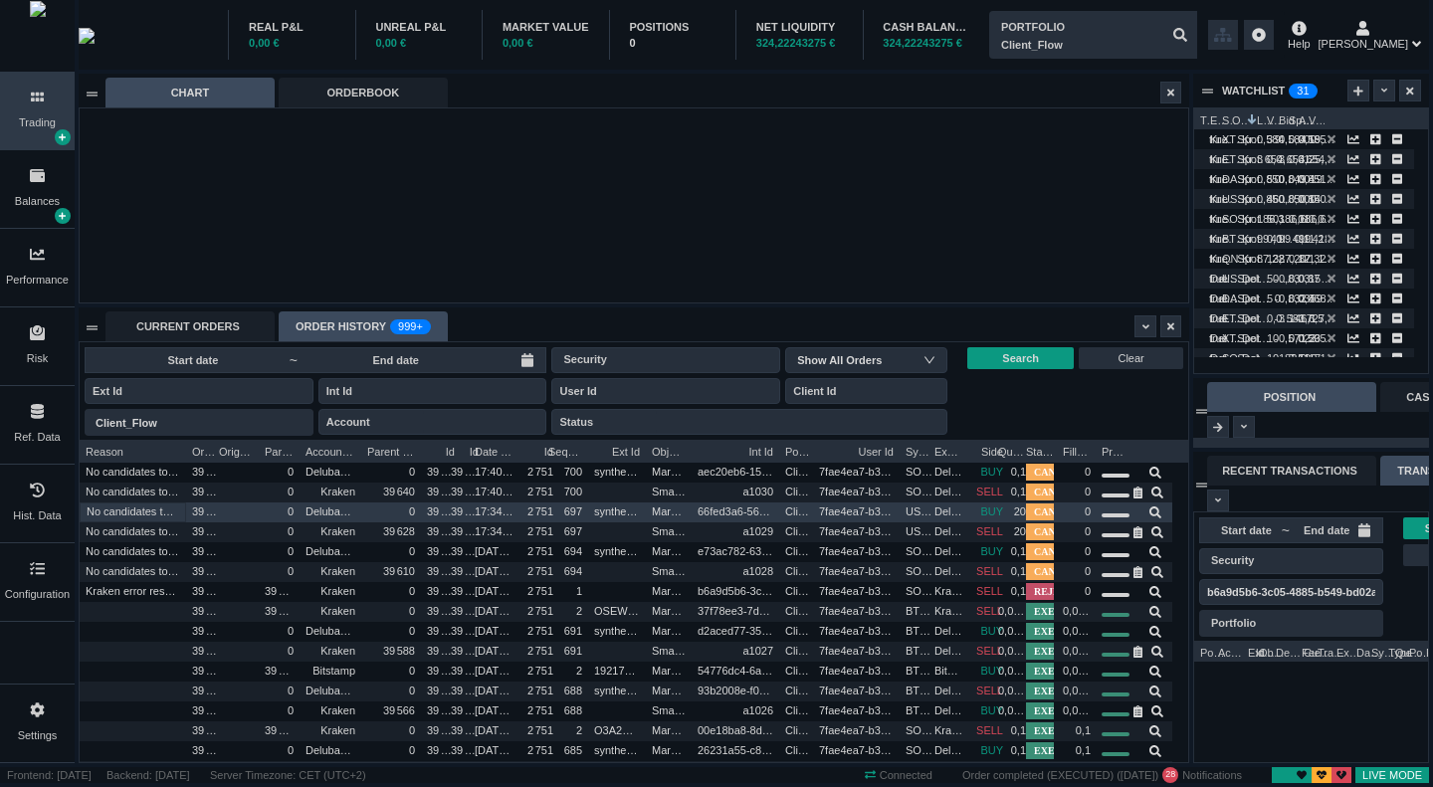
click at [133, 510] on span "No candidates to send an order to" at bounding box center [133, 511] width 93 height 23
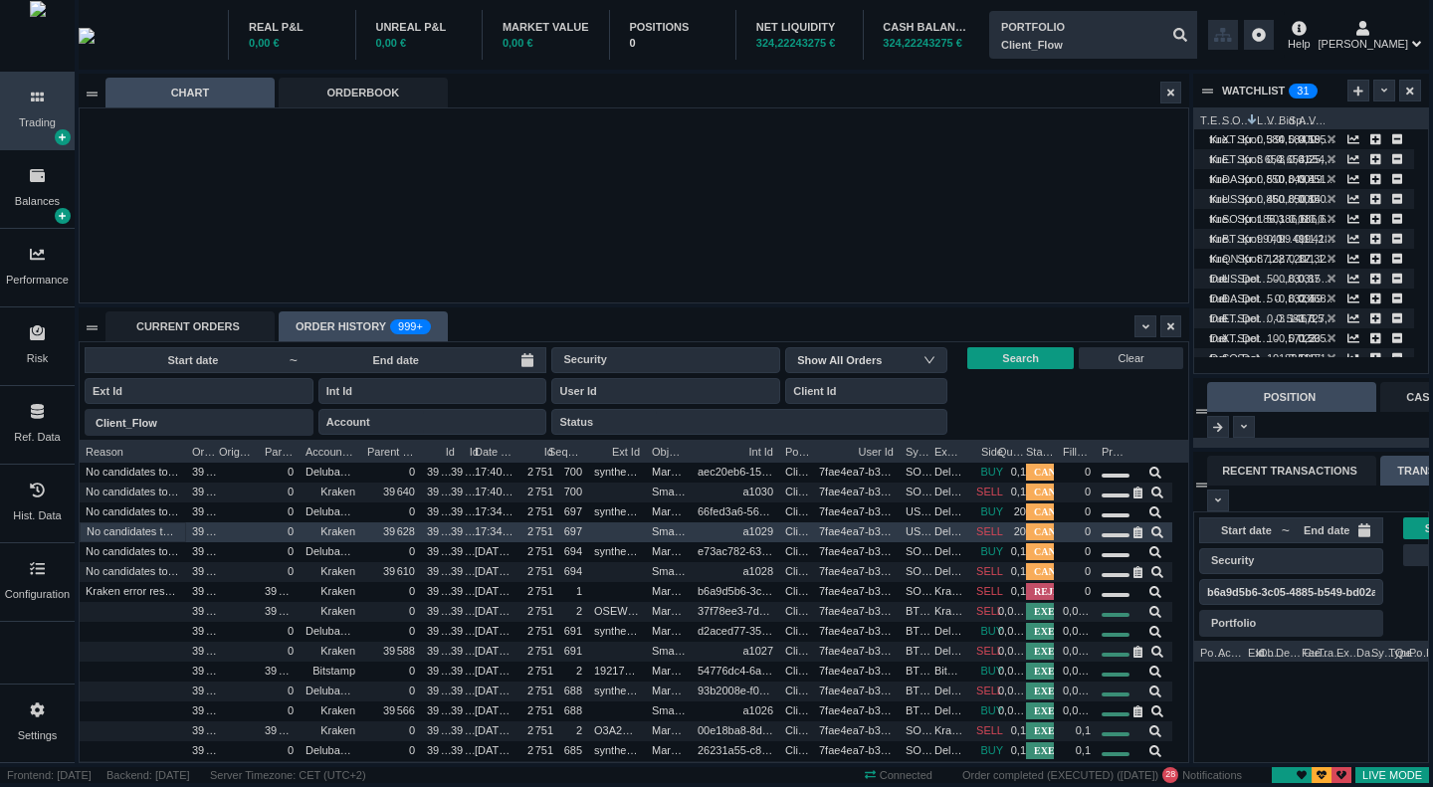
click at [140, 530] on span "No candidates to send an order to" at bounding box center [133, 531] width 93 height 23
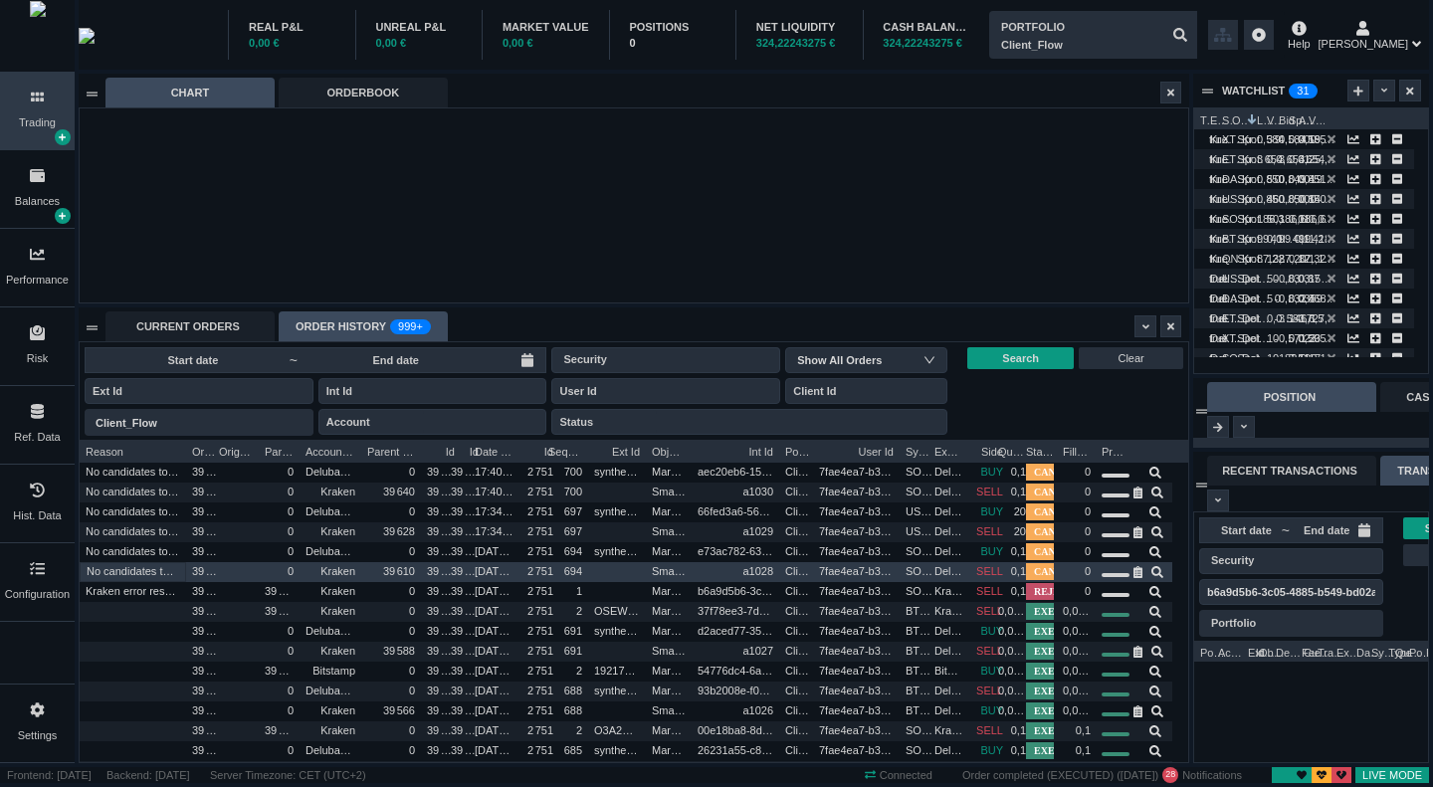
click at [151, 562] on div "No candidates to send an order to" at bounding box center [133, 572] width 106 height 20
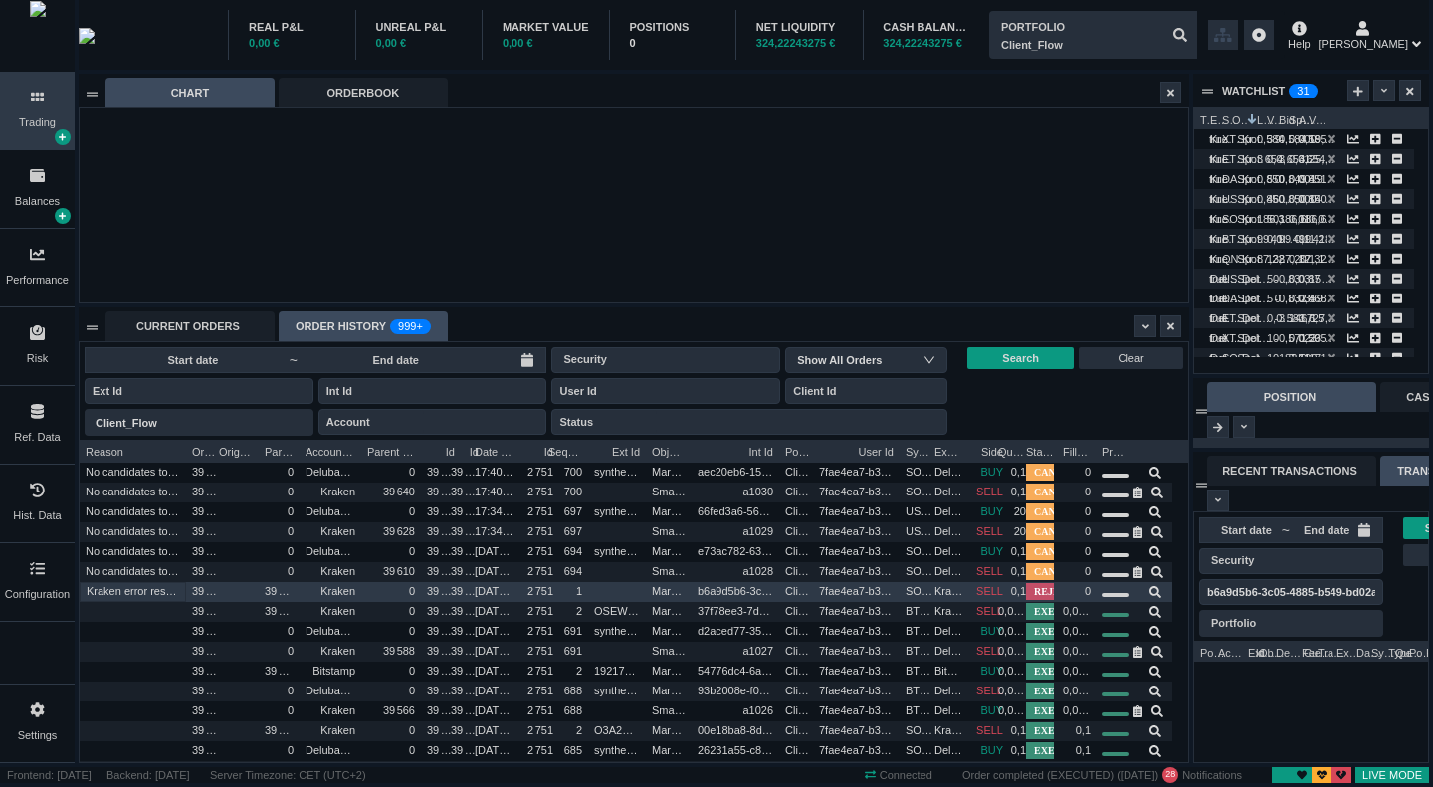
click at [157, 586] on span "Kraken error response: [EOrder:Insufficient funds]" at bounding box center [133, 591] width 93 height 23
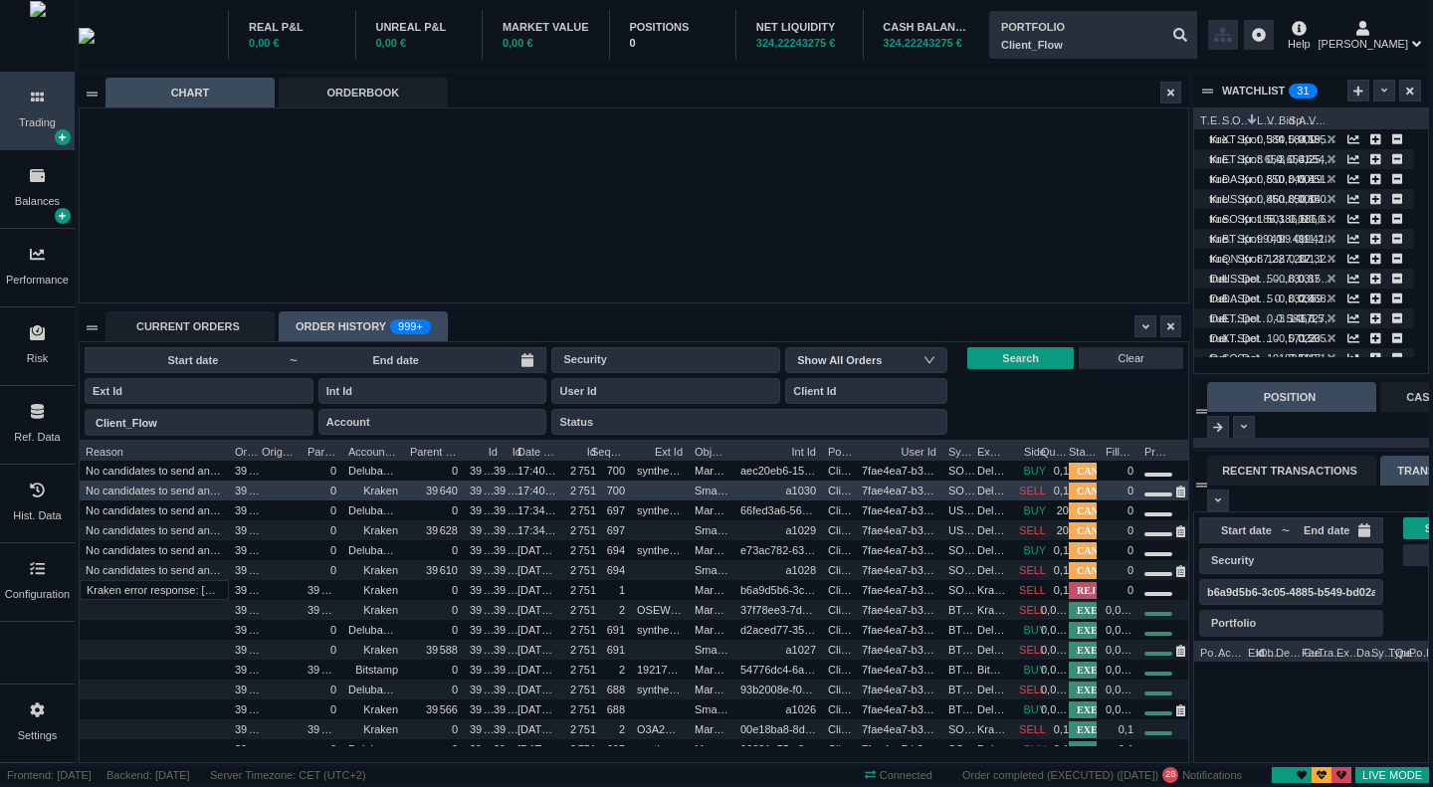
drag, startPoint x: 185, startPoint y: 449, endPoint x: 228, endPoint y: 498, distance: 65.6
click at [228, 498] on div "Order Id Origin Order Int Id Parent Order Id Account Name Parent Synthetic Orde…" at bounding box center [634, 601] width 1108 height 322
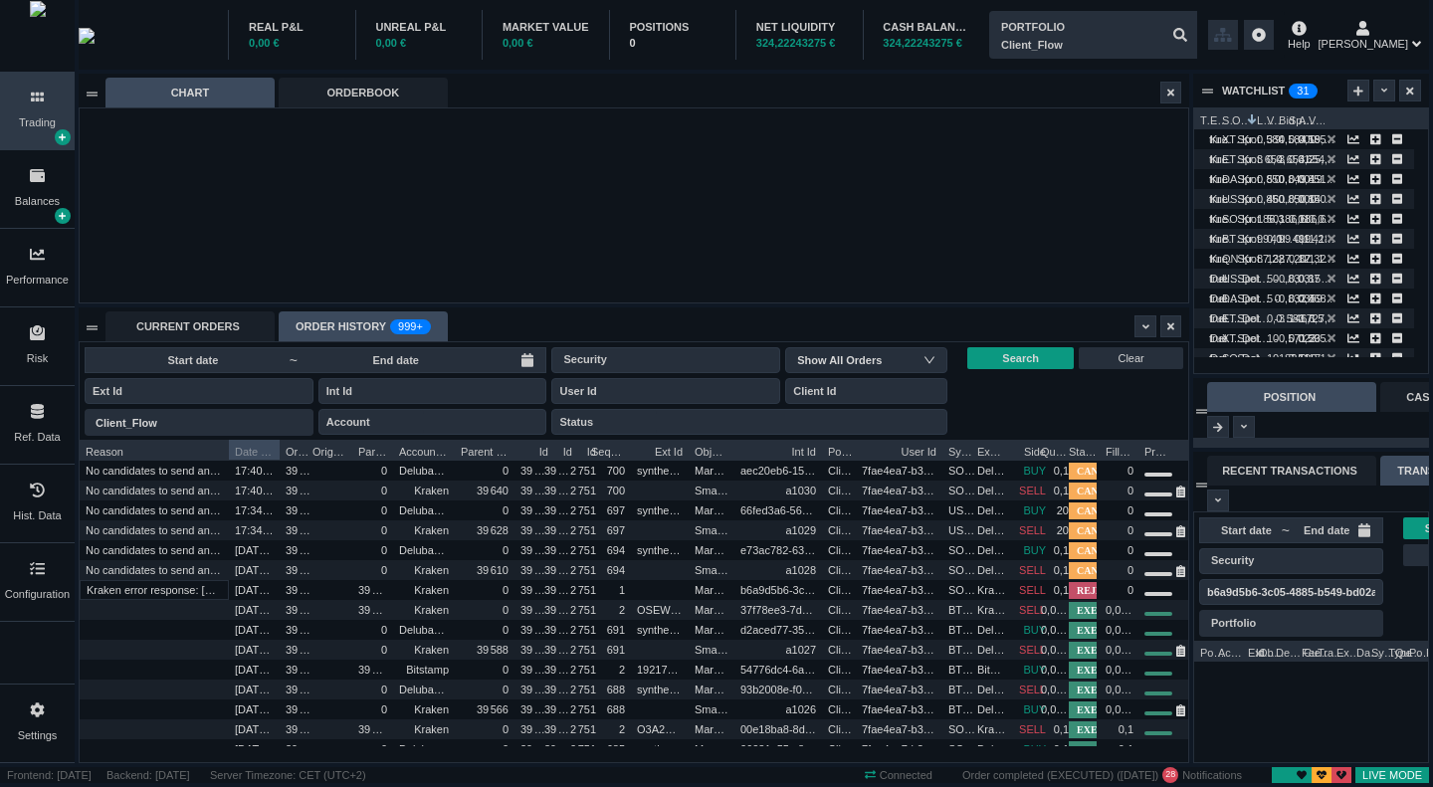
drag, startPoint x: 537, startPoint y: 452, endPoint x: 243, endPoint y: 457, distance: 294.5
click at [242, 456] on span "Date Time" at bounding box center [254, 450] width 39 height 20
click at [280, 448] on div "Order Id" at bounding box center [300, 450] width 40 height 20
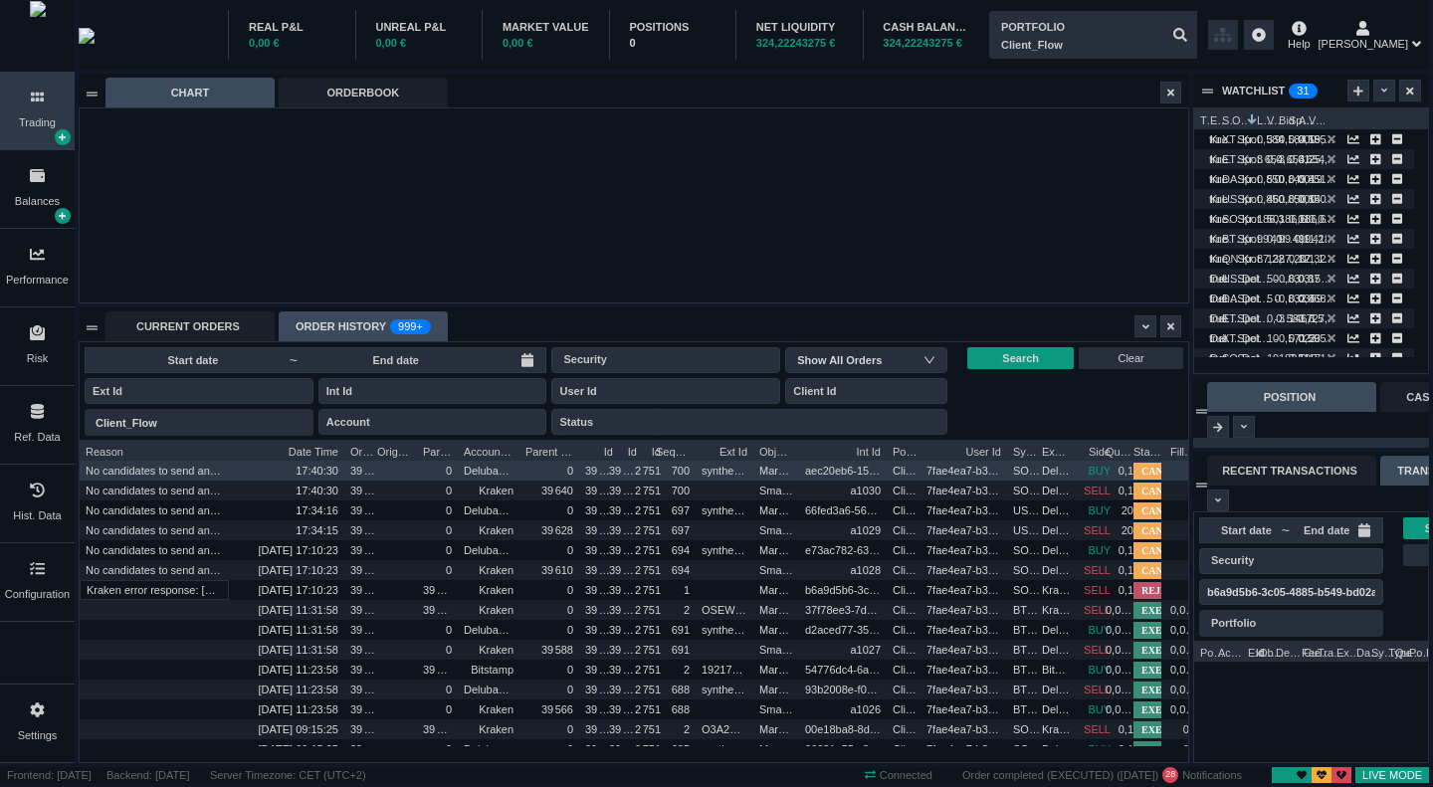
drag, startPoint x: 279, startPoint y: 450, endPoint x: 343, endPoint y: 463, distance: 66.0
click at [343, 463] on div "Order Id Origin Order Int Id Parent Order Id Account Name Parent Synthetic Orde…" at bounding box center [634, 601] width 1108 height 322
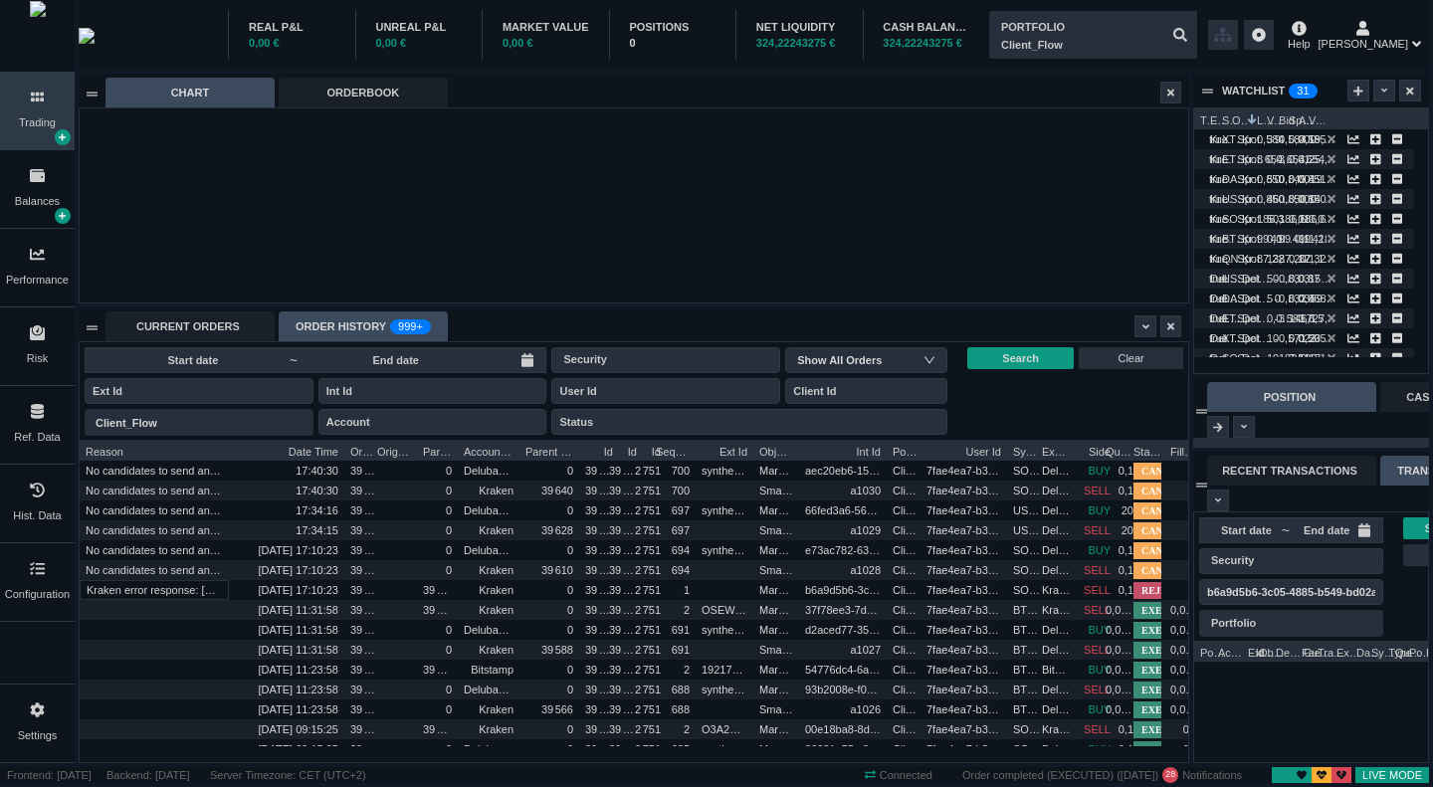
click at [344, 453] on div "Order Id" at bounding box center [364, 450] width 40 height 20
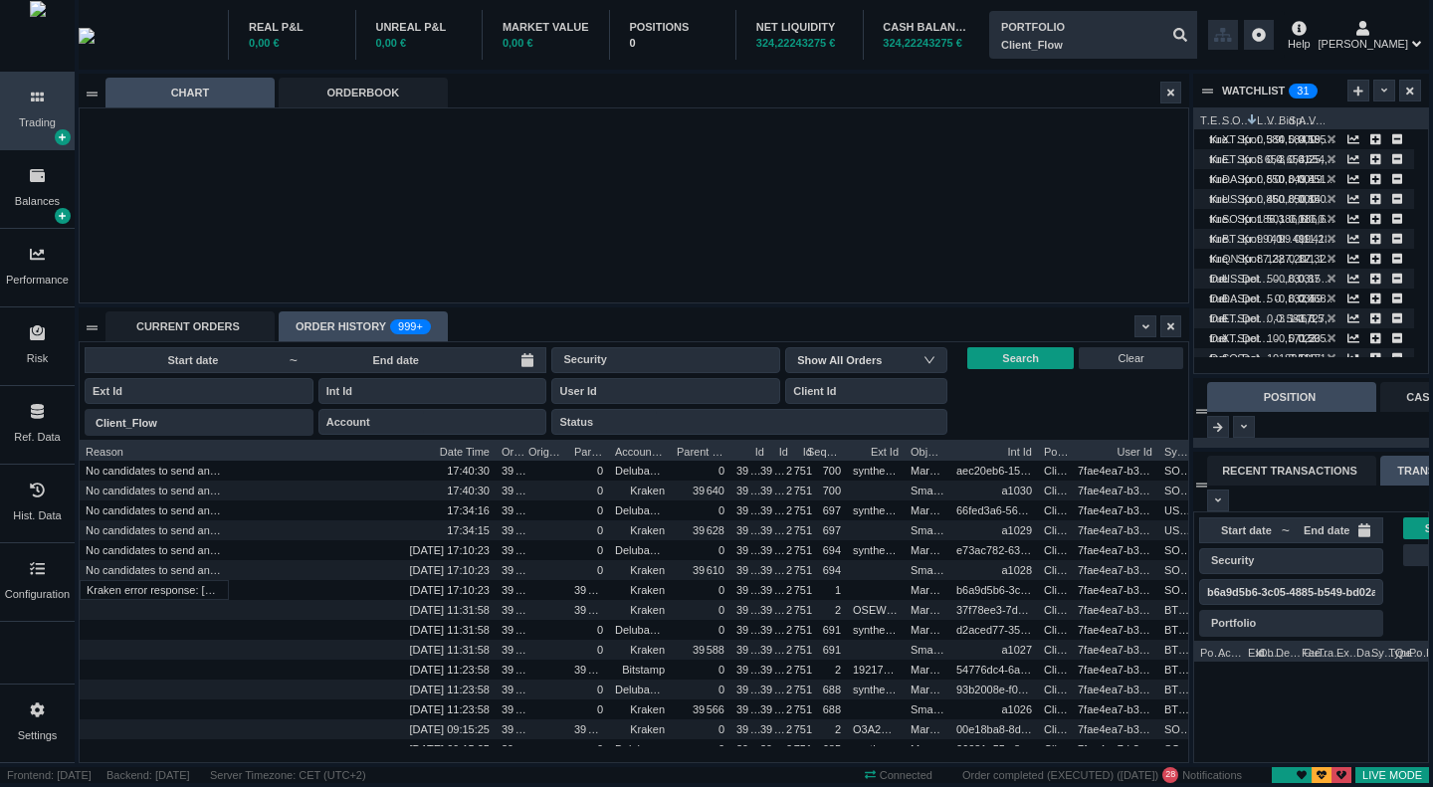
drag, startPoint x: 343, startPoint y: 453, endPoint x: 492, endPoint y: 451, distance: 149.3
click at [495, 451] on div at bounding box center [496, 450] width 8 height 20
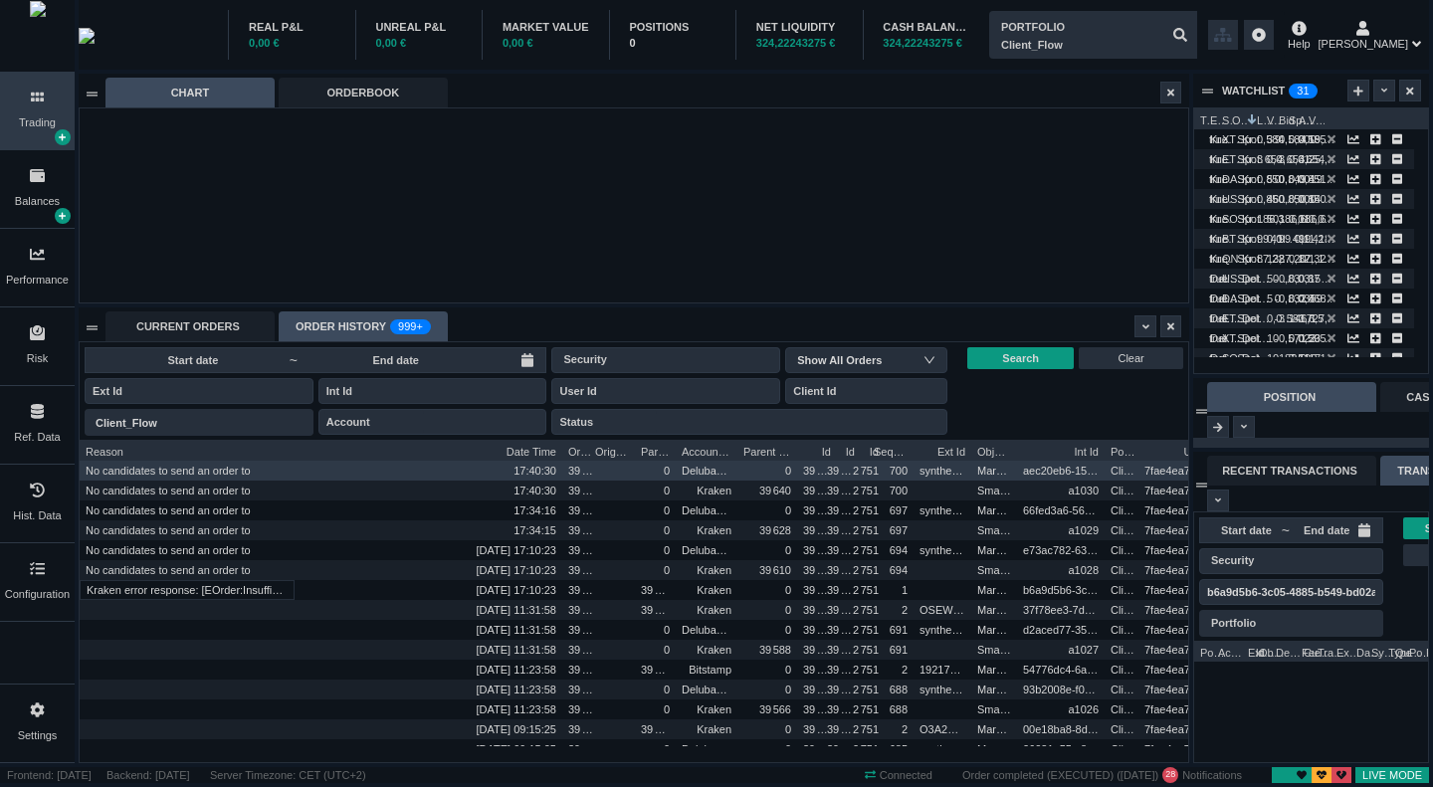
drag, startPoint x: 228, startPoint y: 448, endPoint x: 294, endPoint y: 463, distance: 67.3
click at [294, 463] on div "Order Id Origin Order Int Id Parent Order Id Account Name Parent Synthetic Orde…" at bounding box center [634, 601] width 1108 height 322
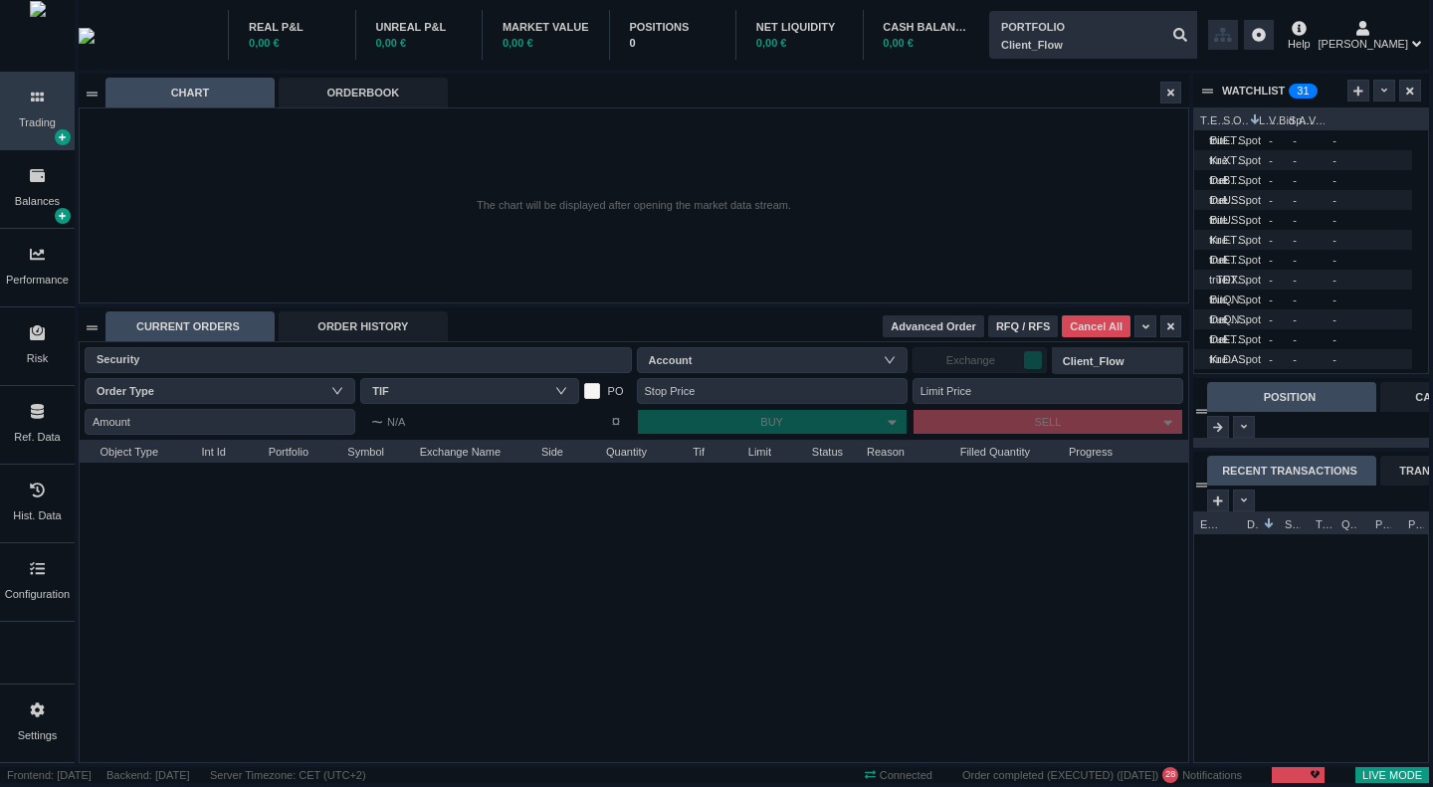
scroll to position [250, 234]
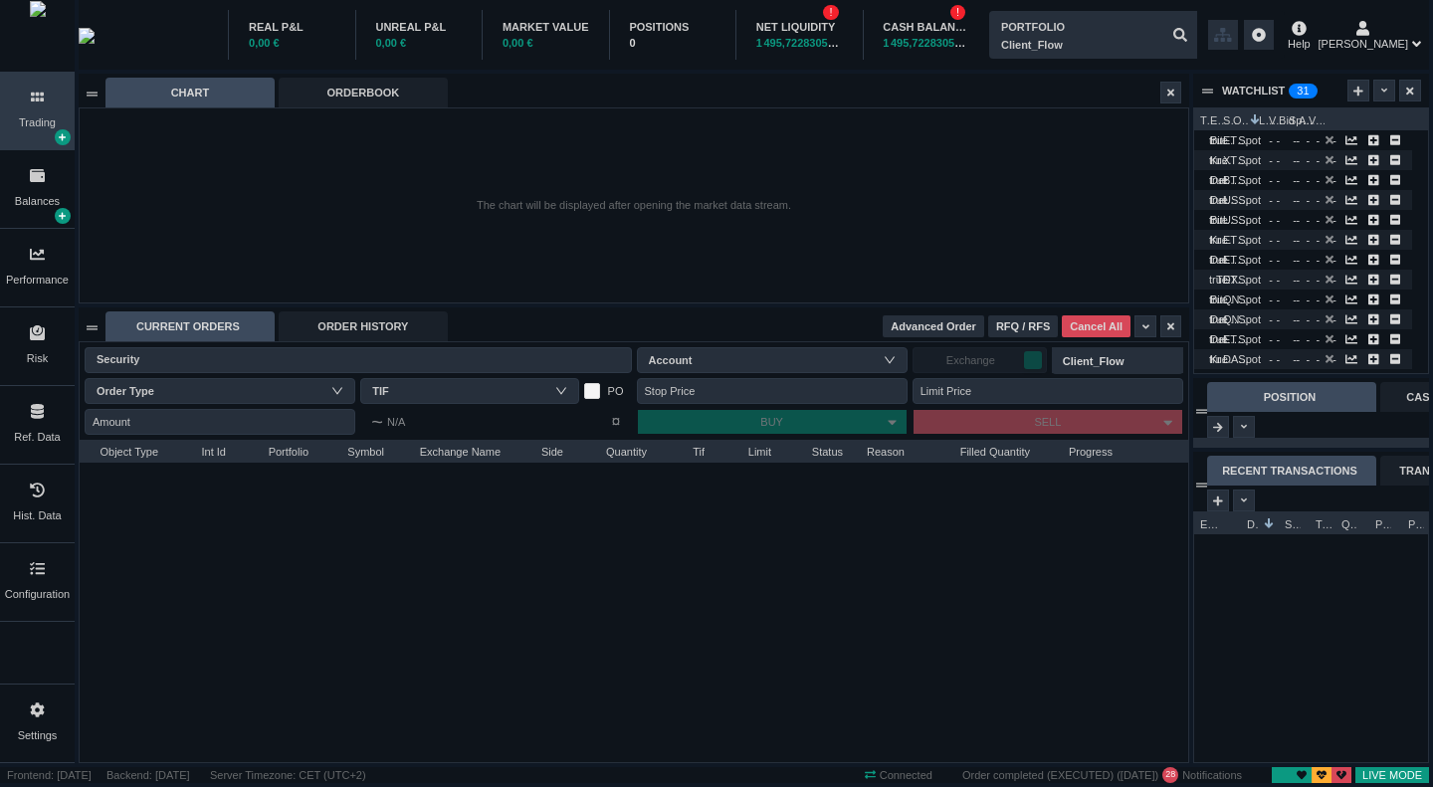
click at [327, 324] on div "ORDER HISTORY" at bounding box center [363, 326] width 169 height 30
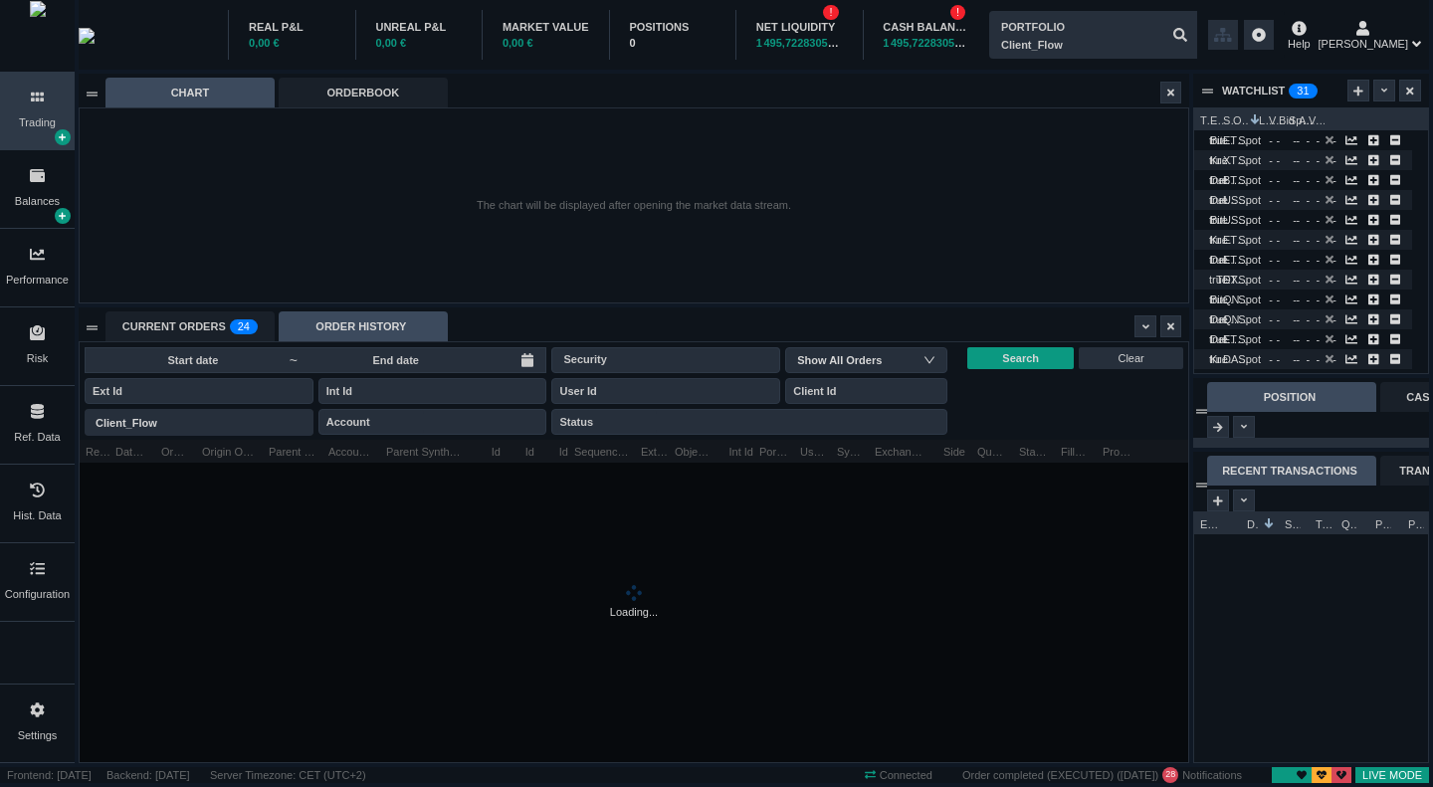
scroll to position [10, 10]
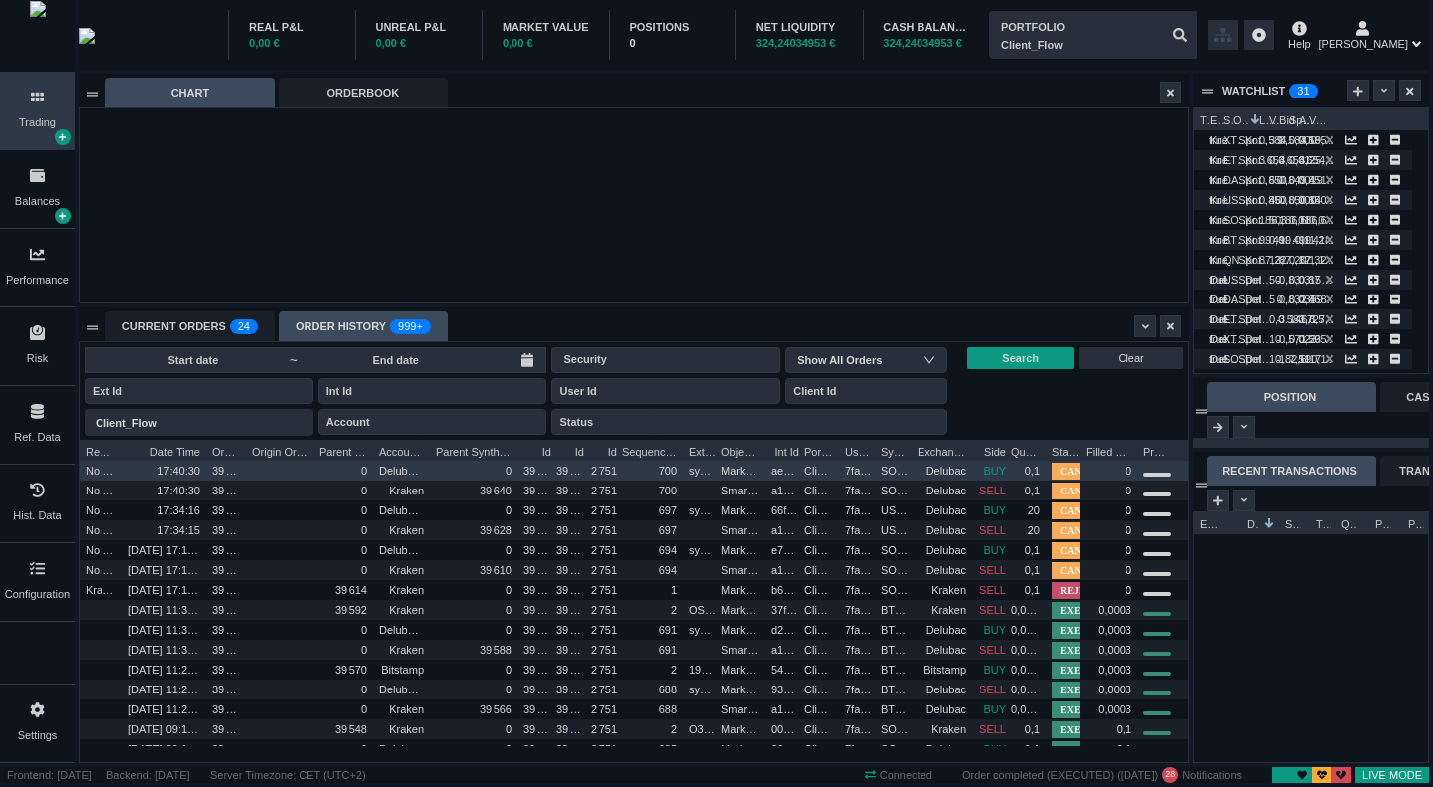
drag, startPoint x: 166, startPoint y: 450, endPoint x: 381, endPoint y: 436, distance: 215.4
click at [390, 436] on div "~ Security Show All Orders Portfolio Client_Flow Client_Flow Account Status Sea…" at bounding box center [634, 552] width 1108 height 420
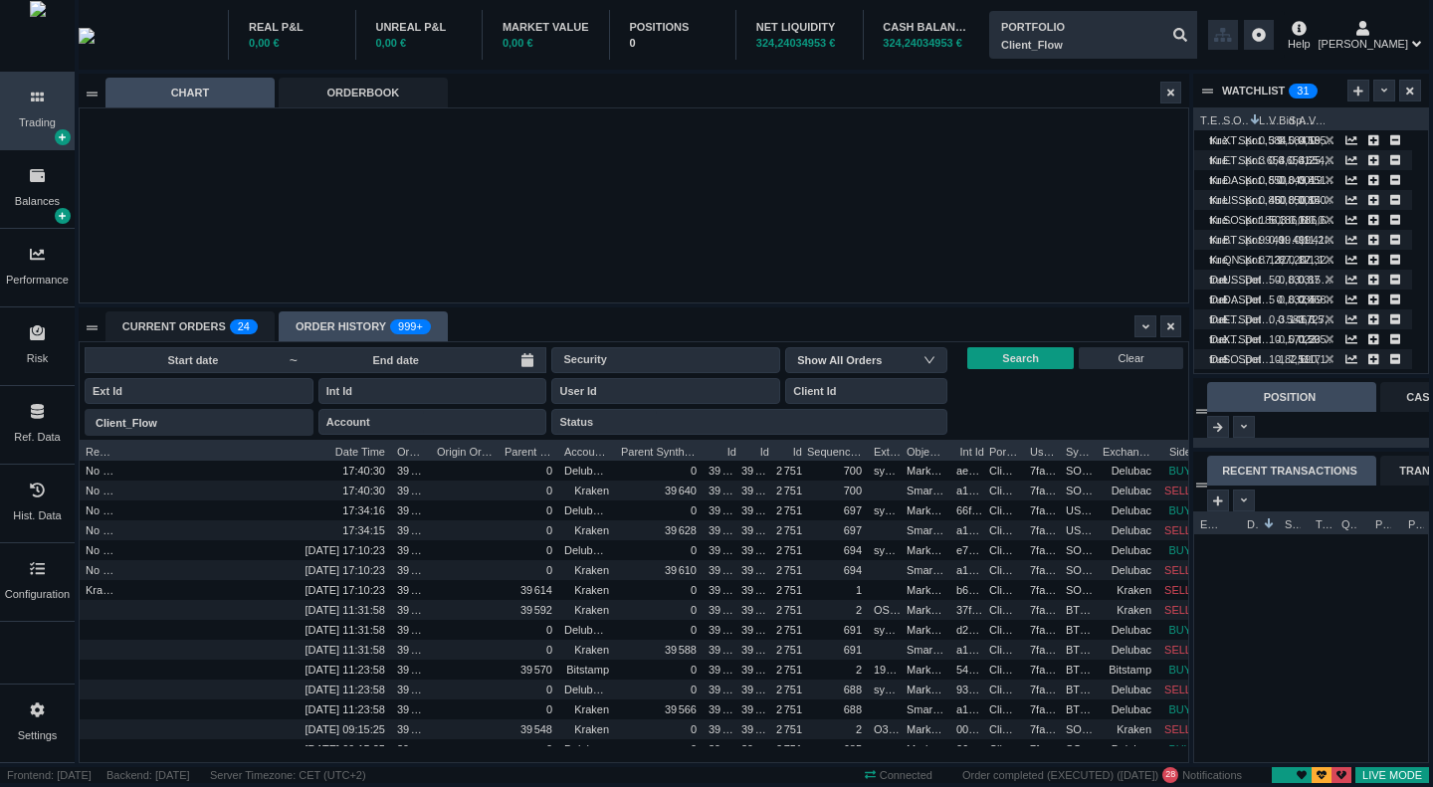
drag, startPoint x: 121, startPoint y: 446, endPoint x: 199, endPoint y: 448, distance: 77.6
click at [126, 448] on div at bounding box center [122, 450] width 8 height 20
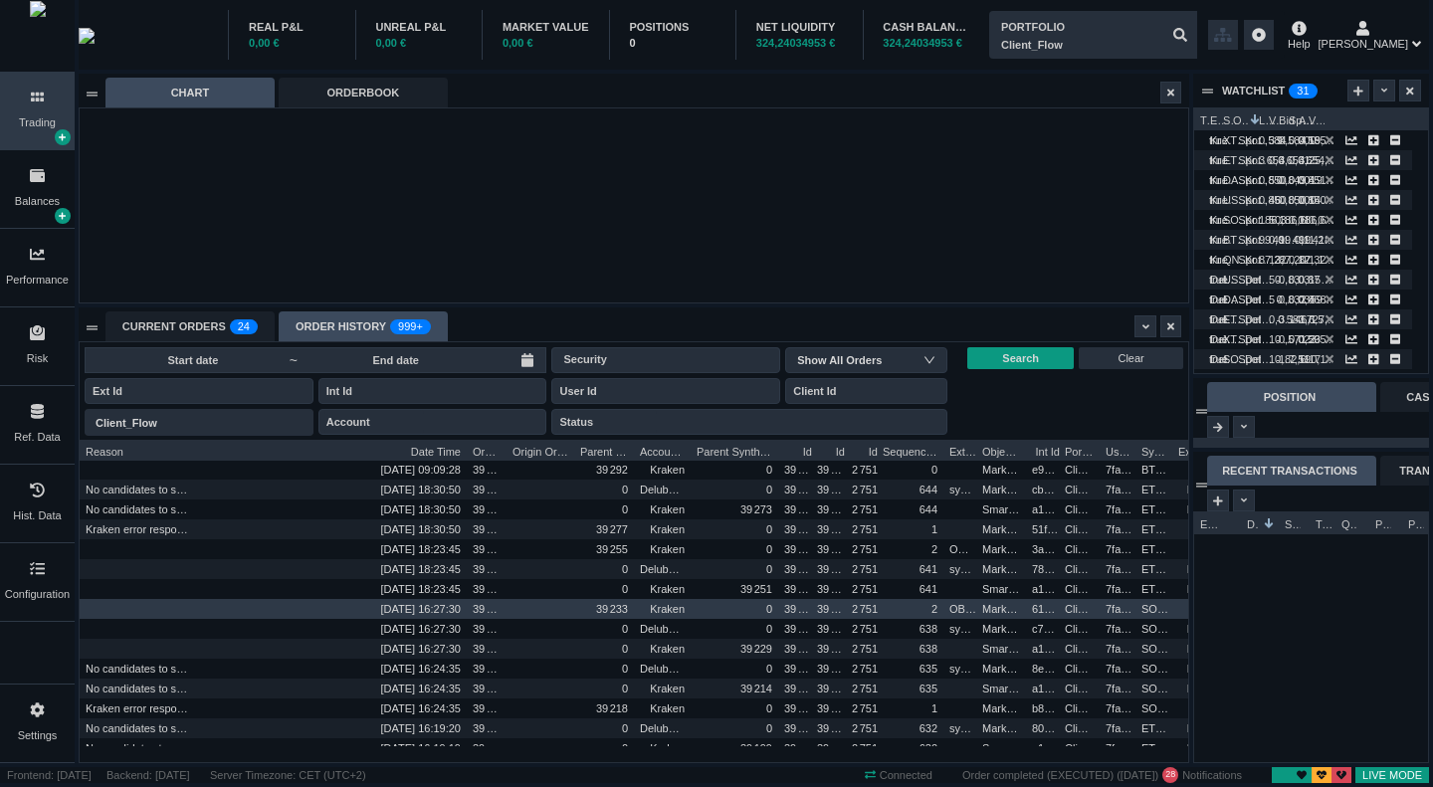
scroll to position [995, 0]
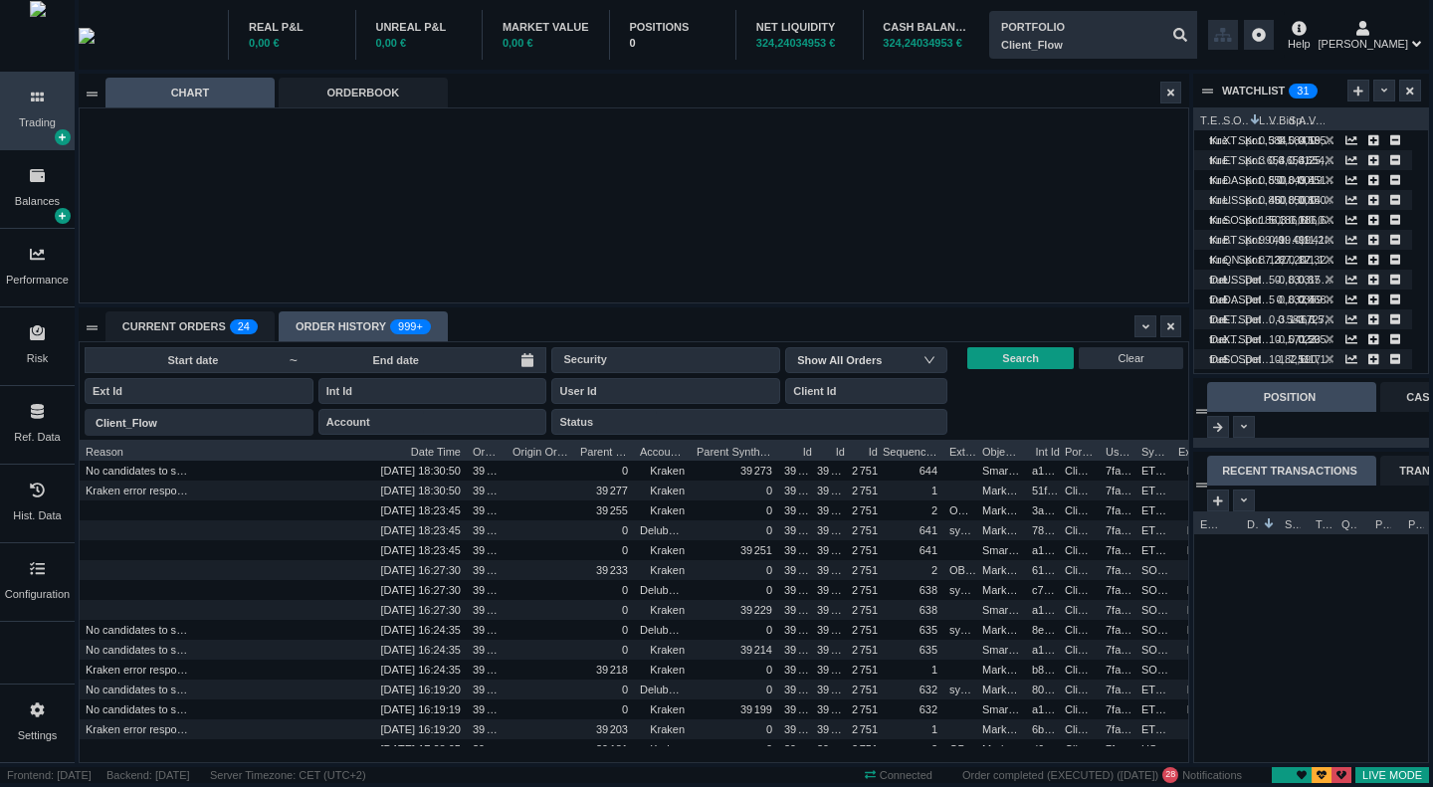
click at [465, 449] on div at bounding box center [467, 450] width 8 height 20
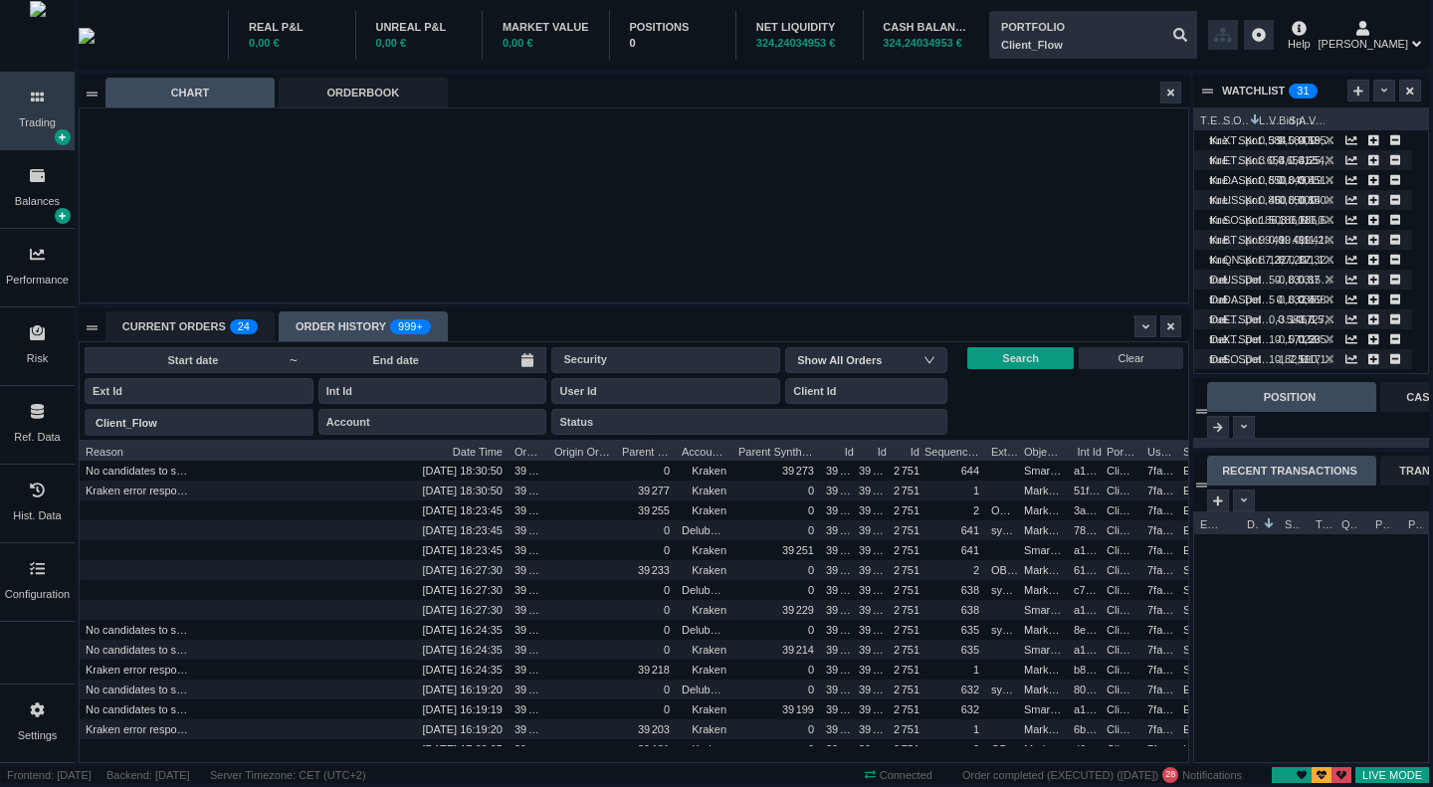
drag, startPoint x: 466, startPoint y: 449, endPoint x: 370, endPoint y: 449, distance: 95.5
click at [507, 452] on div at bounding box center [508, 450] width 8 height 20
click at [262, 448] on span "Date Time" at bounding box center [353, 450] width 298 height 20
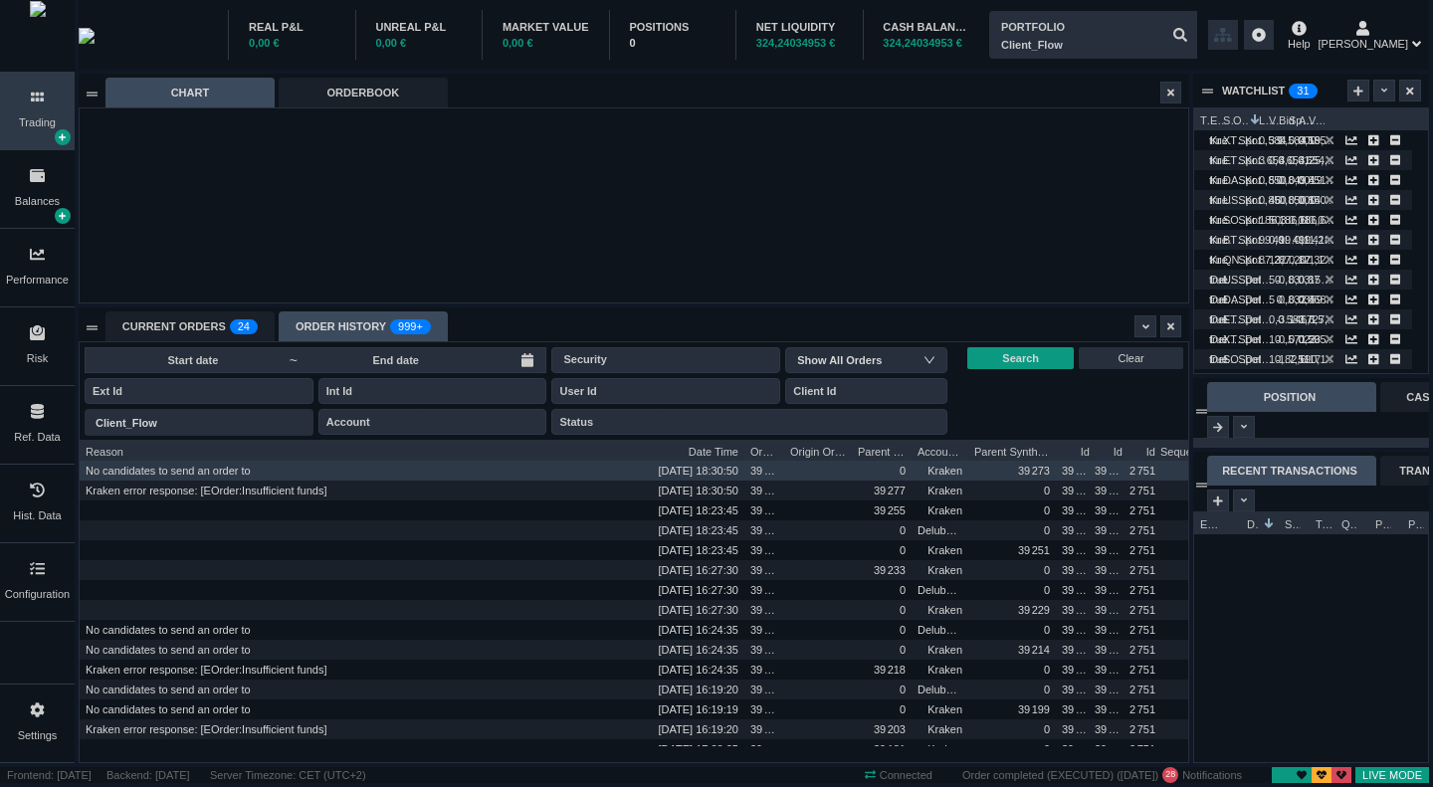
drag, startPoint x: 197, startPoint y: 448, endPoint x: 433, endPoint y: 474, distance: 237.2
click at [433, 474] on div "Reason Date Time Order Id Origin Order Int Id Parent Order Id Account Name Pare…" at bounding box center [634, 601] width 1108 height 322
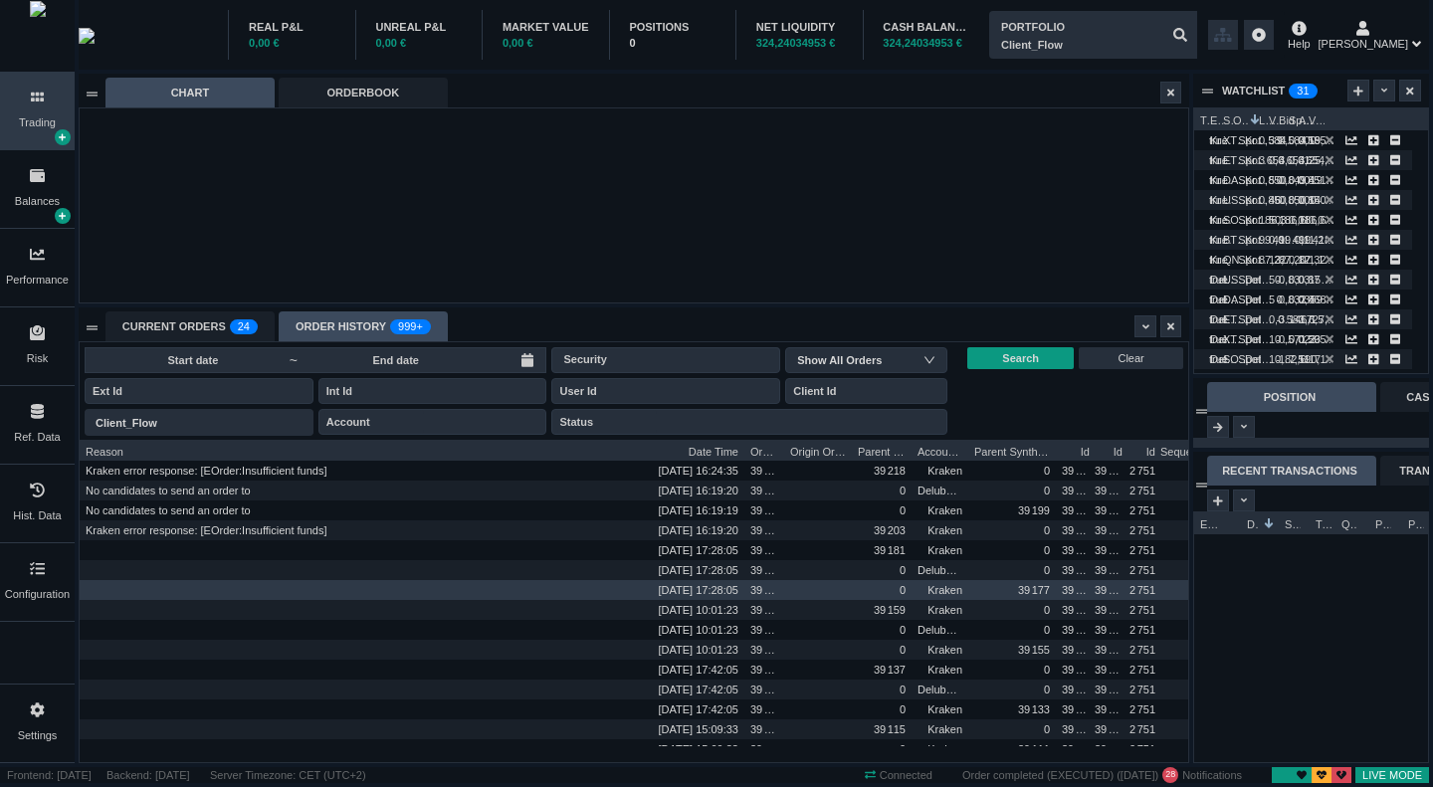
scroll to position [1094, 0]
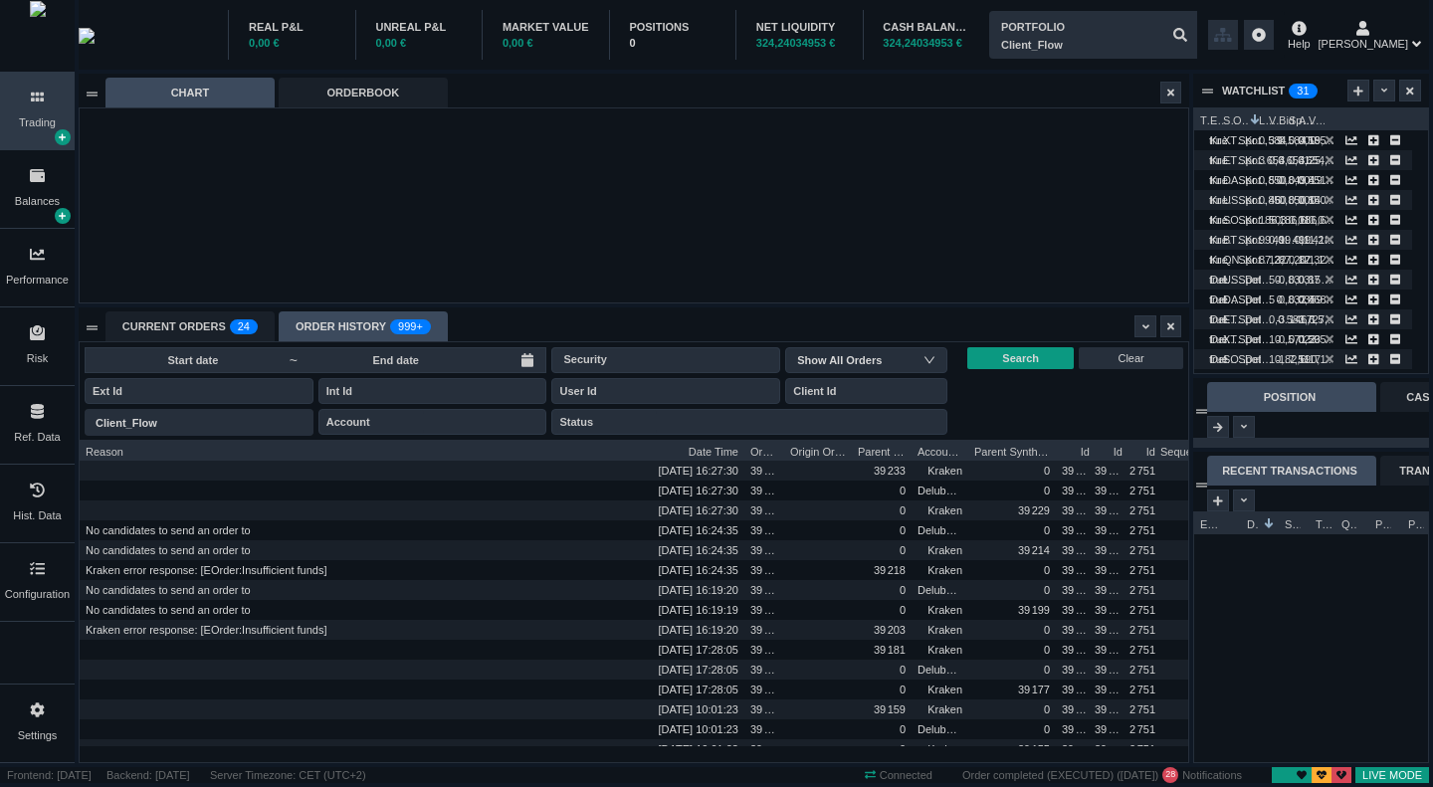
click at [27, 200] on div "Balances" at bounding box center [37, 201] width 45 height 17
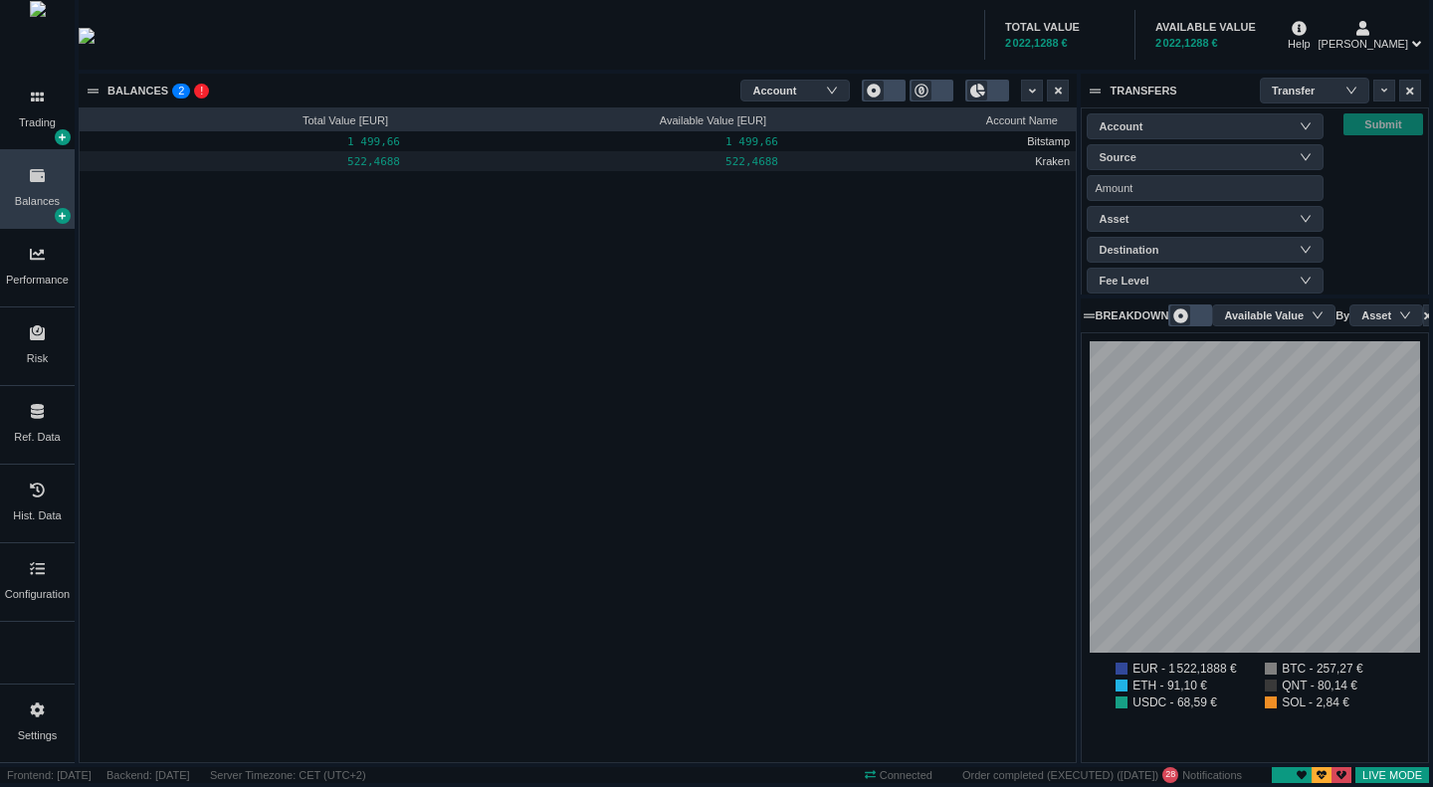
scroll to position [429, 345]
click at [1180, 666] on li "EUR - 1 522,1888 €" at bounding box center [1179, 669] width 129 height 12
click at [807, 93] on div "Account" at bounding box center [784, 91] width 64 height 30
click at [811, 147] on li "Account" at bounding box center [794, 155] width 109 height 32
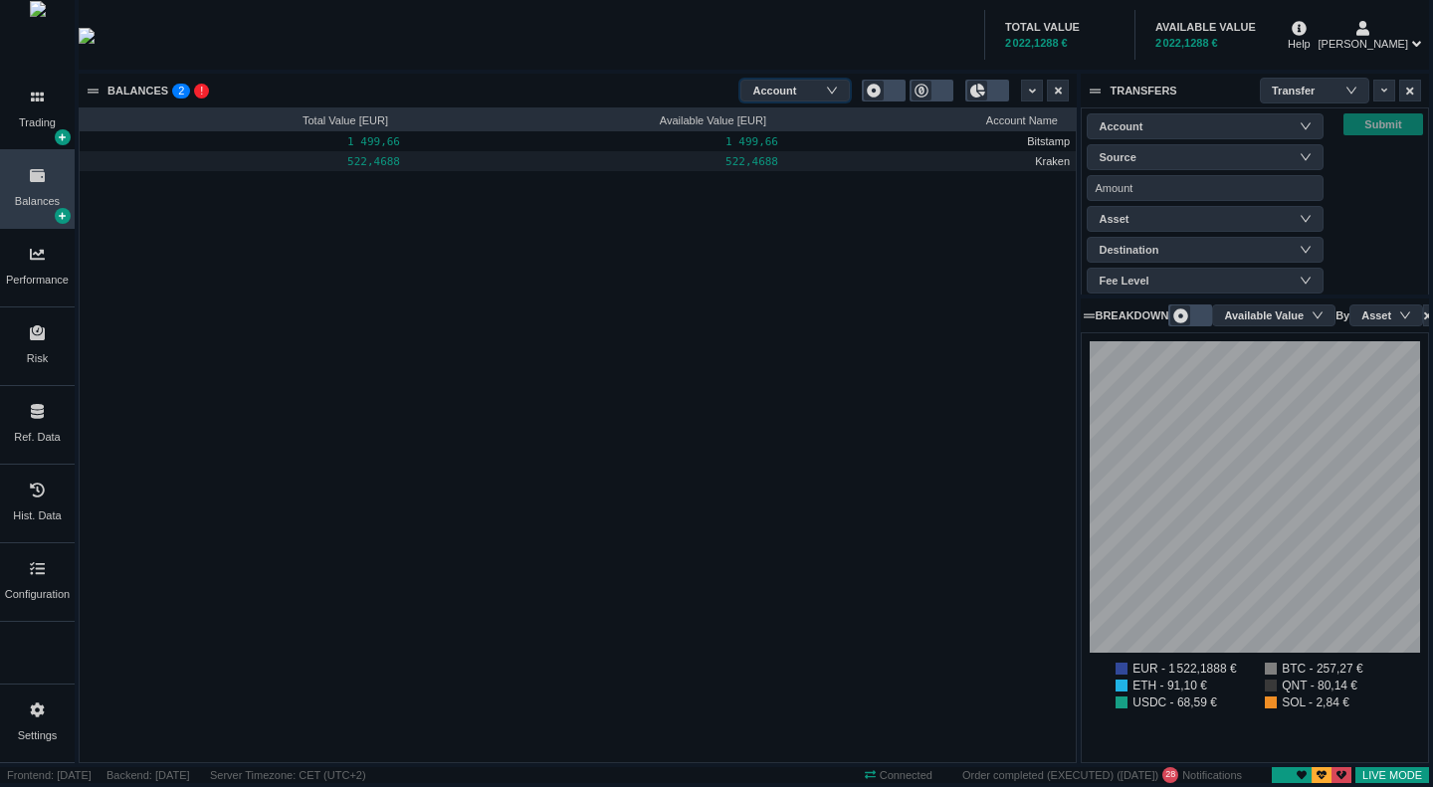
click at [819, 87] on div "Aggregation Account" at bounding box center [795, 91] width 86 height 26
click at [824, 202] on li "Wallet Type" at bounding box center [794, 187] width 109 height 32
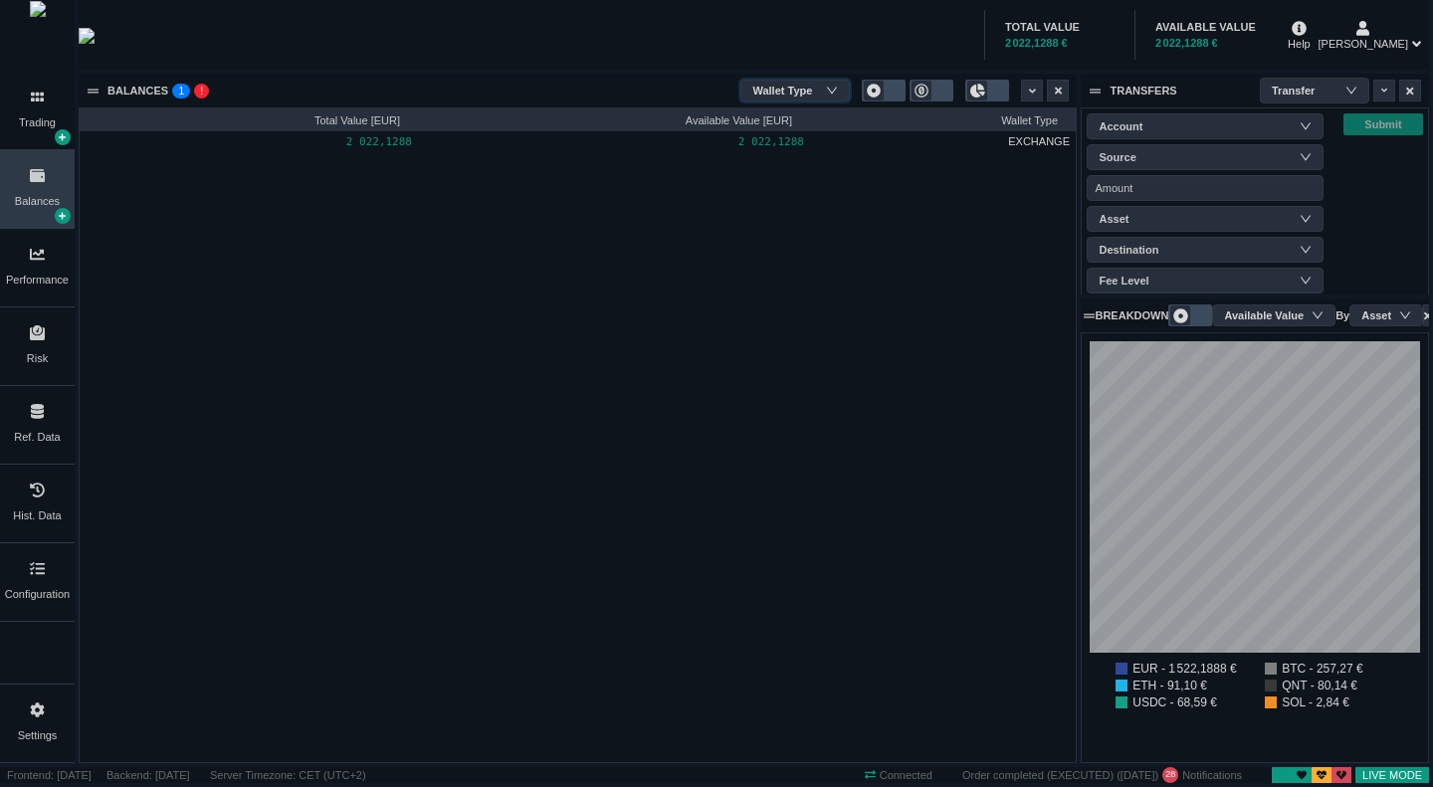
scroll to position [654, 996]
click at [793, 90] on div "Wallet Type" at bounding box center [792, 91] width 80 height 30
click at [811, 220] on li "Asset" at bounding box center [794, 219] width 109 height 32
